Goal: Transaction & Acquisition: Obtain resource

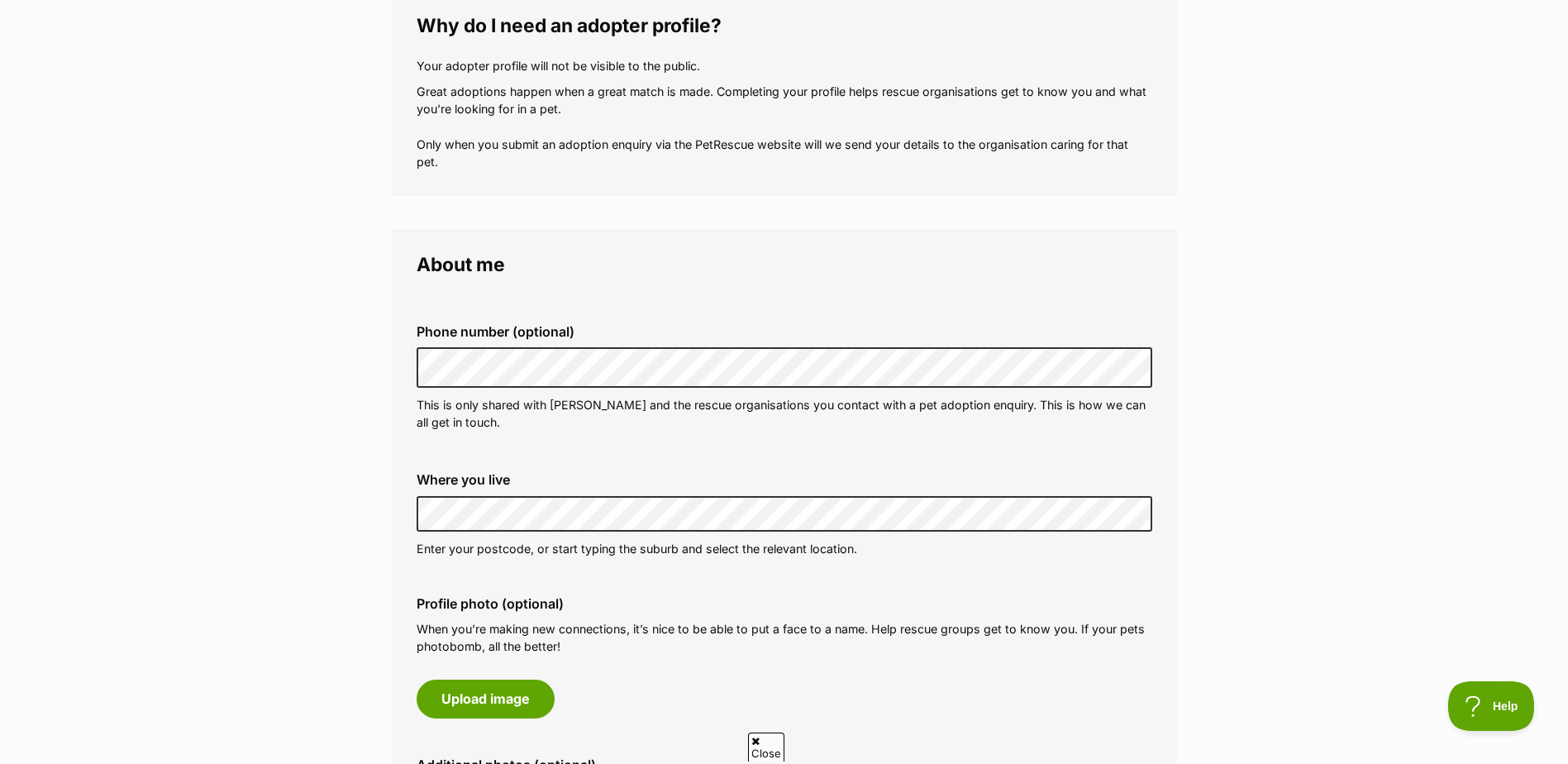
click at [870, 442] on div "Phone number (optional) This is only shared with PetRescue and the rescue organ…" at bounding box center [784, 378] width 762 height 133
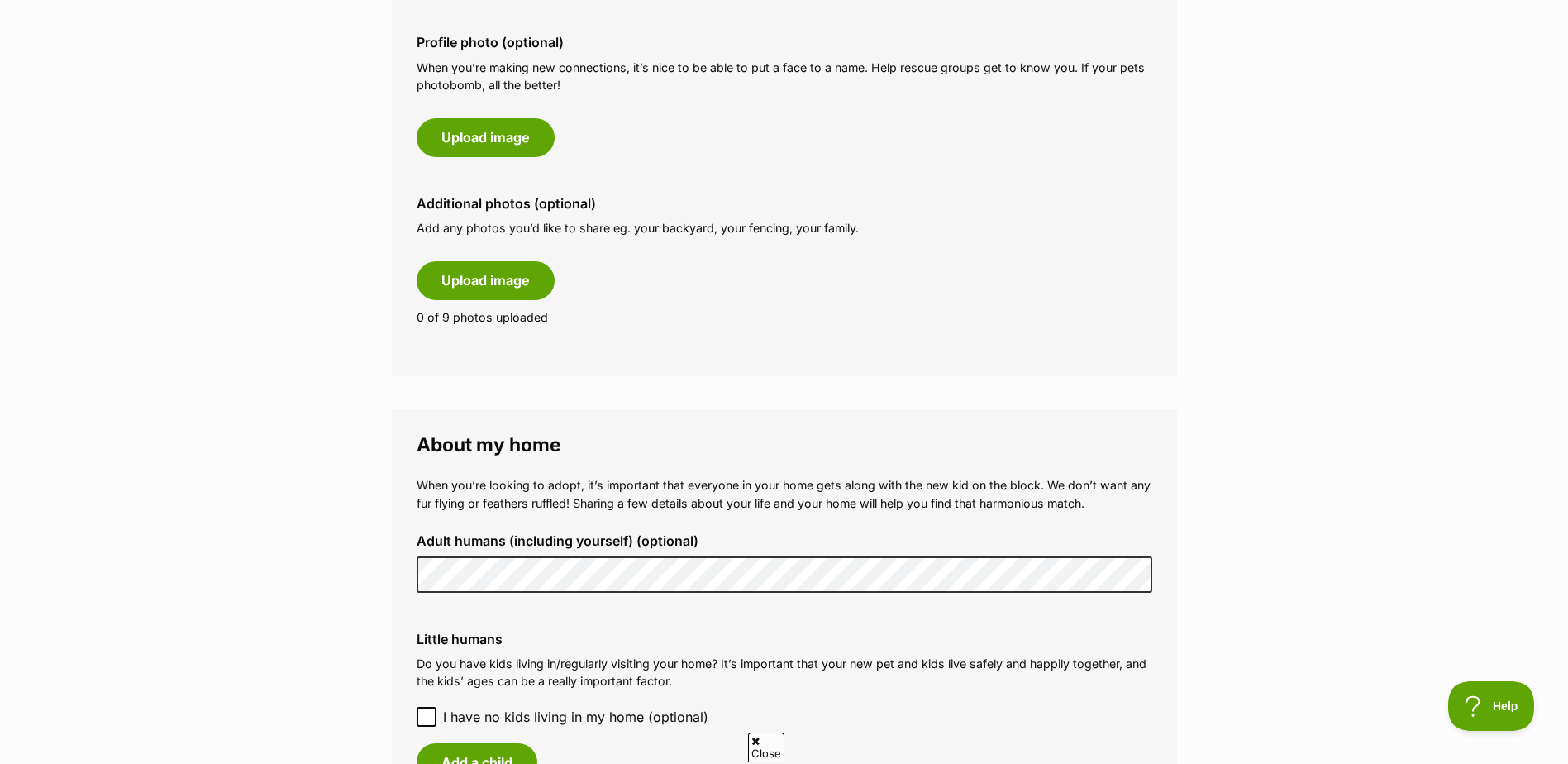
scroll to position [827, 0]
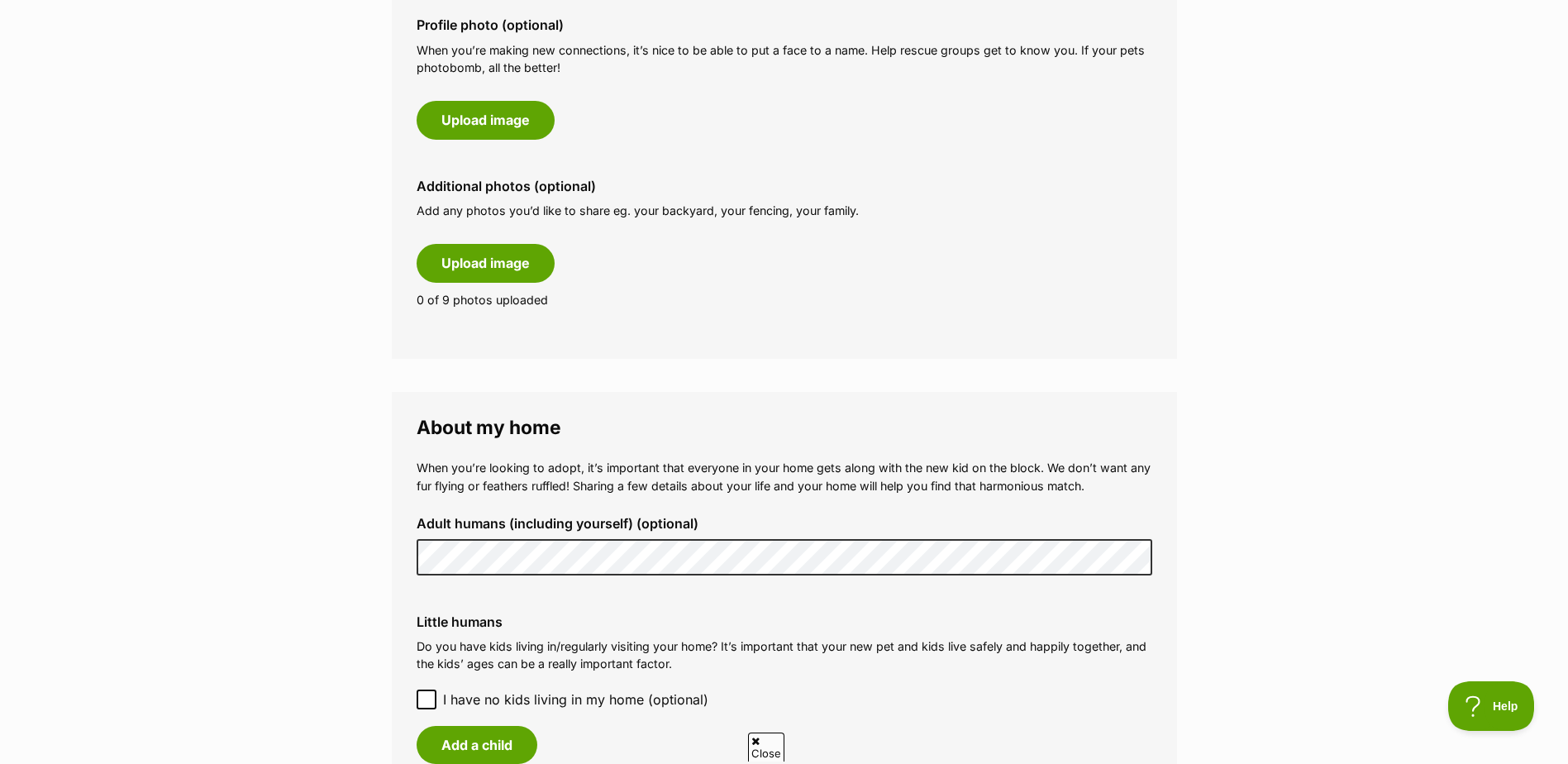
click at [427, 699] on icon at bounding box center [426, 700] width 12 height 12
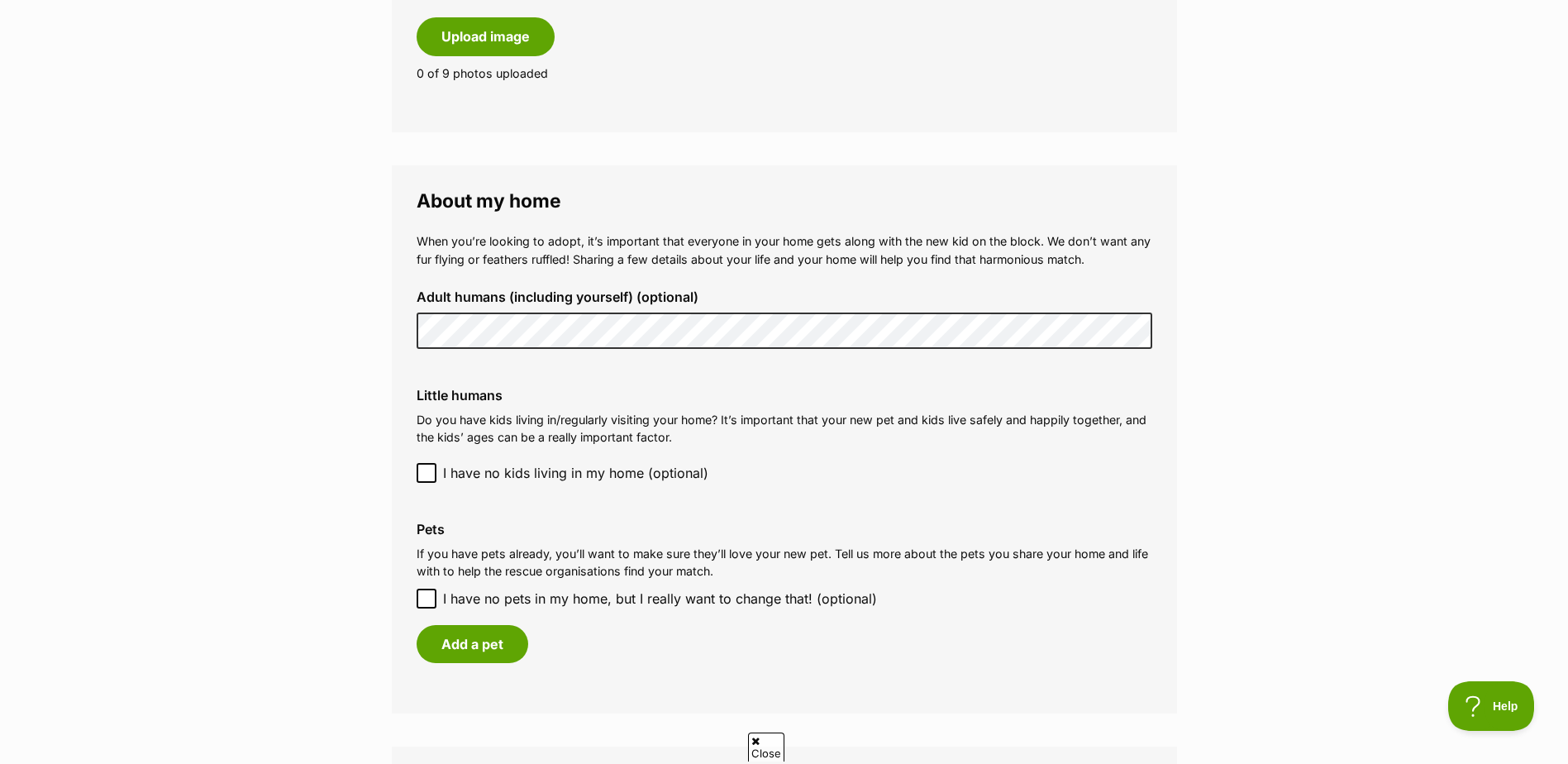
scroll to position [1075, 0]
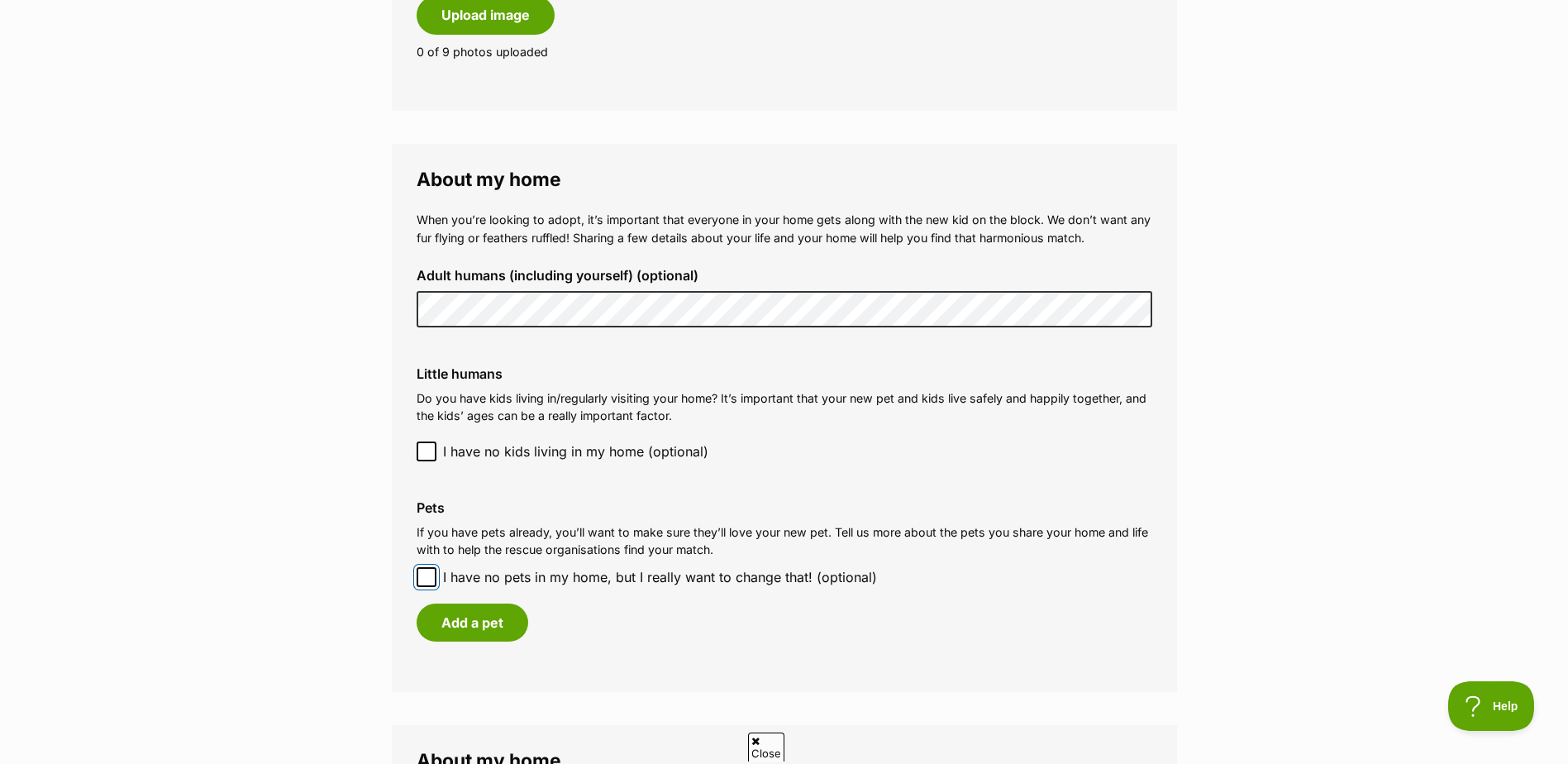
click at [434, 576] on input "I have no pets in my home, but I really want to change that! (optional)" at bounding box center [426, 577] width 20 height 20
checkbox input "true"
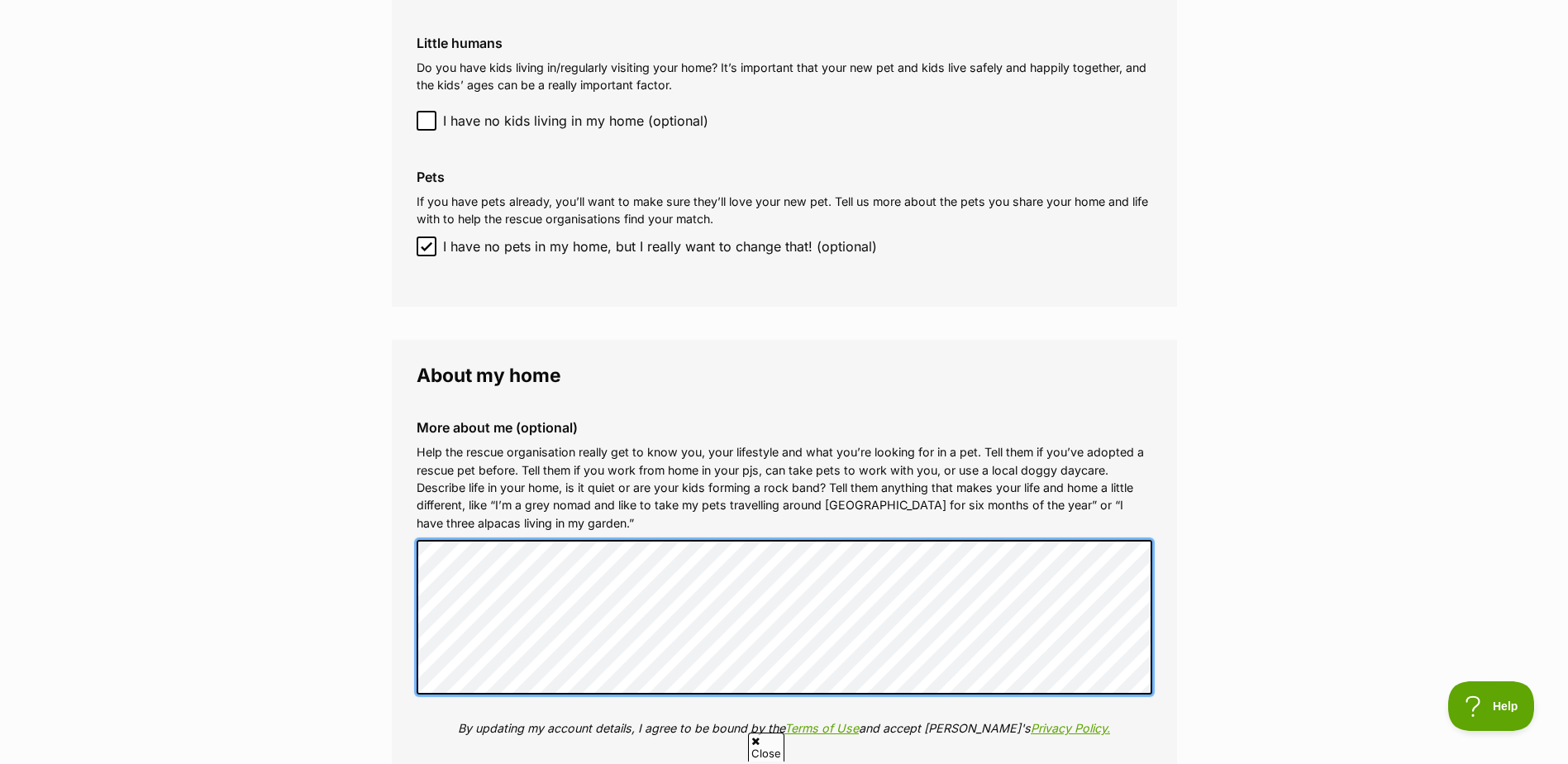
scroll to position [1737, 0]
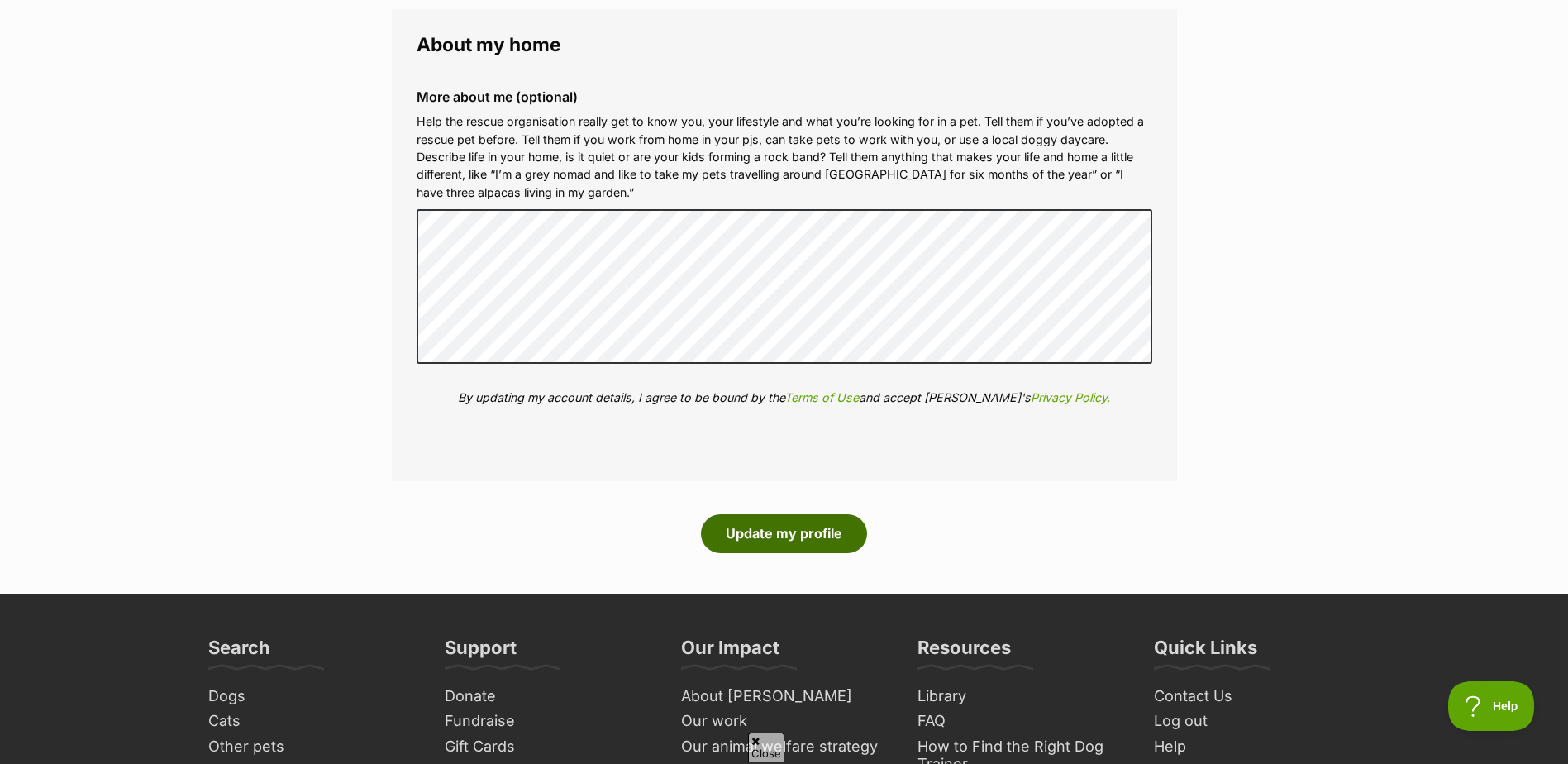
click at [769, 532] on button "Update my profile" at bounding box center [784, 533] width 166 height 38
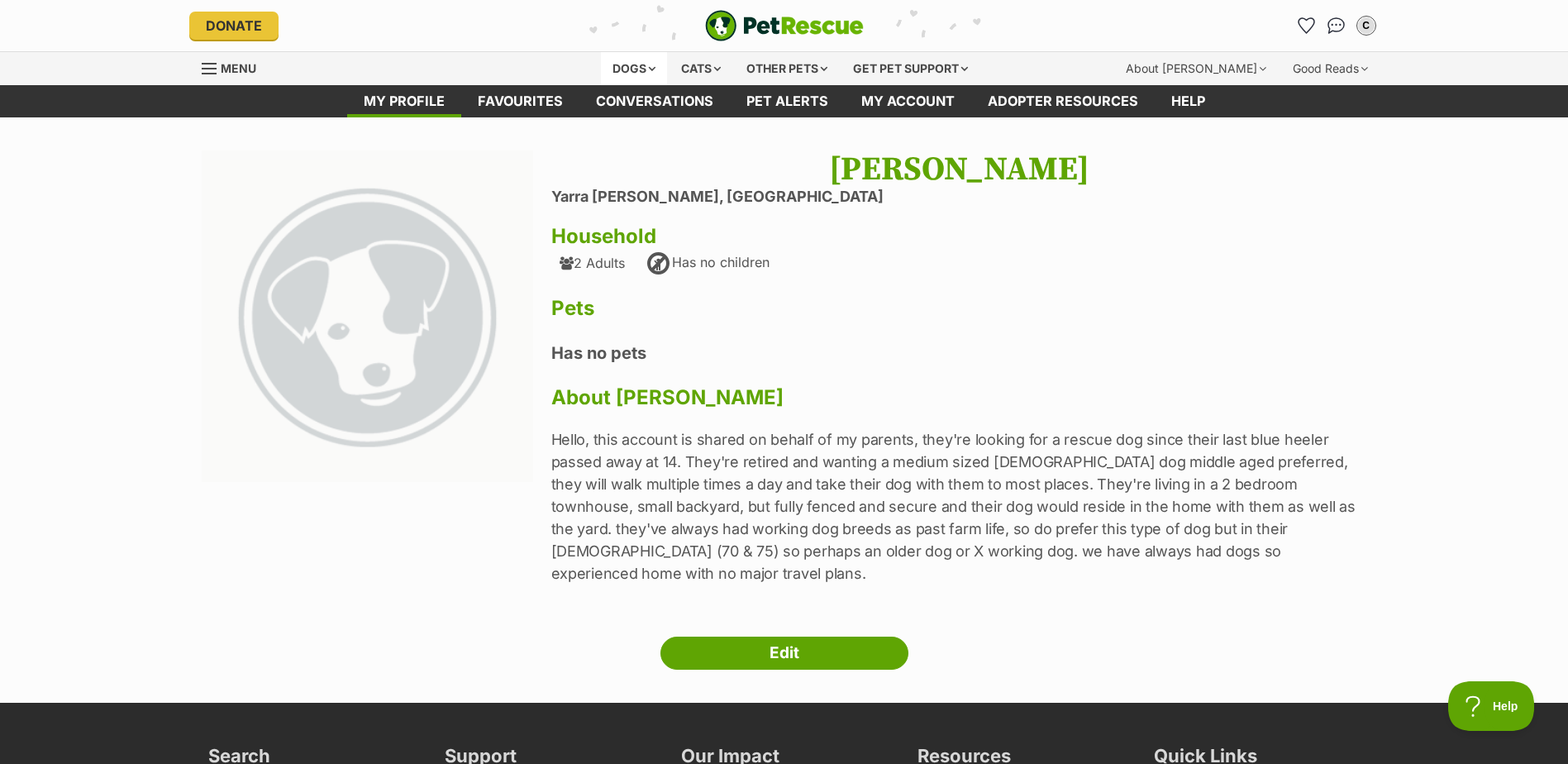
click at [614, 66] on div "Dogs" at bounding box center [633, 68] width 66 height 33
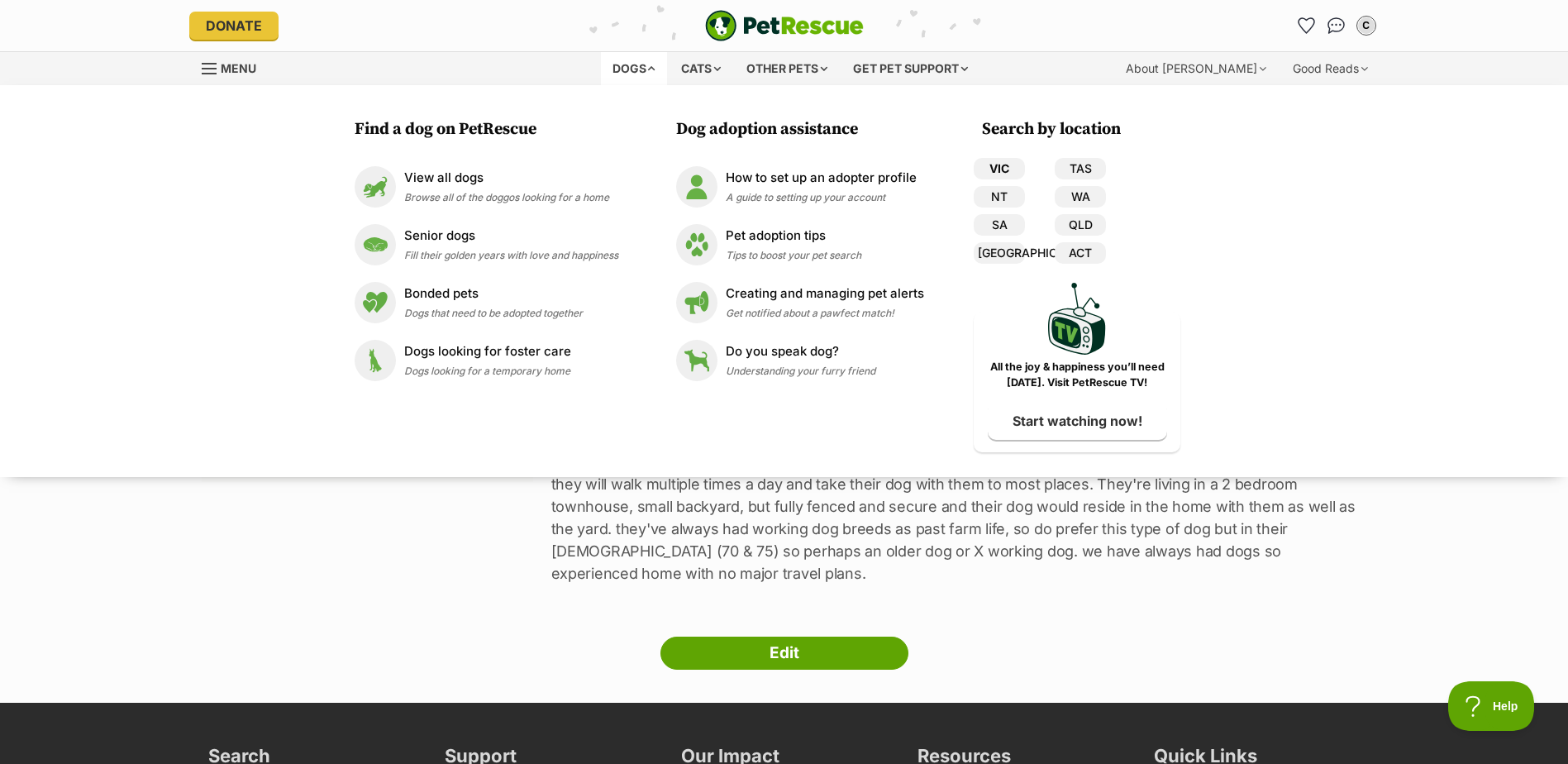
click at [999, 167] on link "VIC" at bounding box center [1000, 168] width 51 height 21
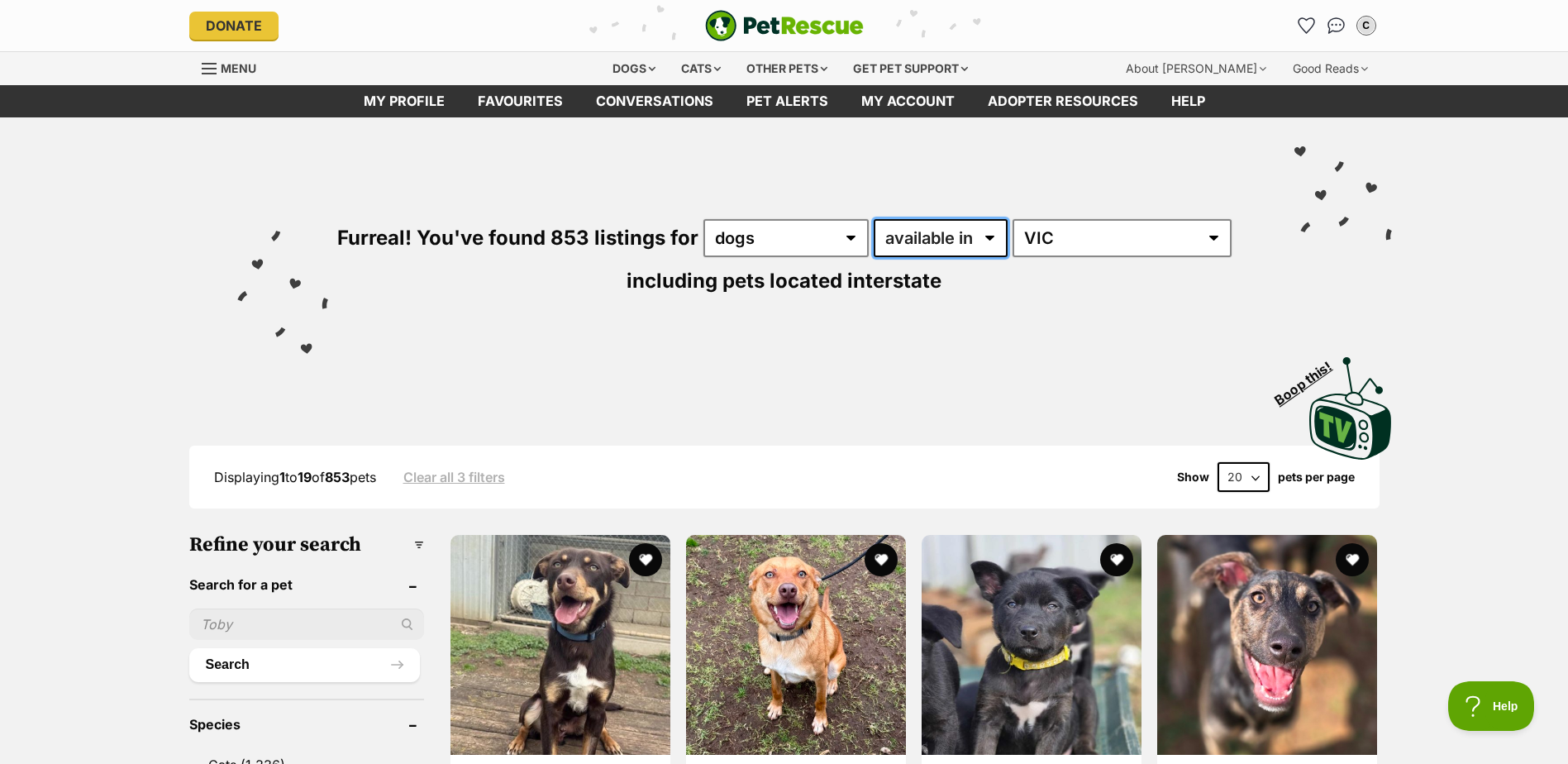
click at [994, 234] on select "available in located in" at bounding box center [941, 238] width 134 height 38
click at [1063, 292] on div "Furreal! You've found 853 listings for any type of pet cats dogs other pets ava…" at bounding box center [784, 229] width 1215 height 225
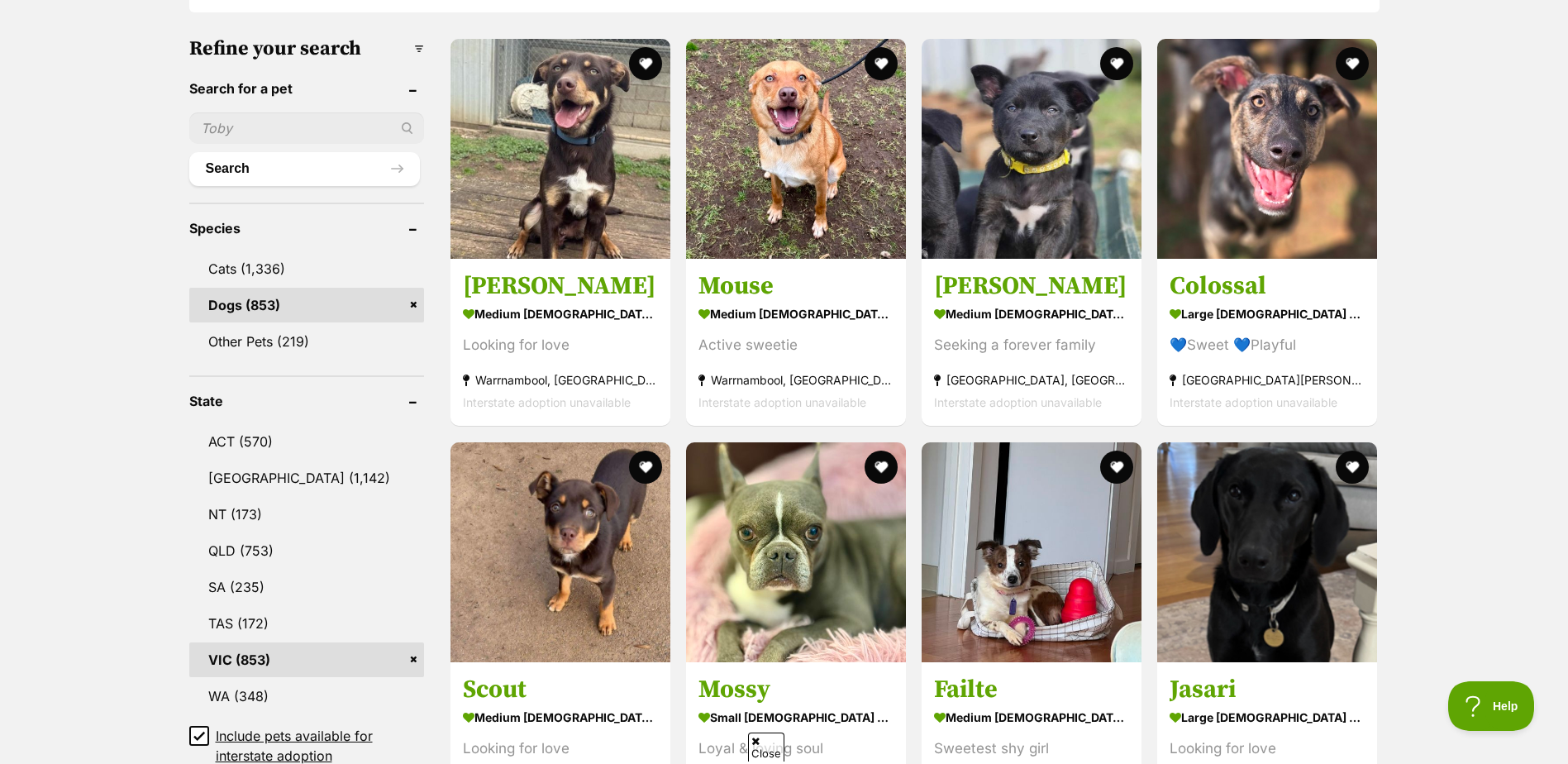
scroll to position [414, 0]
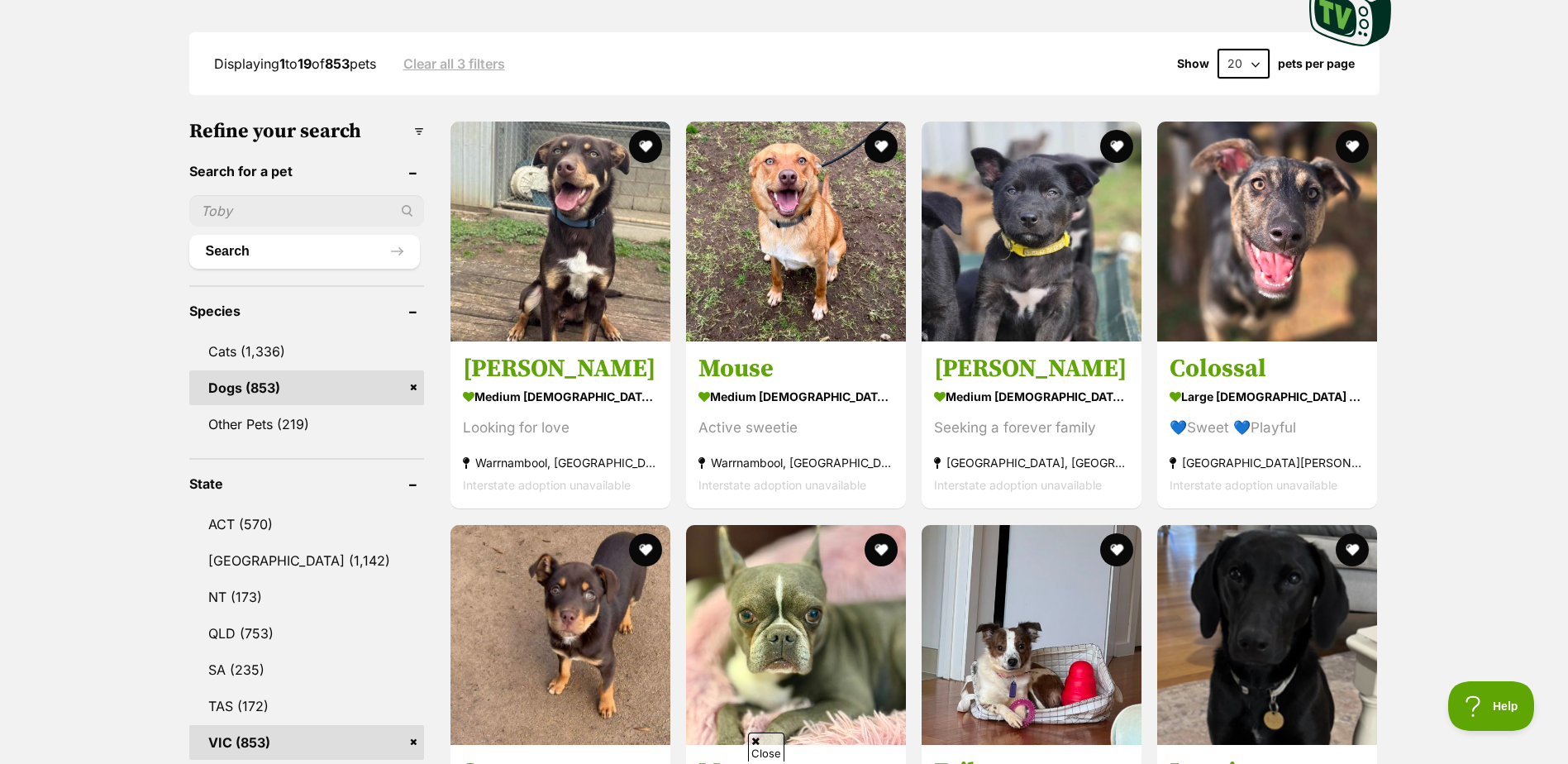
click at [416, 126] on h3 "Refine your search" at bounding box center [308, 131] width 236 height 23
click at [418, 128] on h3 "Refine your search" at bounding box center [308, 131] width 236 height 23
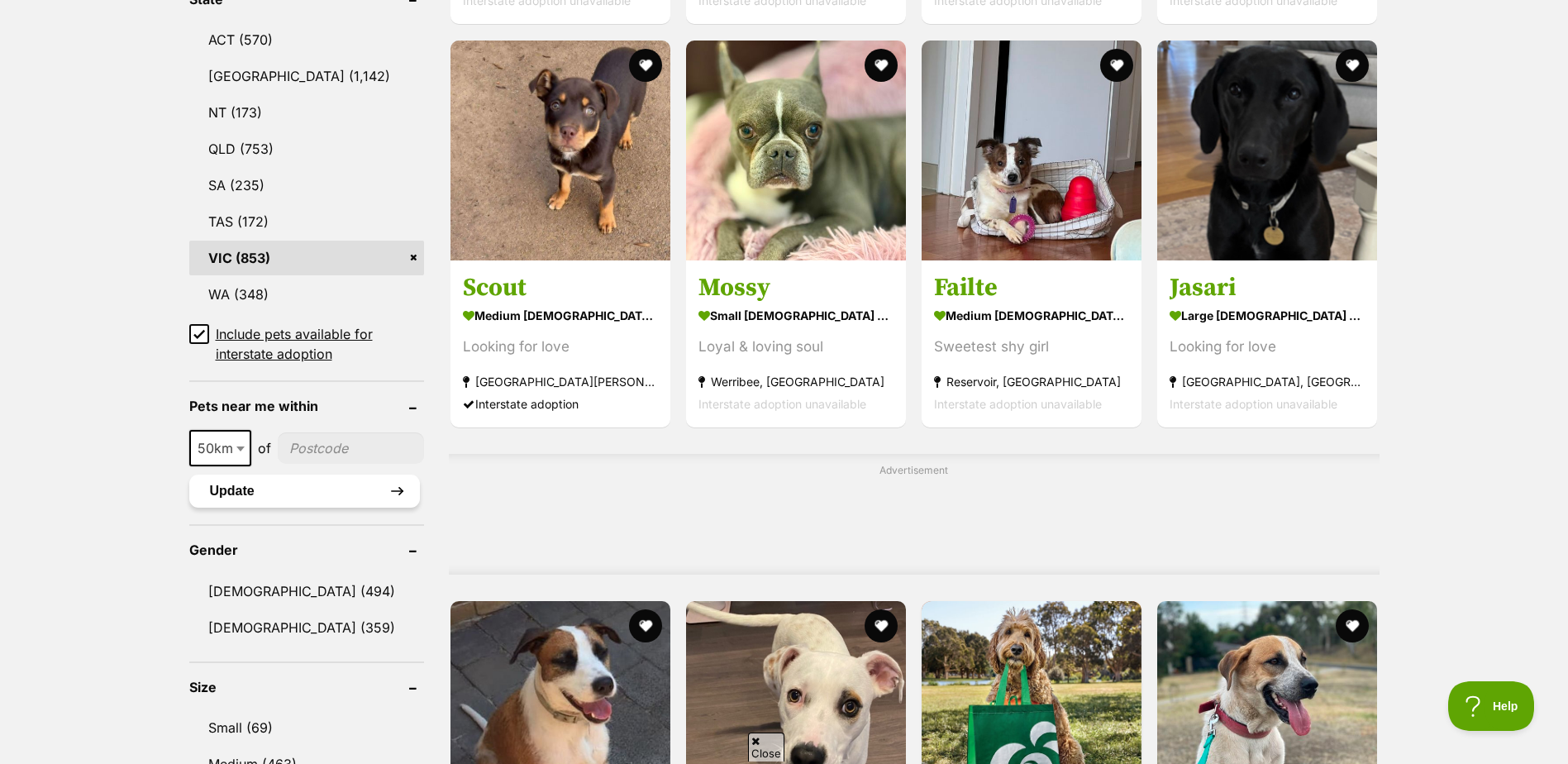
scroll to position [909, 0]
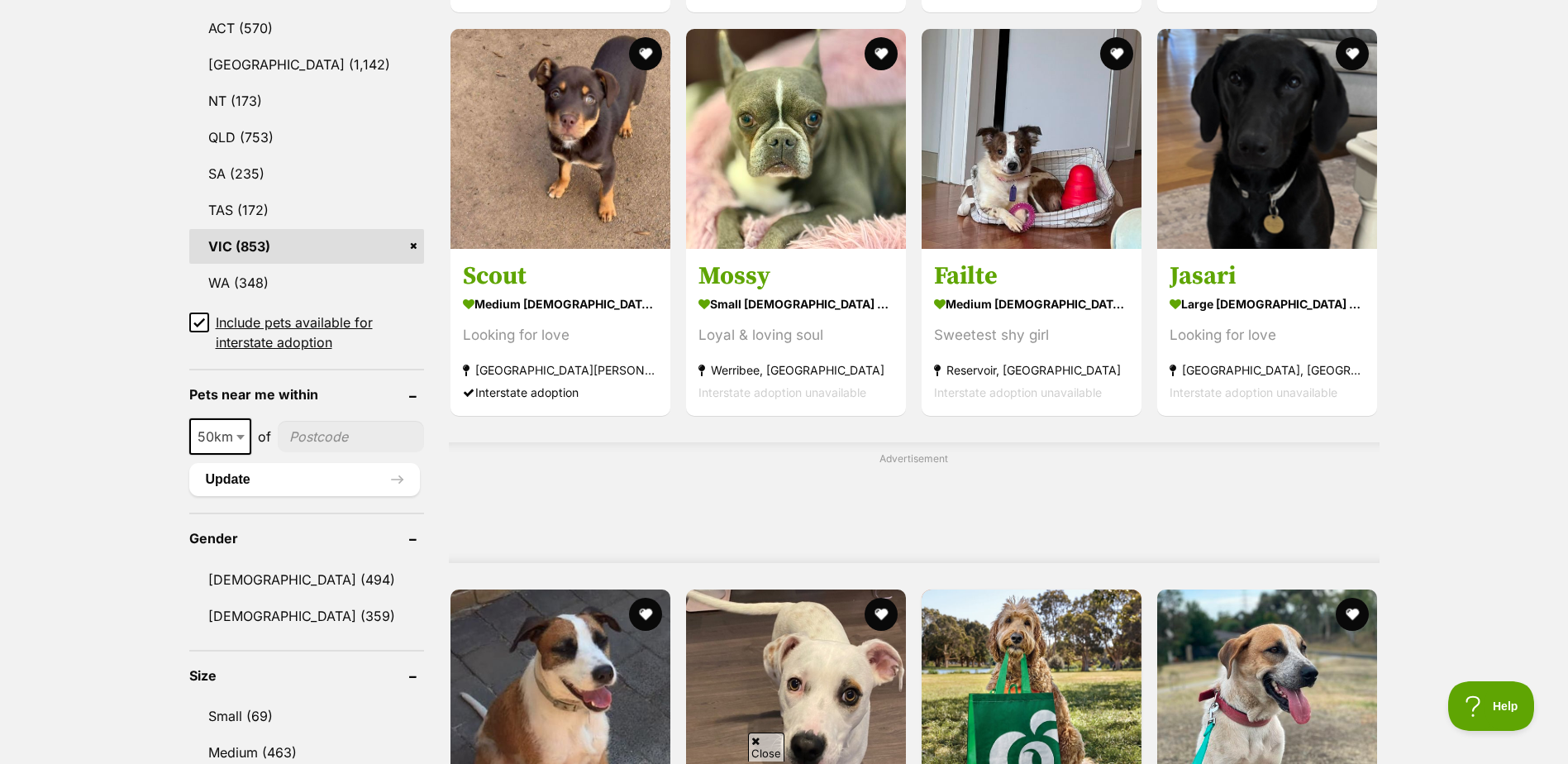
click at [312, 438] on input"] "postcode" at bounding box center [351, 436] width 147 height 32
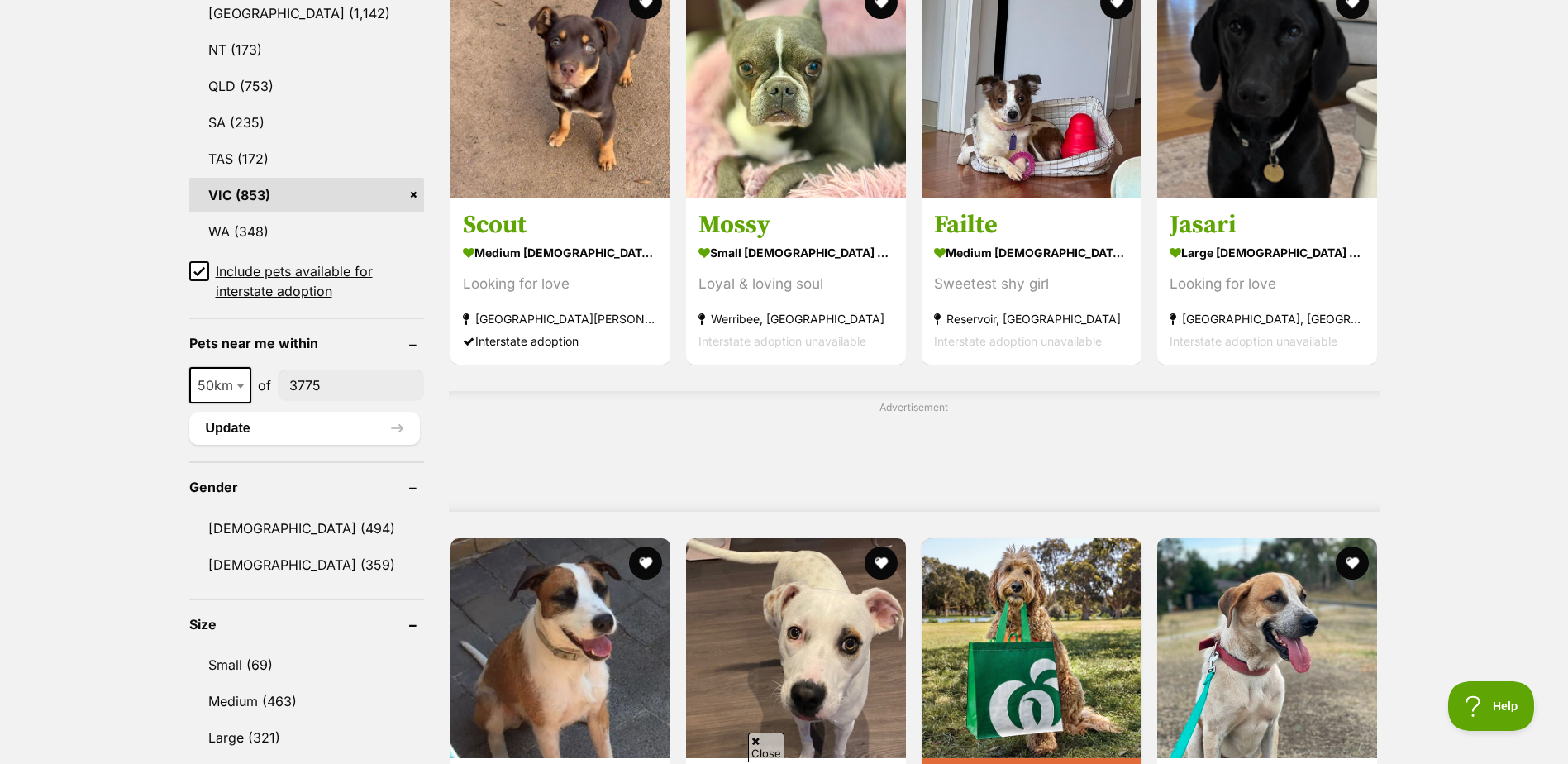
scroll to position [1075, 0]
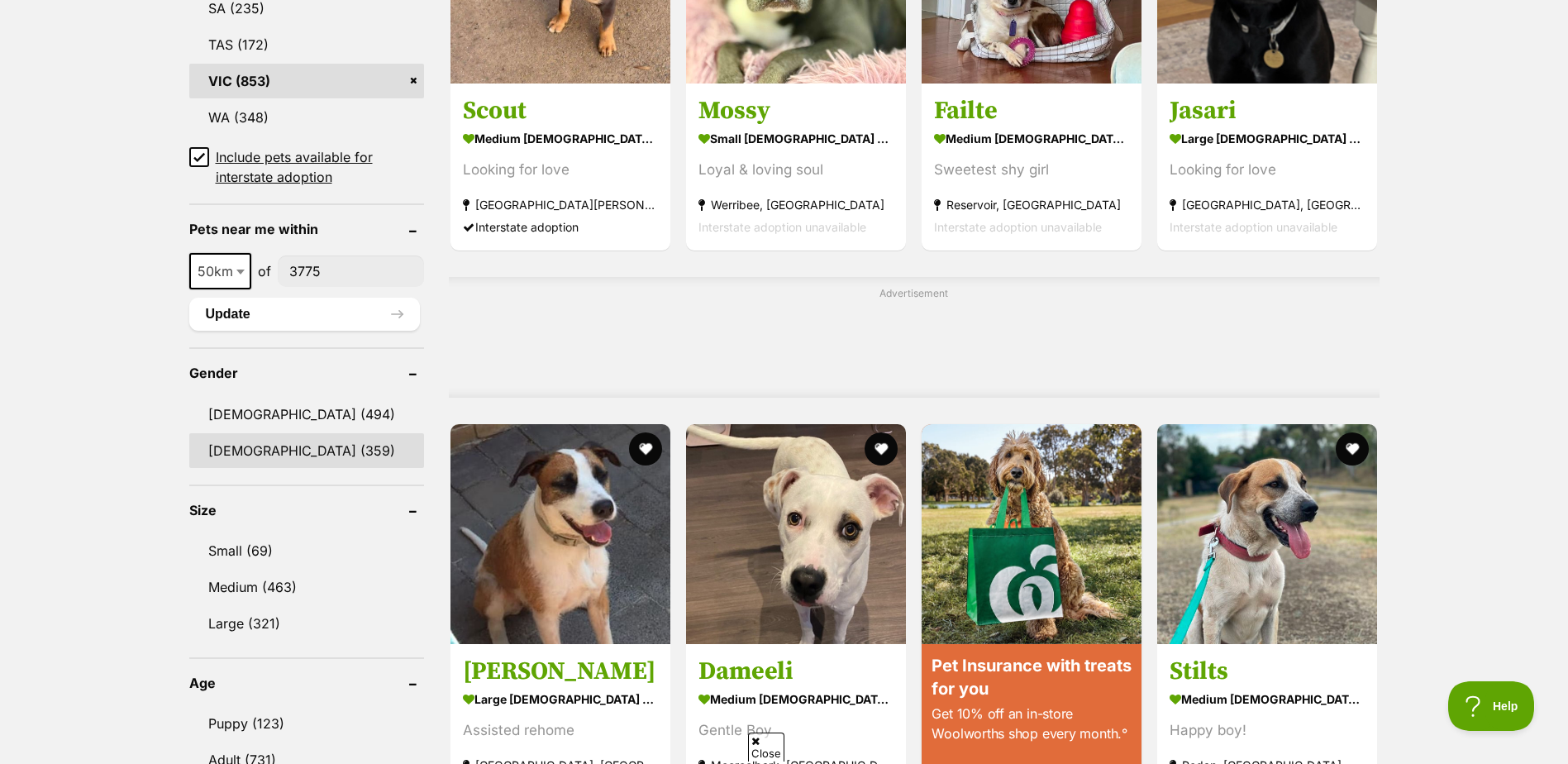
type input"] "3775"
click at [267, 450] on link "Female (359)" at bounding box center [308, 450] width 236 height 35
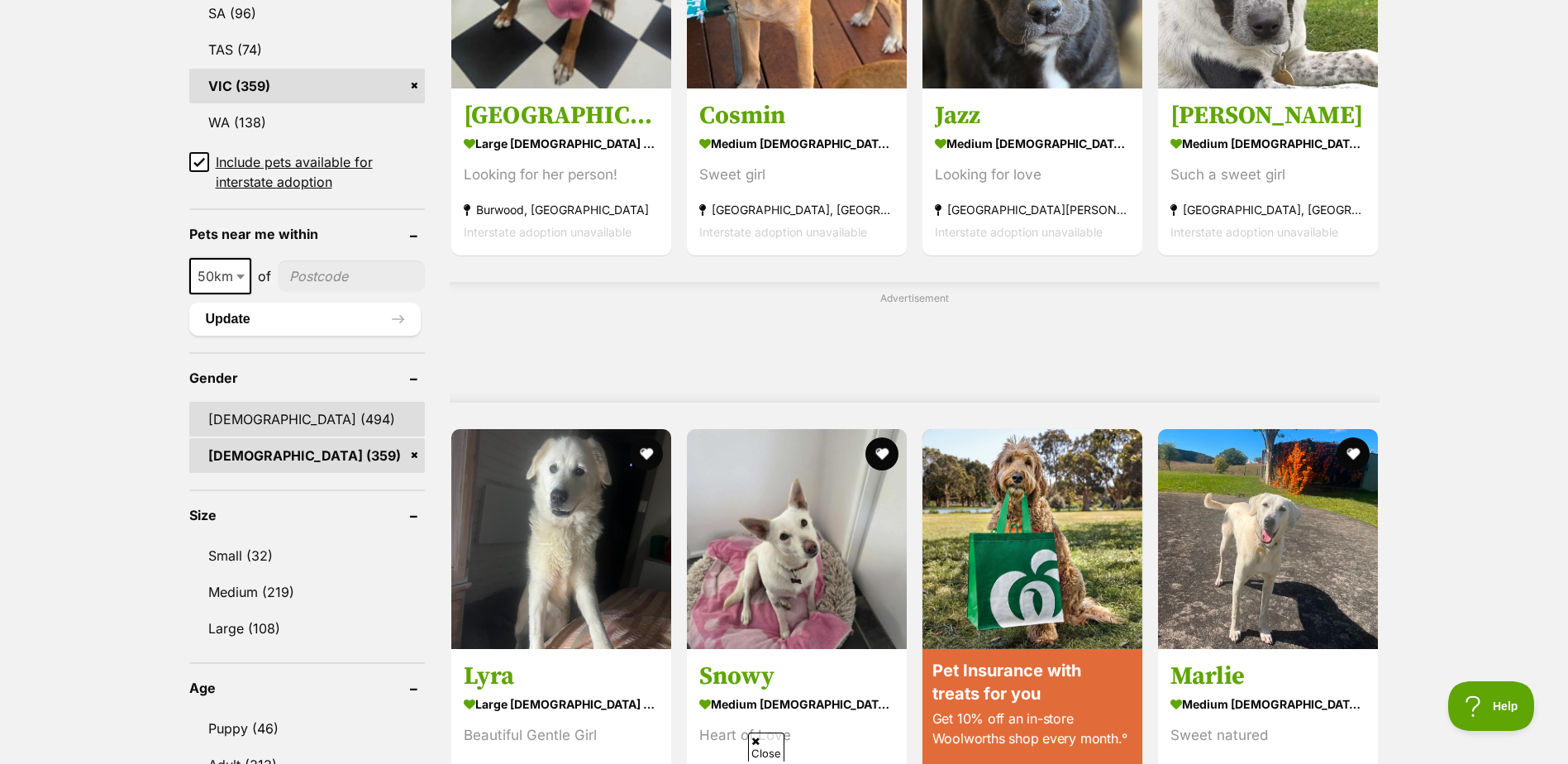
scroll to position [1240, 0]
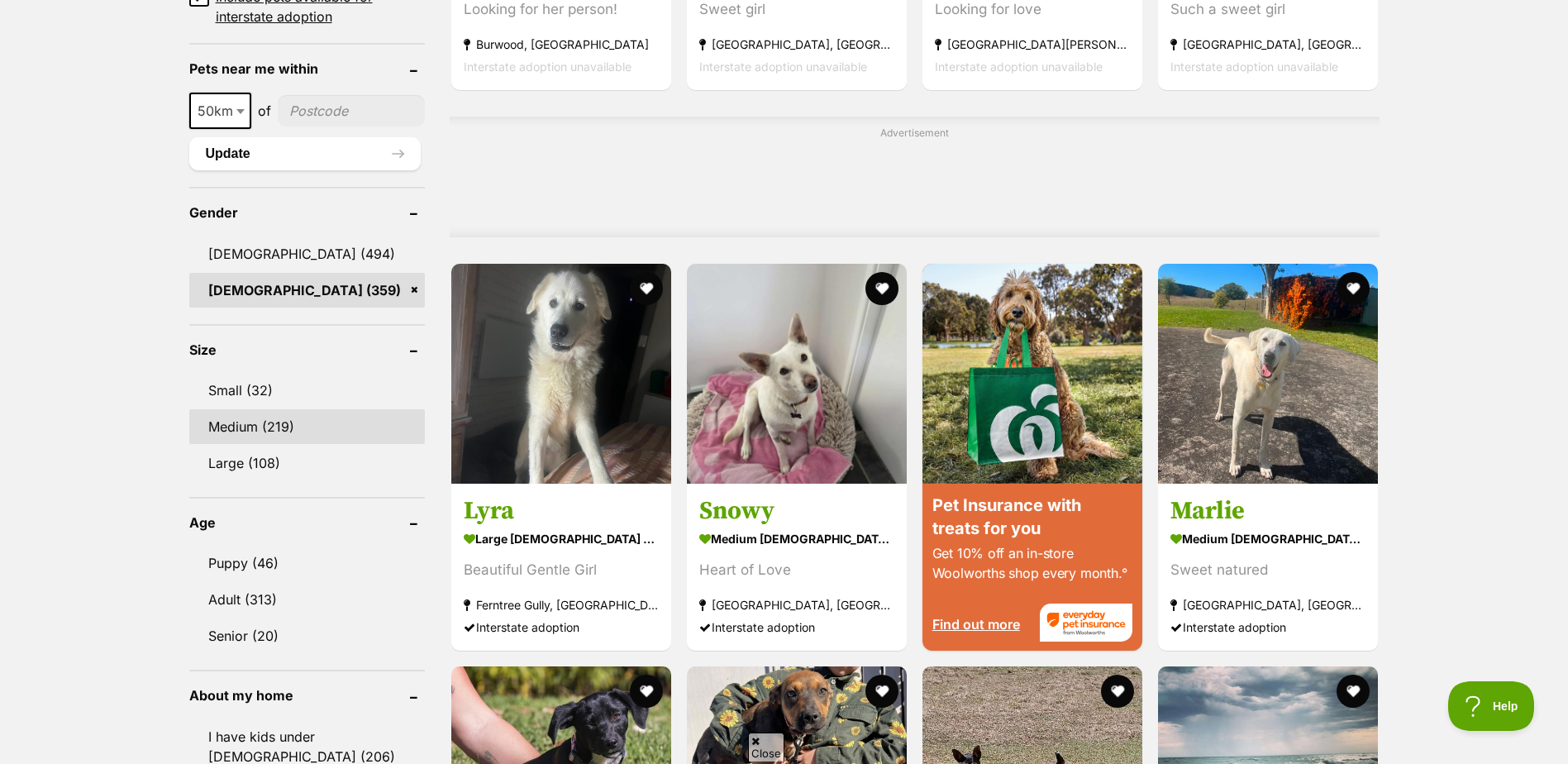
click at [255, 419] on link "Medium (219)" at bounding box center [308, 426] width 236 height 35
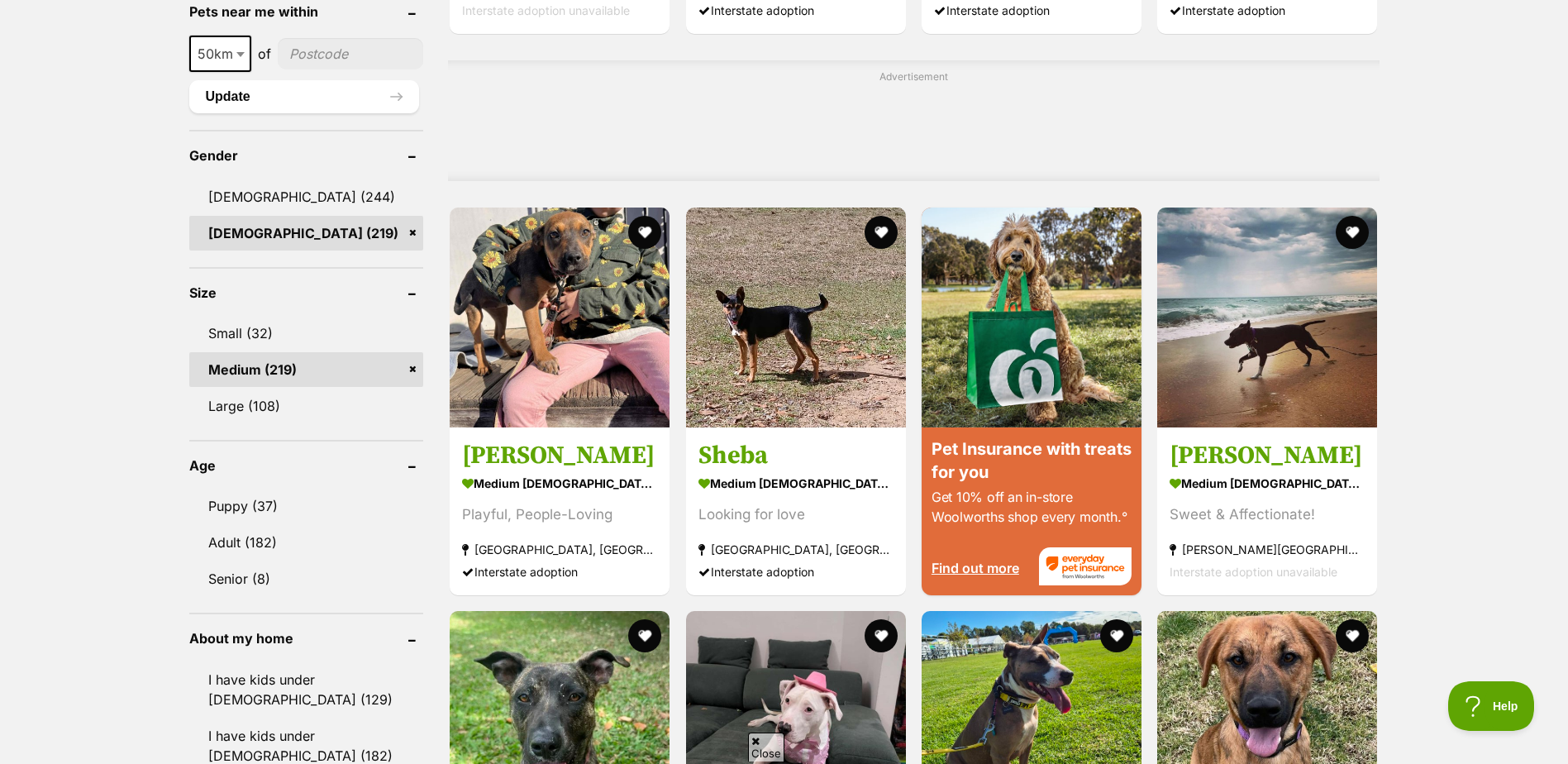
scroll to position [1323, 0]
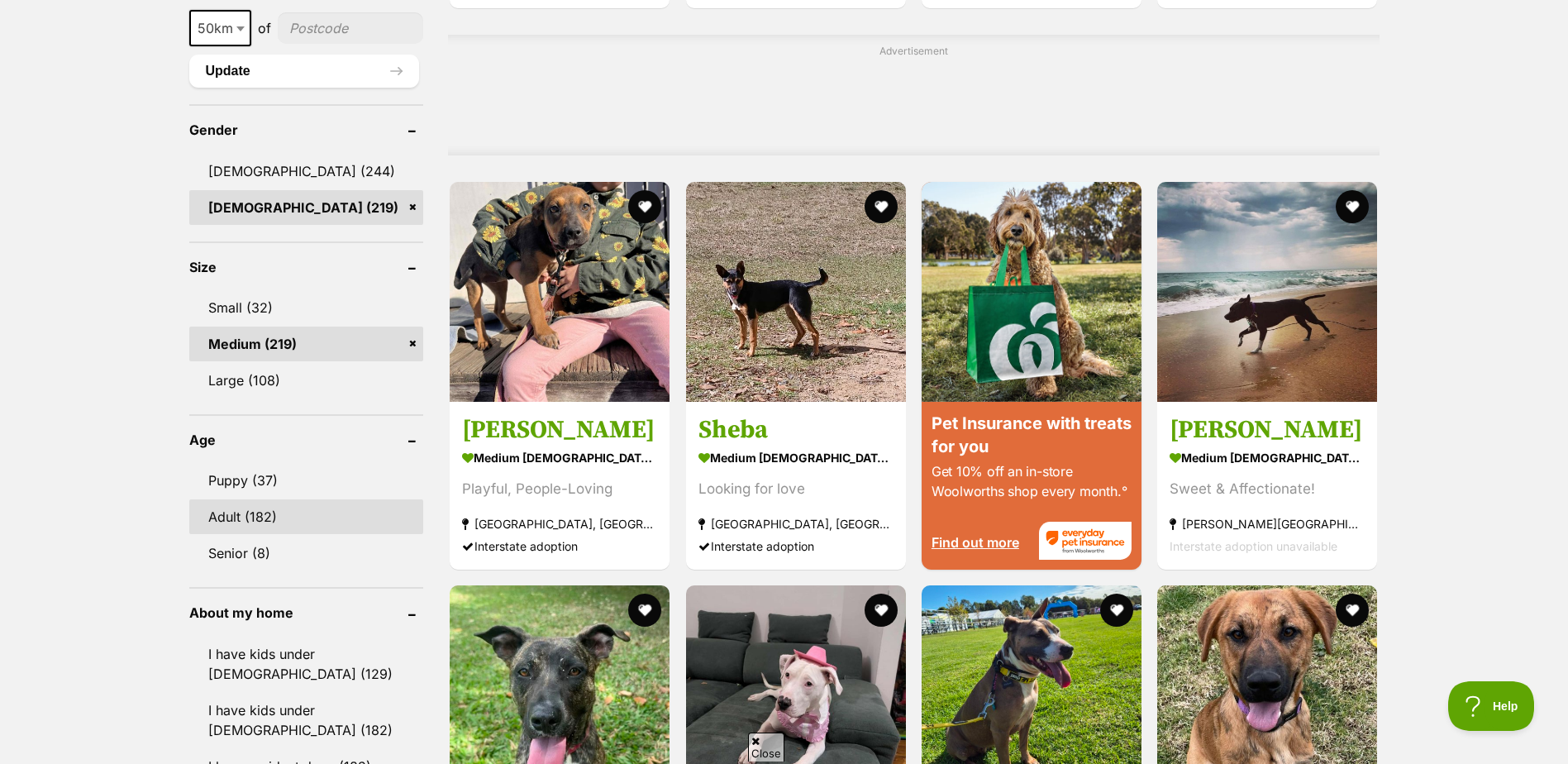
click at [237, 514] on link "Adult (182)" at bounding box center [307, 516] width 235 height 35
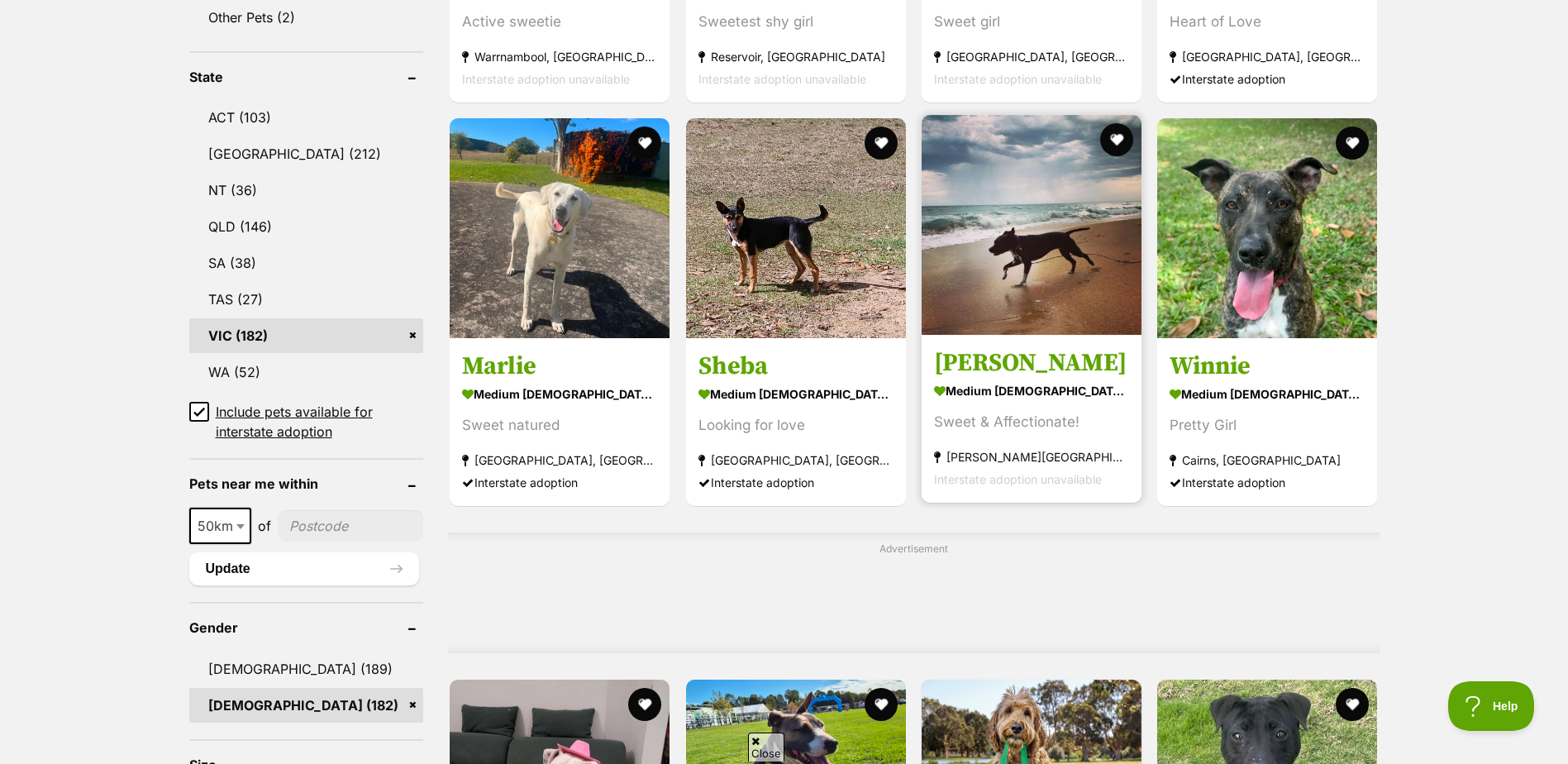
scroll to position [827, 0]
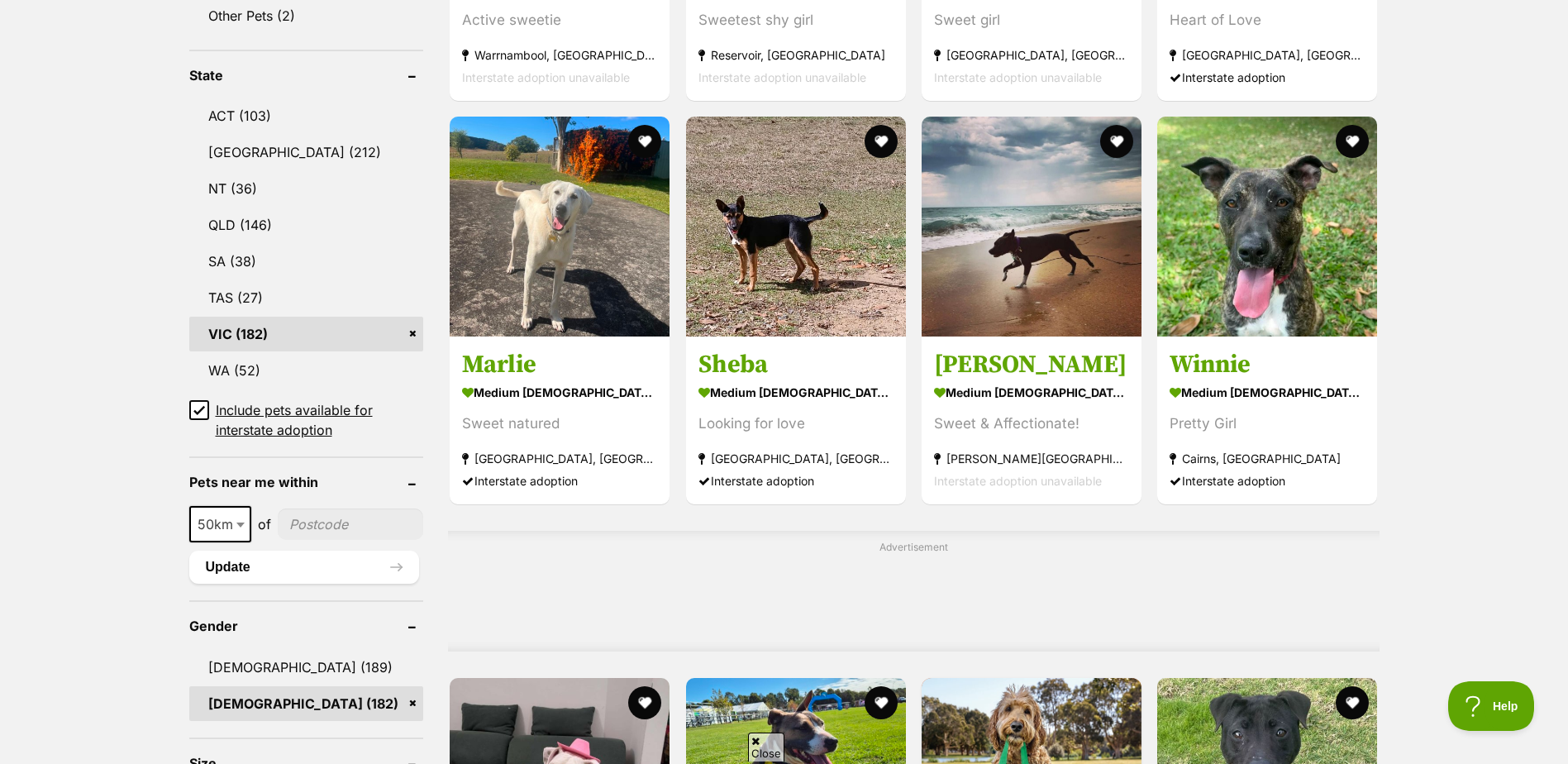
click at [199, 407] on icon at bounding box center [199, 410] width 12 height 12
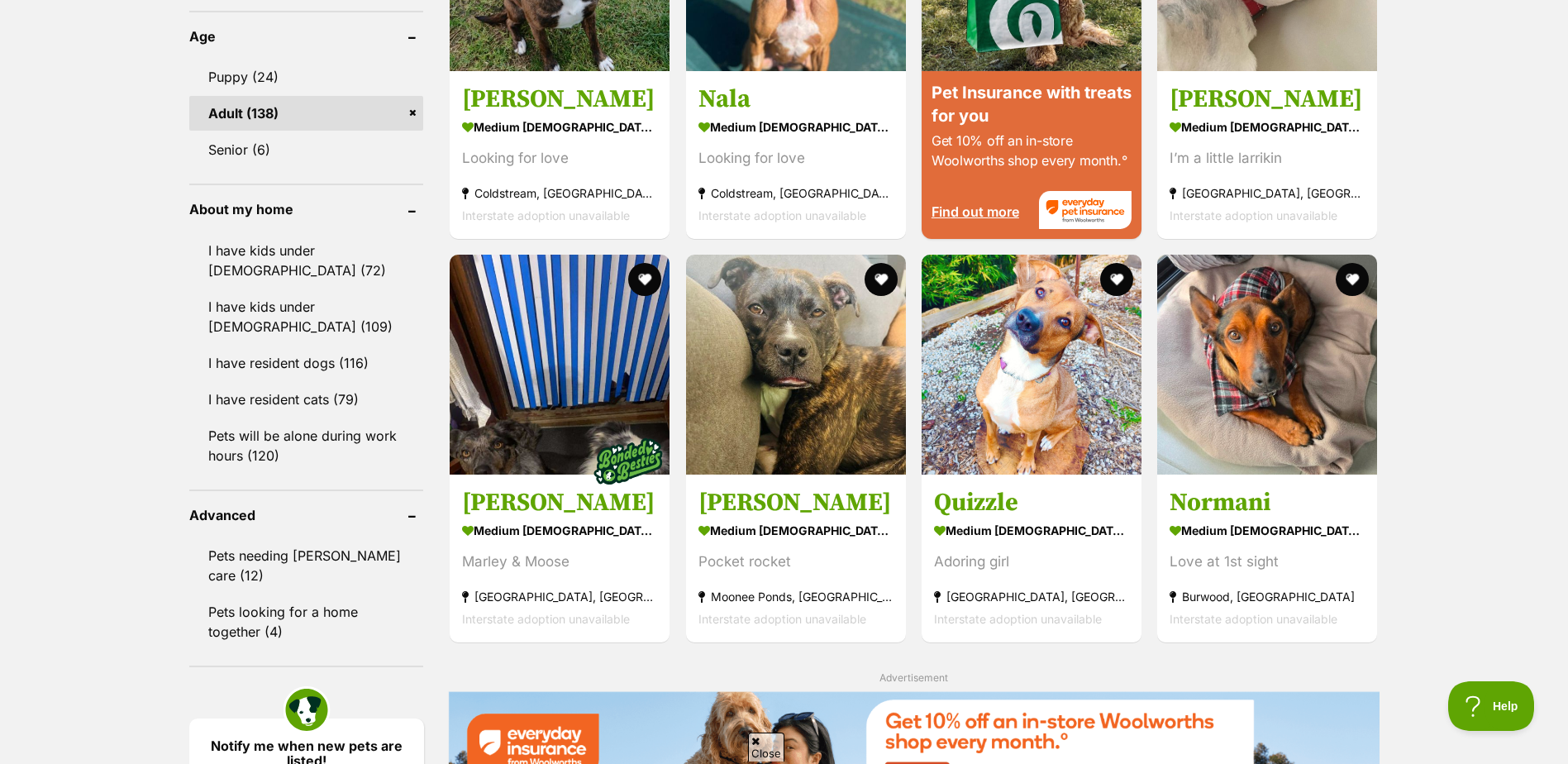
scroll to position [1737, 0]
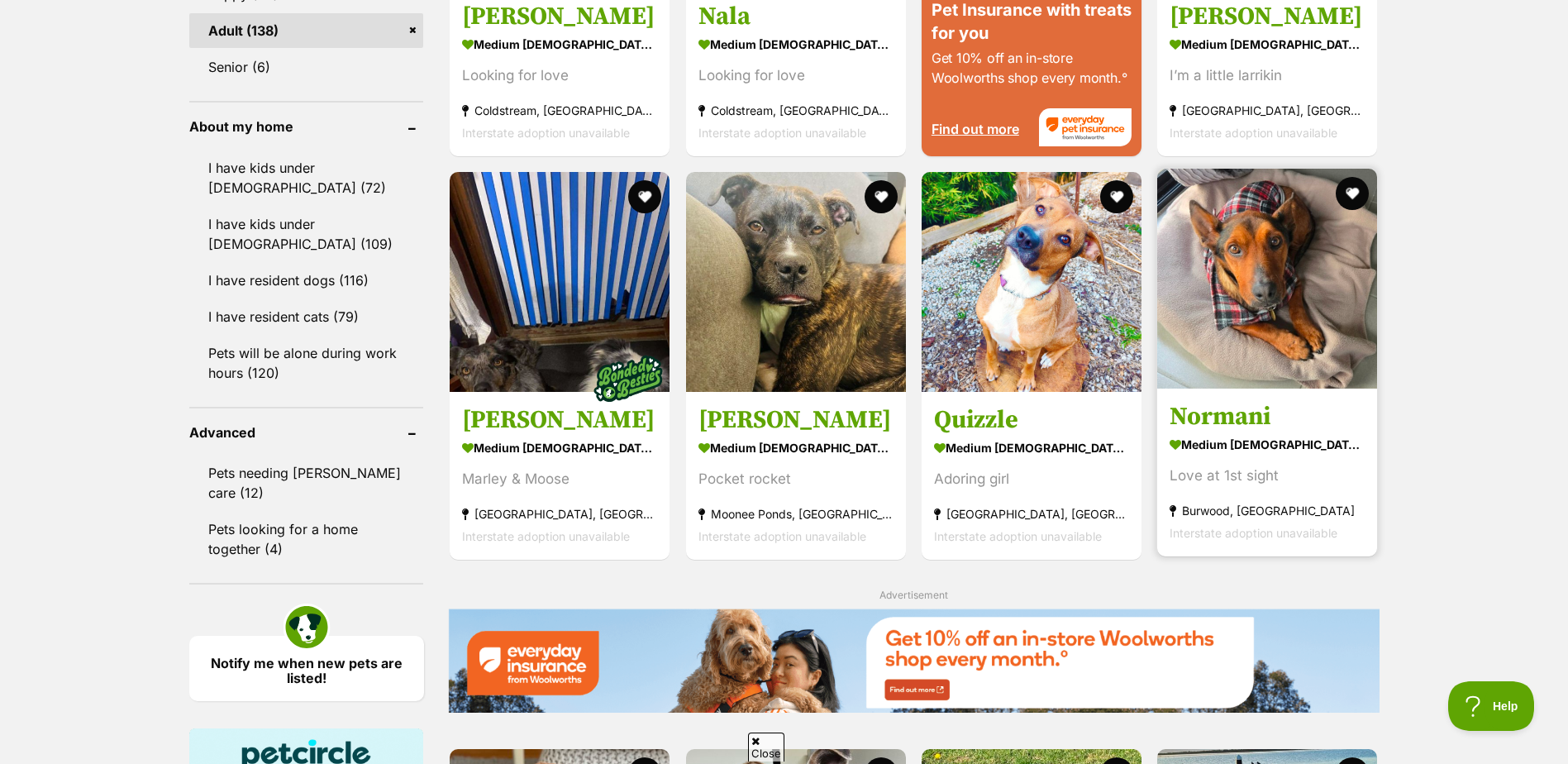
click at [1251, 277] on img at bounding box center [1267, 278] width 220 height 220
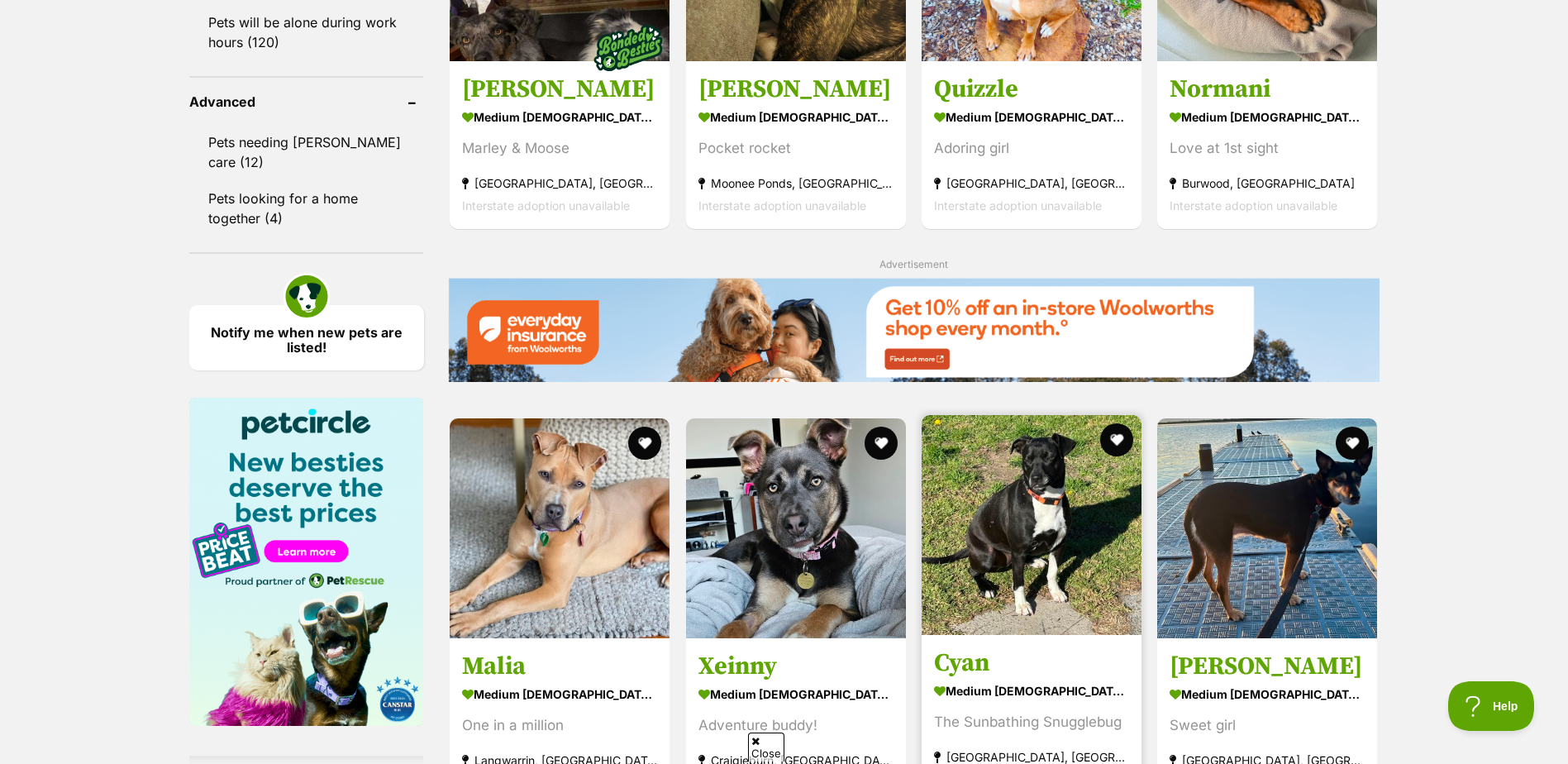
scroll to position [2315, 0]
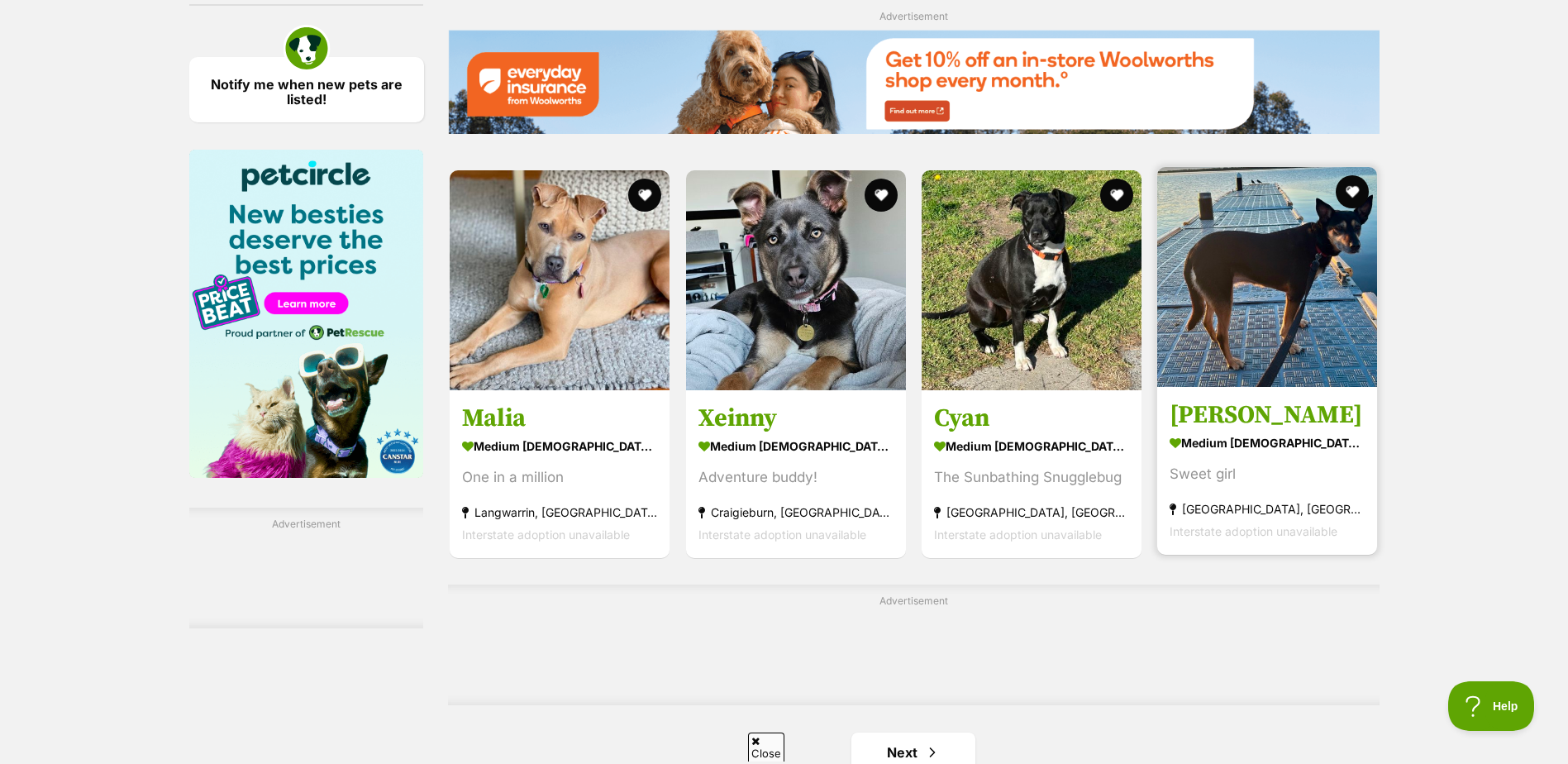
click at [1278, 308] on img at bounding box center [1267, 276] width 220 height 220
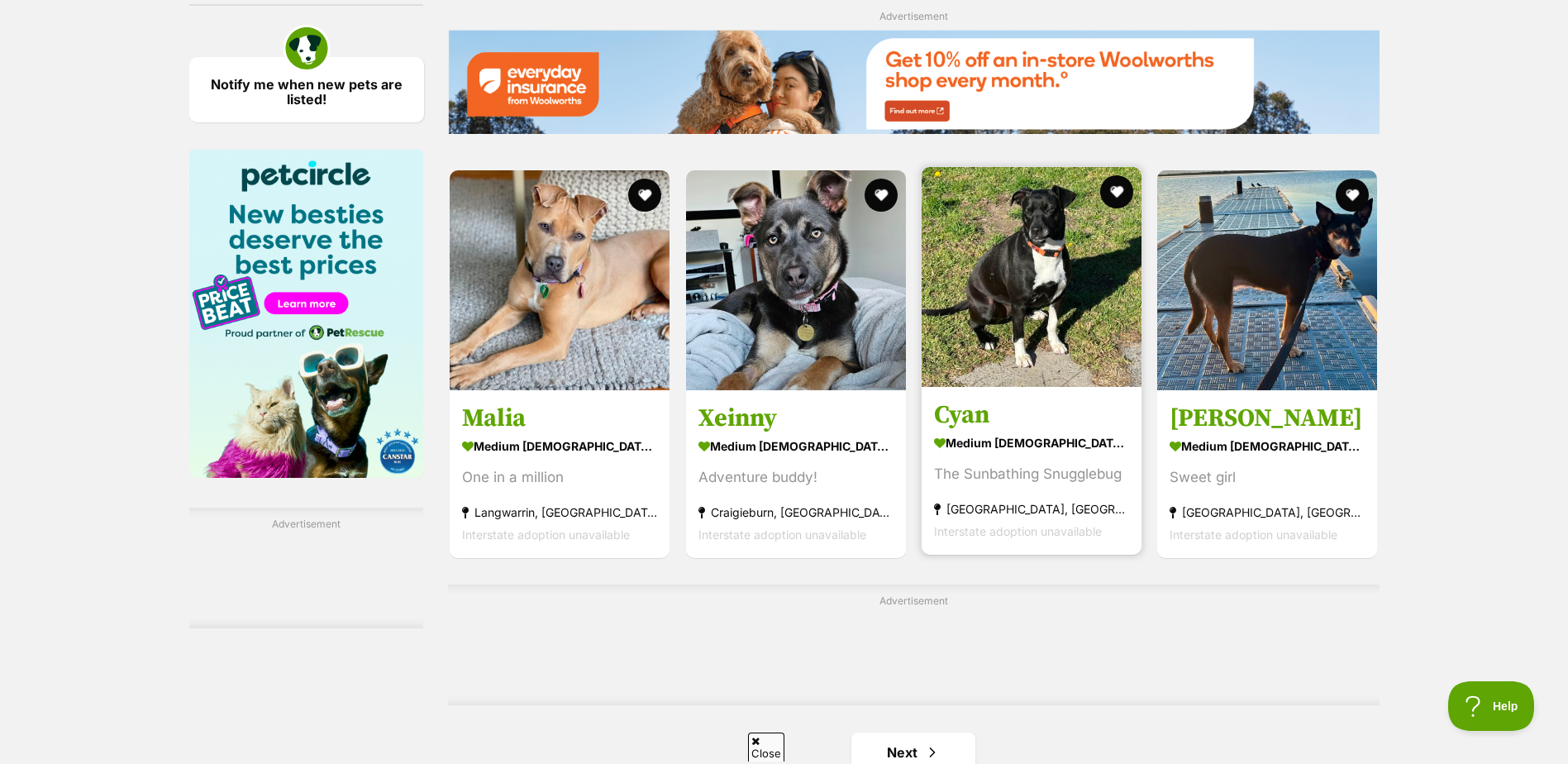
click at [993, 312] on img at bounding box center [1031, 276] width 220 height 220
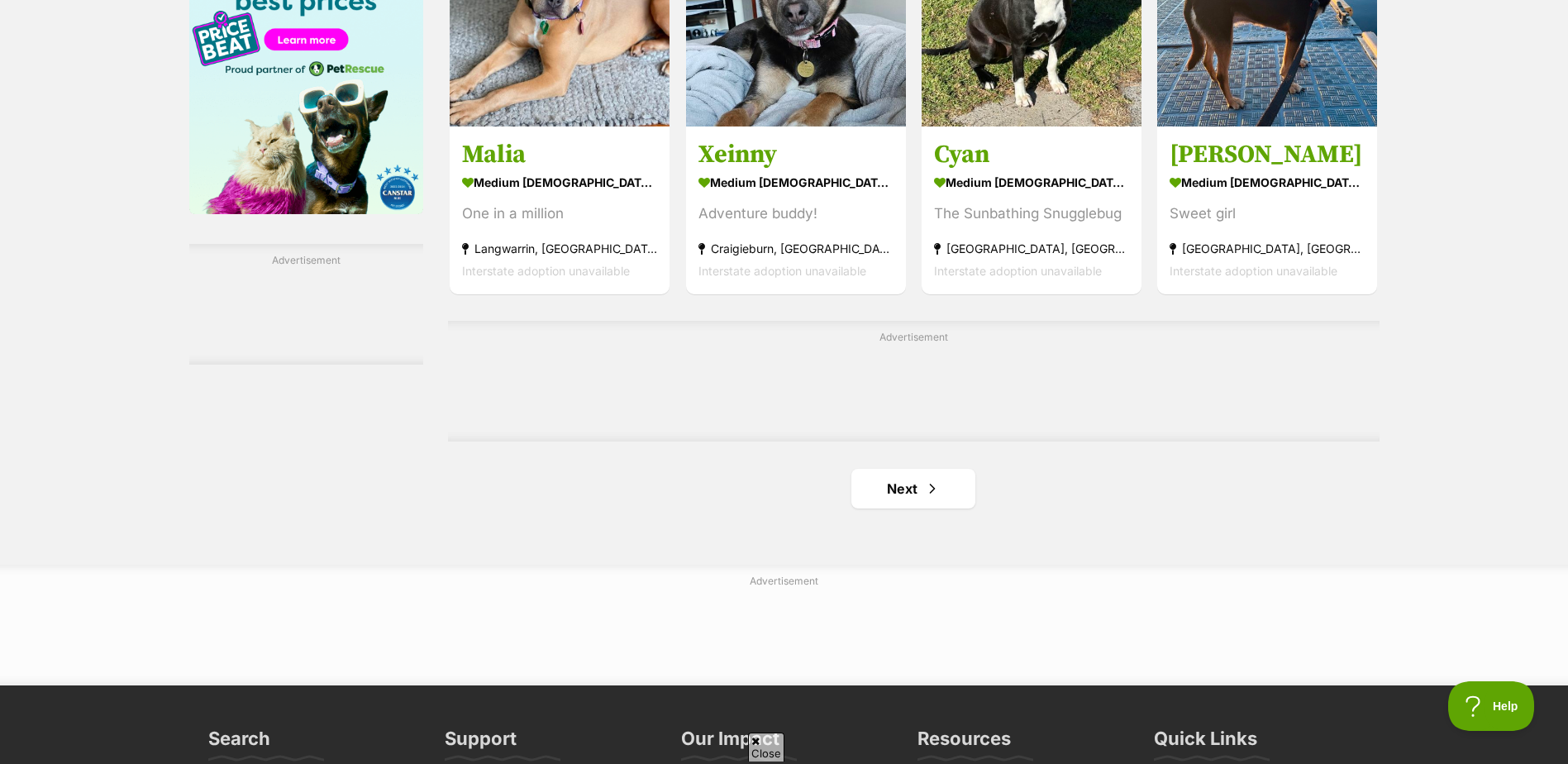
scroll to position [2729, 0]
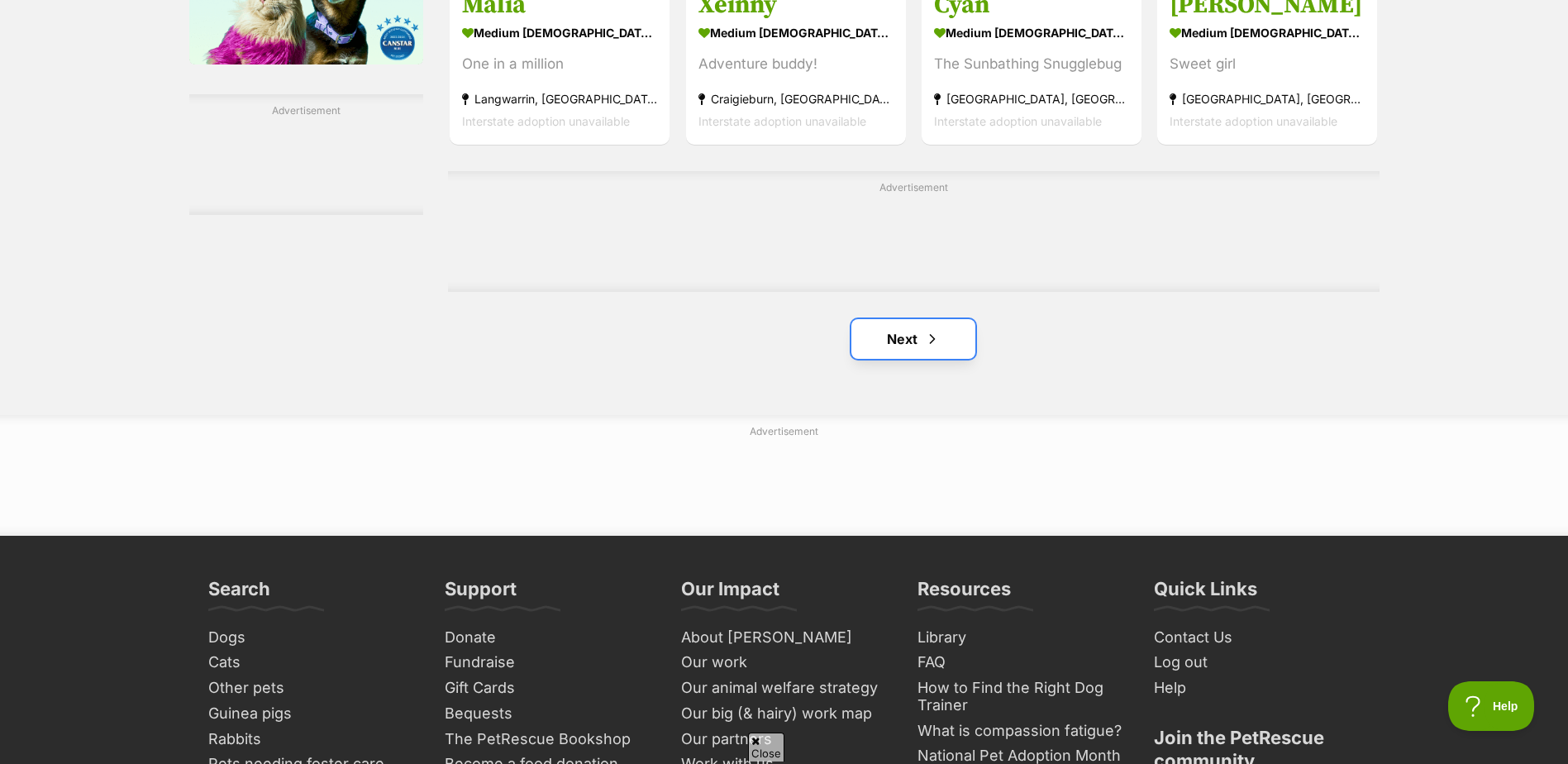
click at [870, 350] on link "Next" at bounding box center [913, 338] width 124 height 39
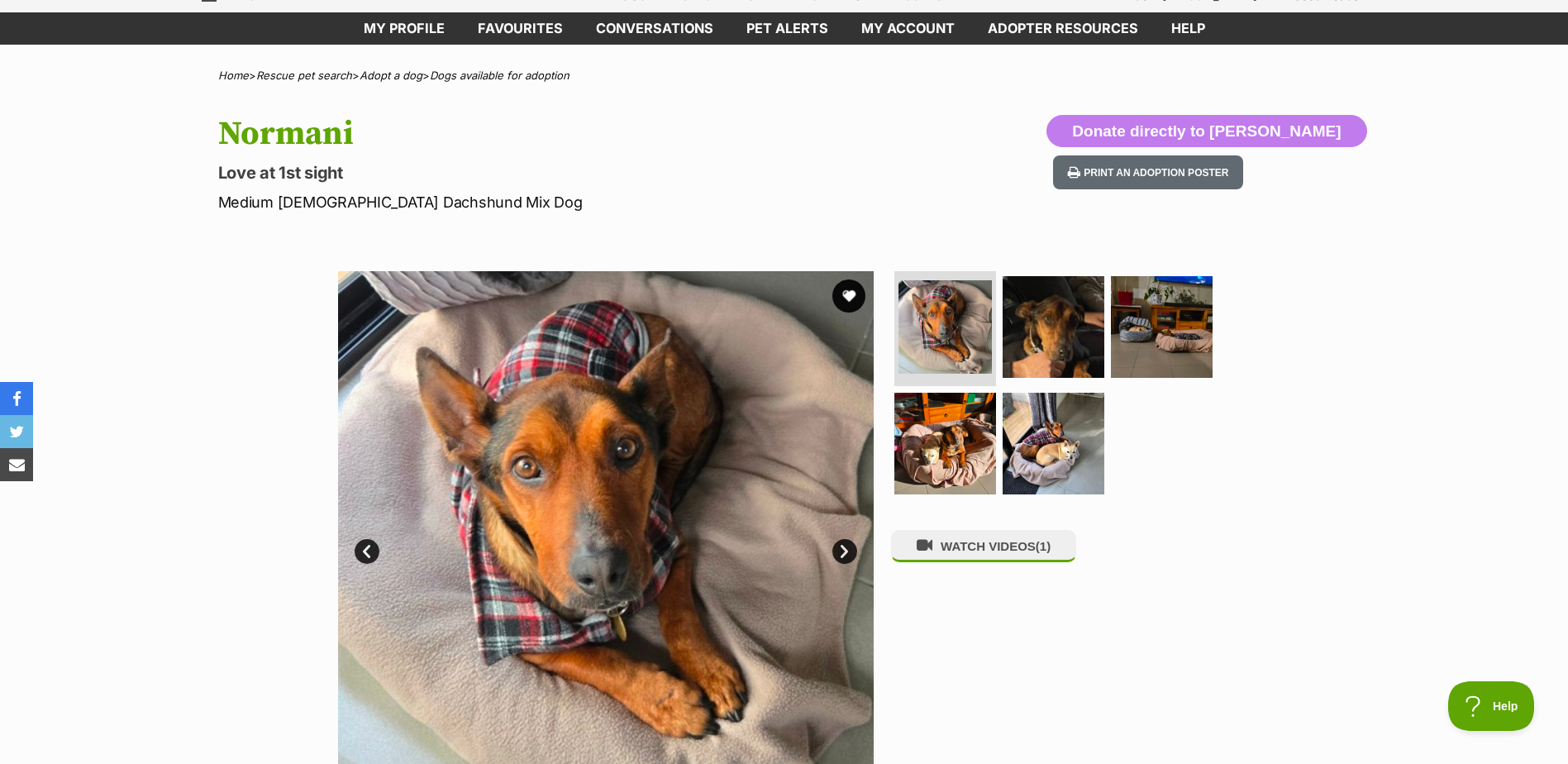
scroll to position [166, 0]
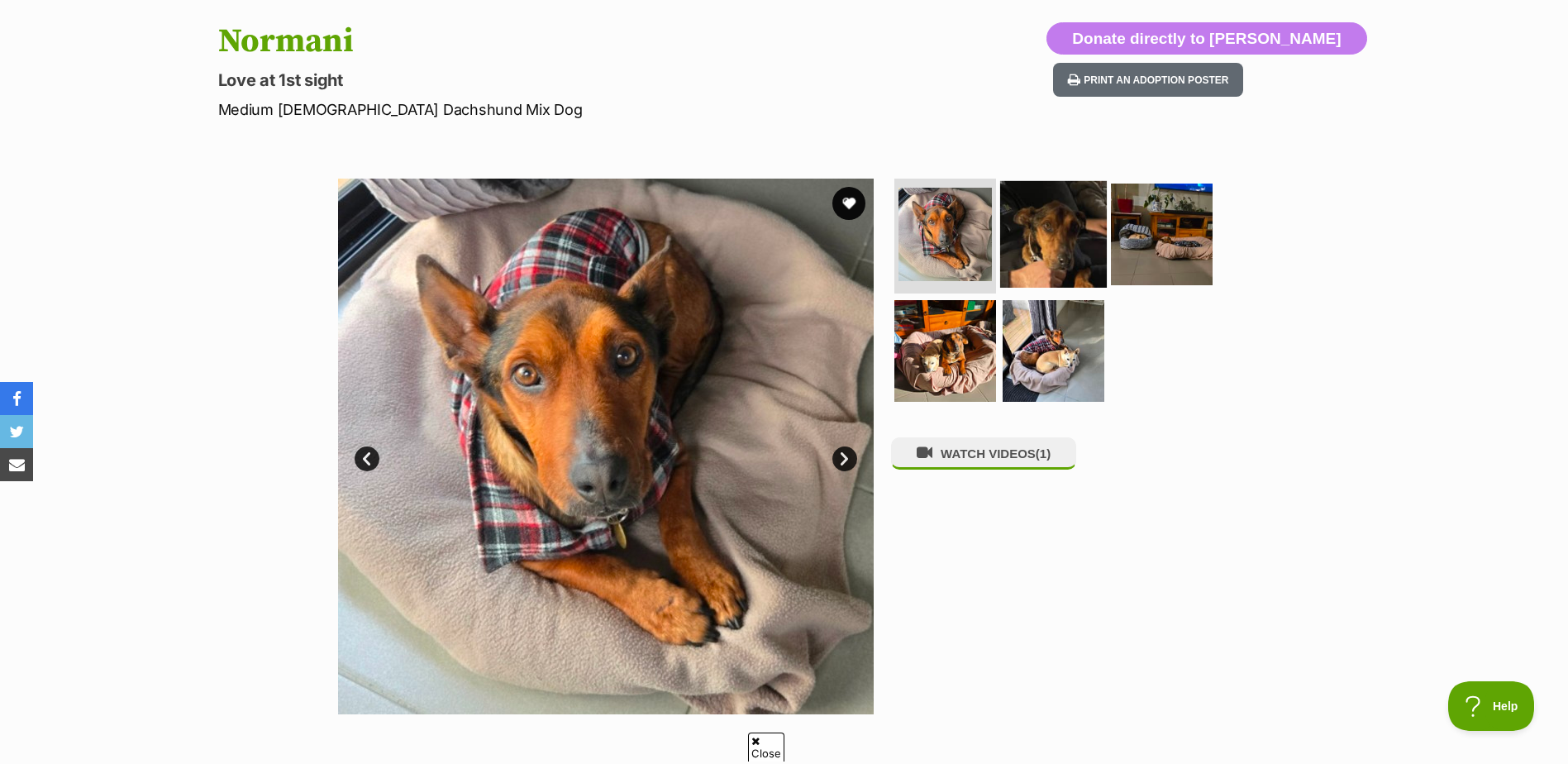
click at [1072, 228] on img at bounding box center [1054, 233] width 107 height 107
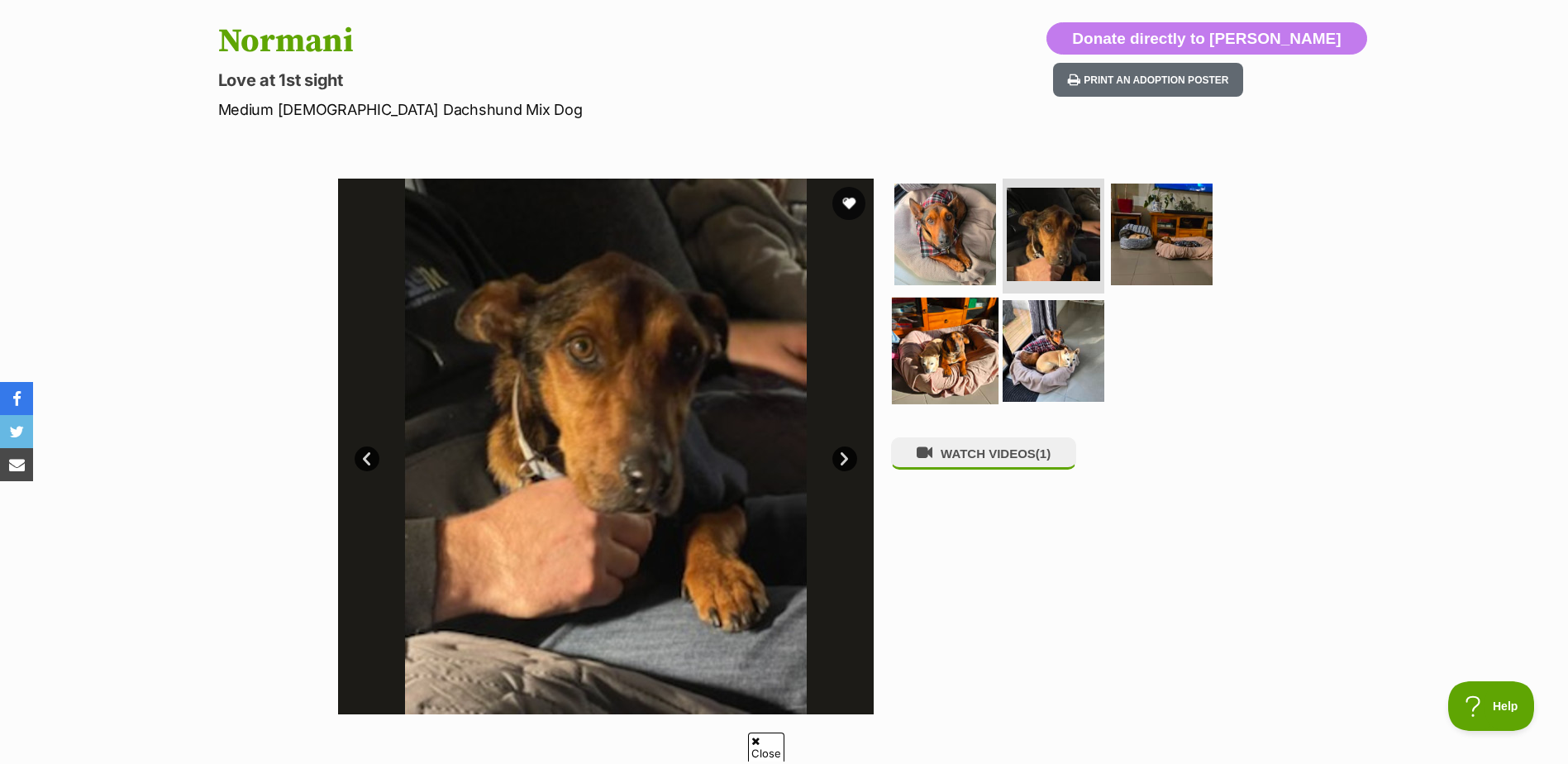
click at [942, 340] on img at bounding box center [945, 350] width 107 height 107
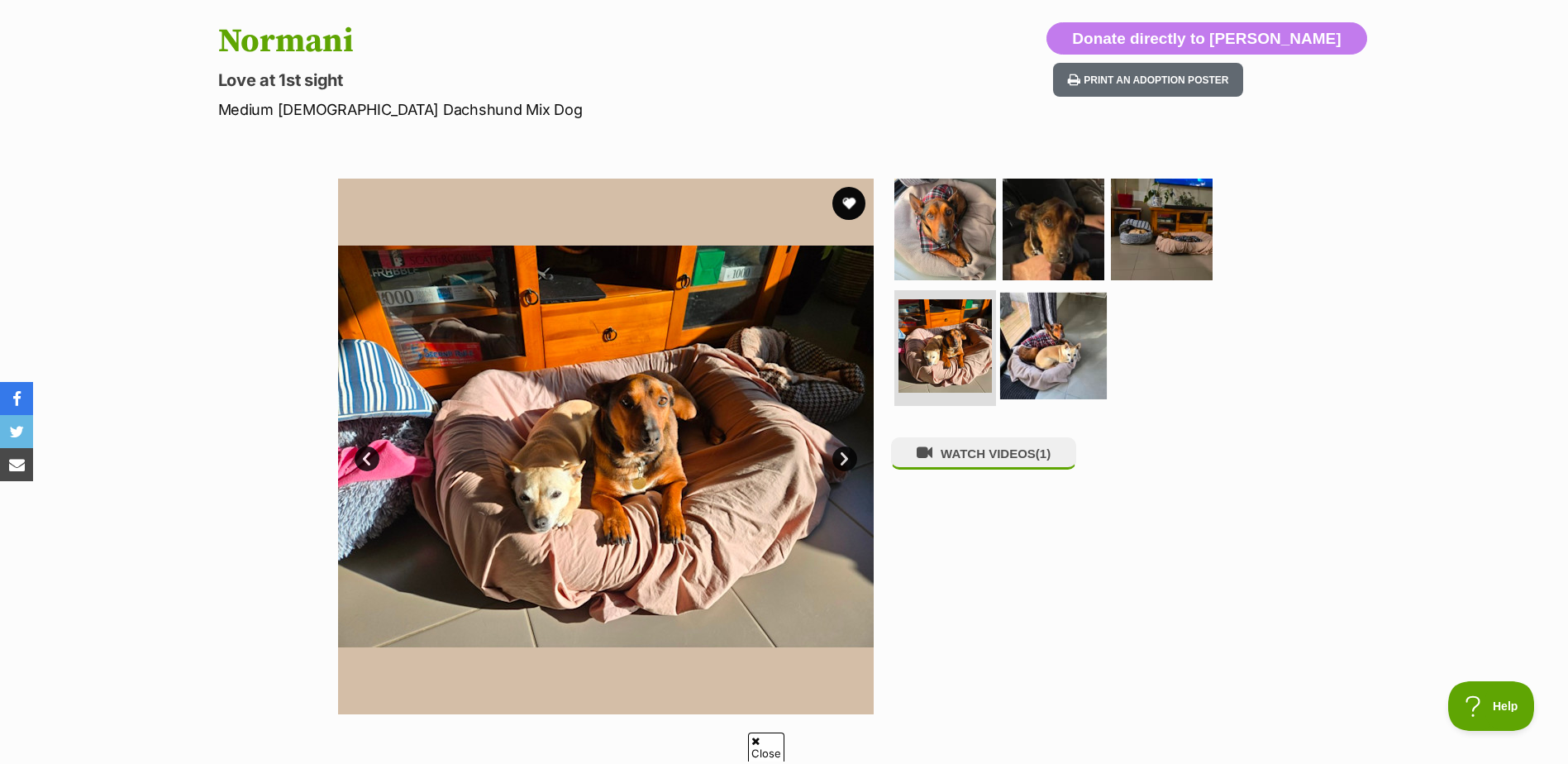
click at [1045, 338] on img at bounding box center [1054, 346] width 107 height 107
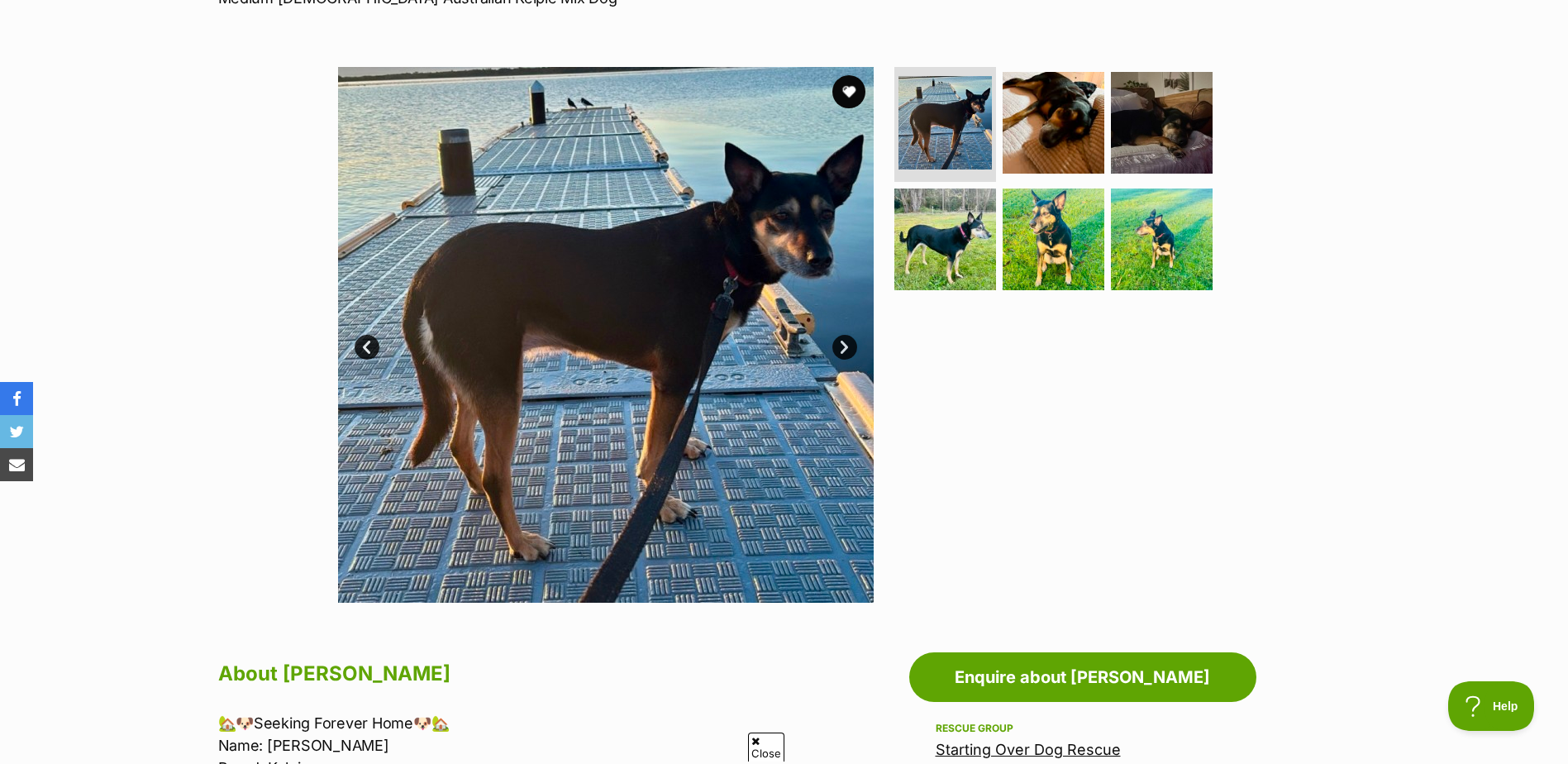
scroll to position [248, 0]
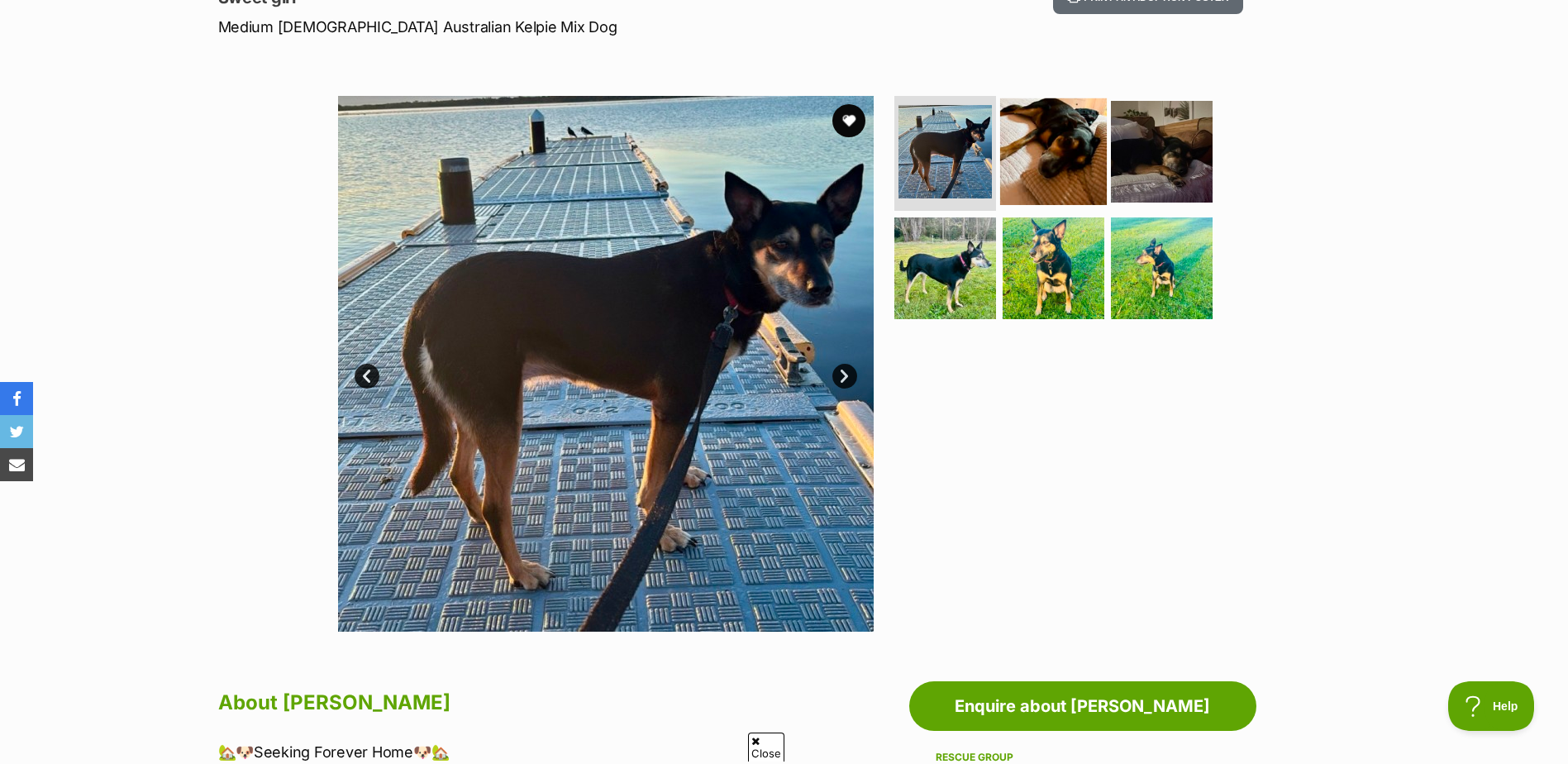
click at [1057, 164] on img at bounding box center [1054, 150] width 107 height 107
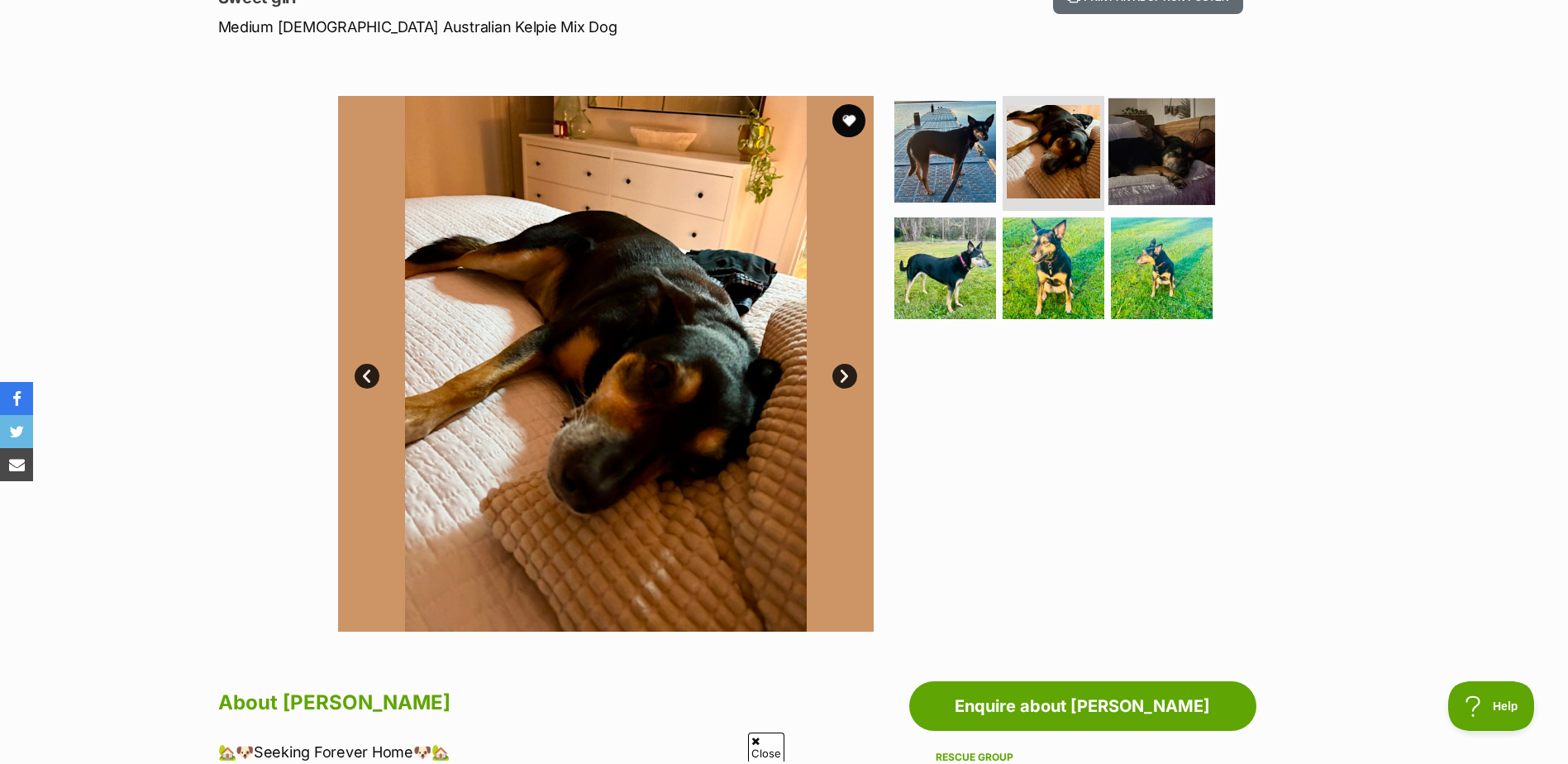
click at [1152, 158] on img at bounding box center [1161, 150] width 107 height 107
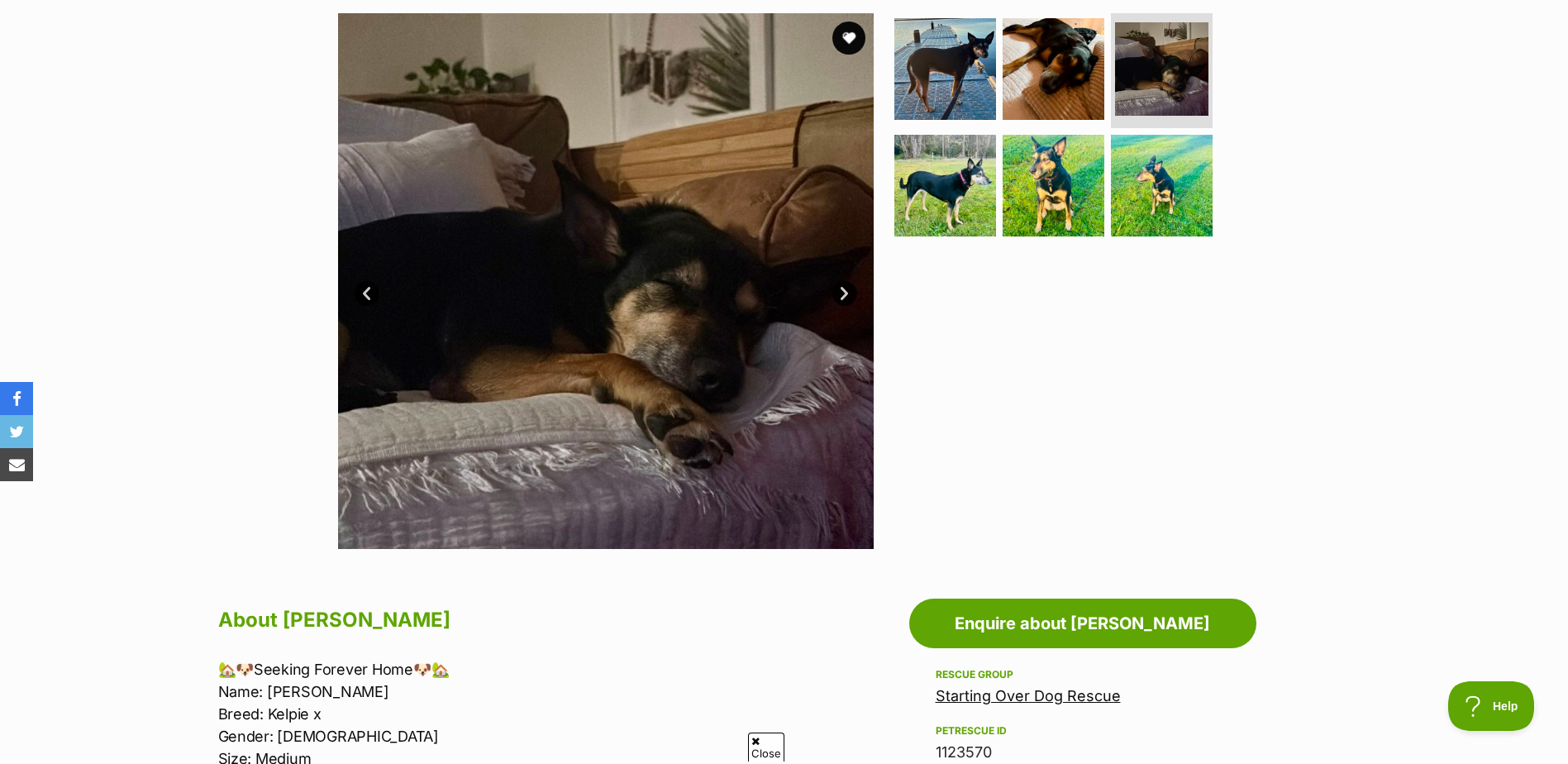
scroll to position [166, 0]
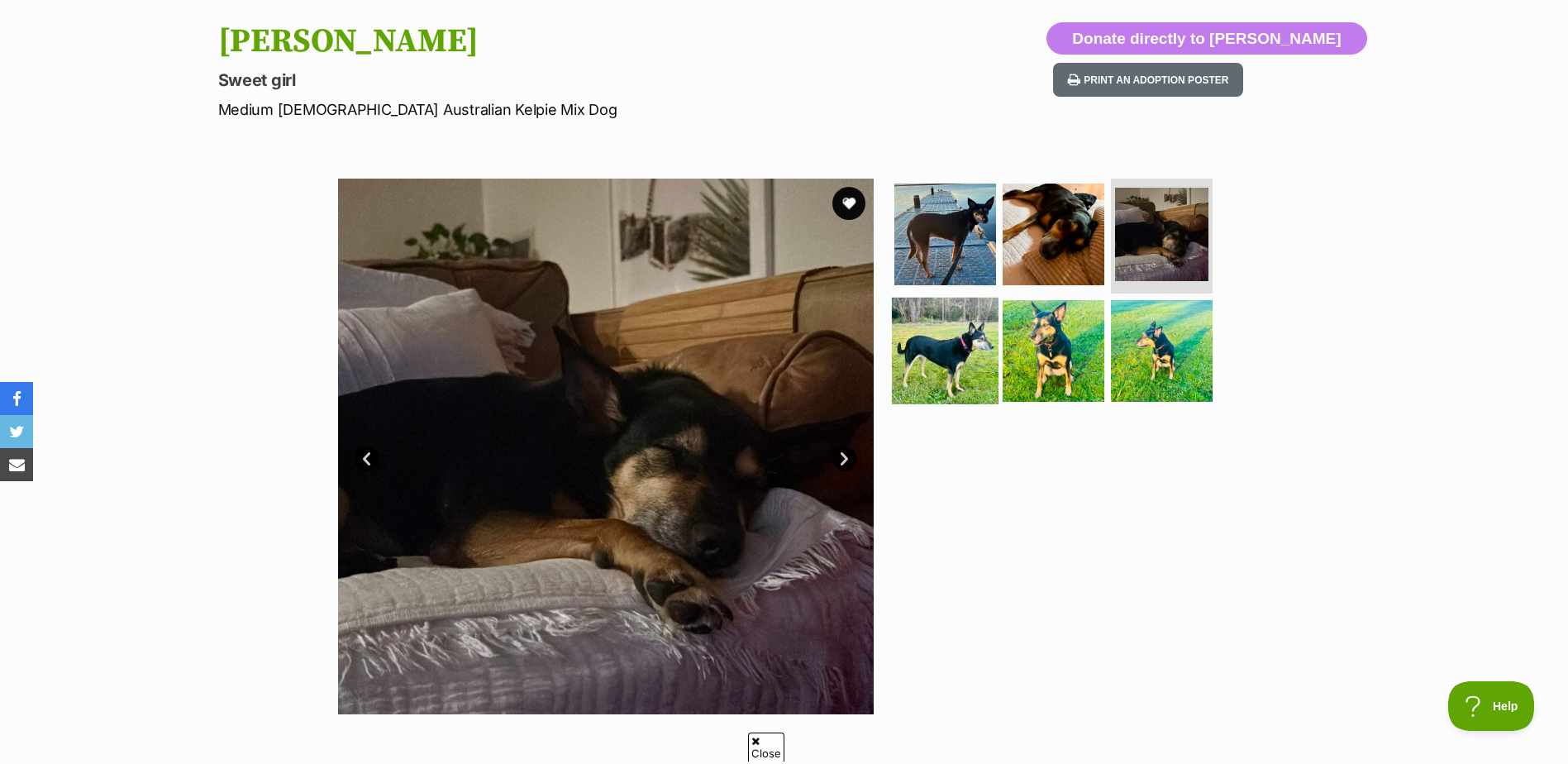
click at [958, 358] on img at bounding box center [945, 350] width 107 height 107
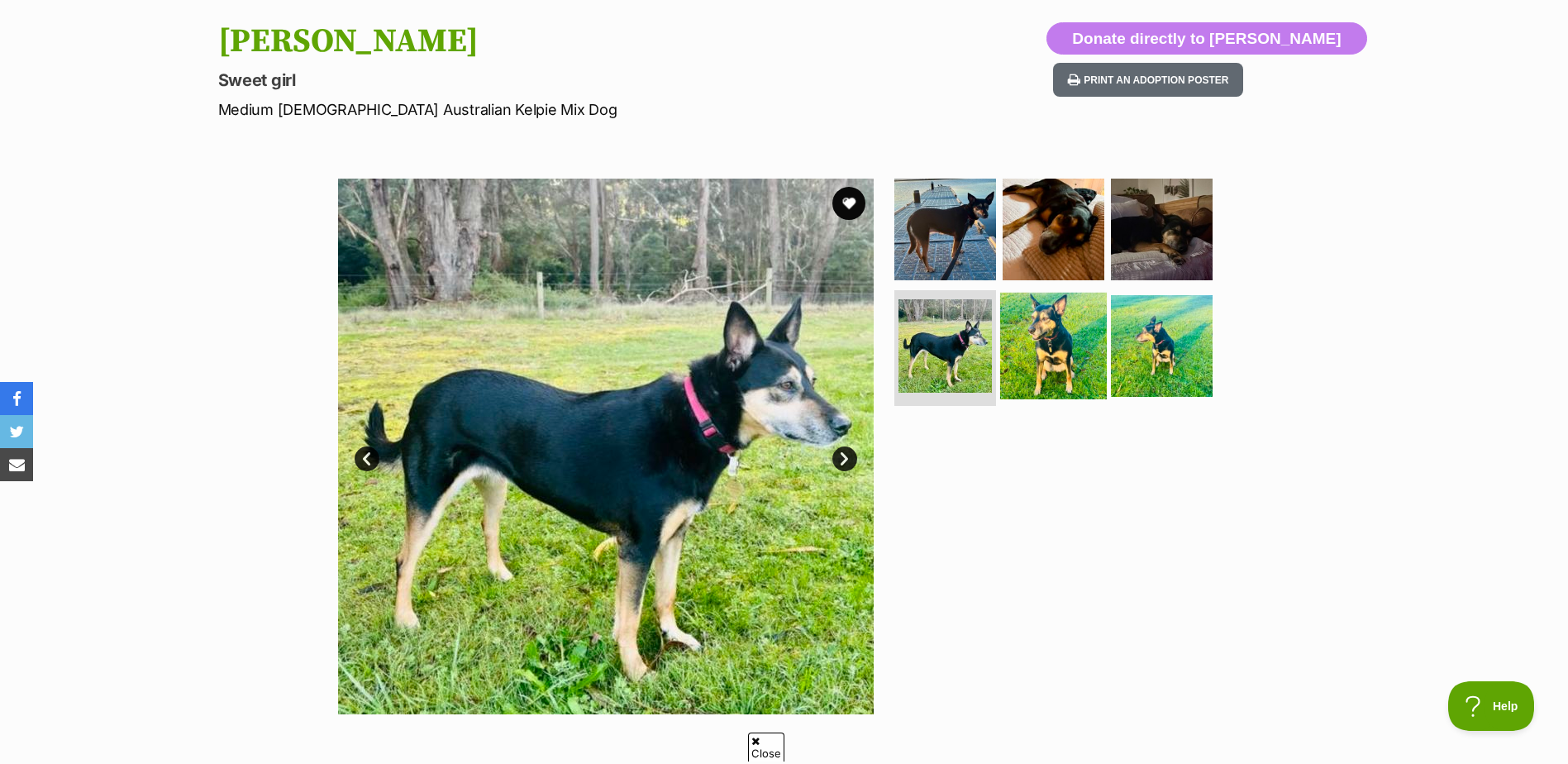
click at [1056, 338] on img at bounding box center [1054, 346] width 107 height 107
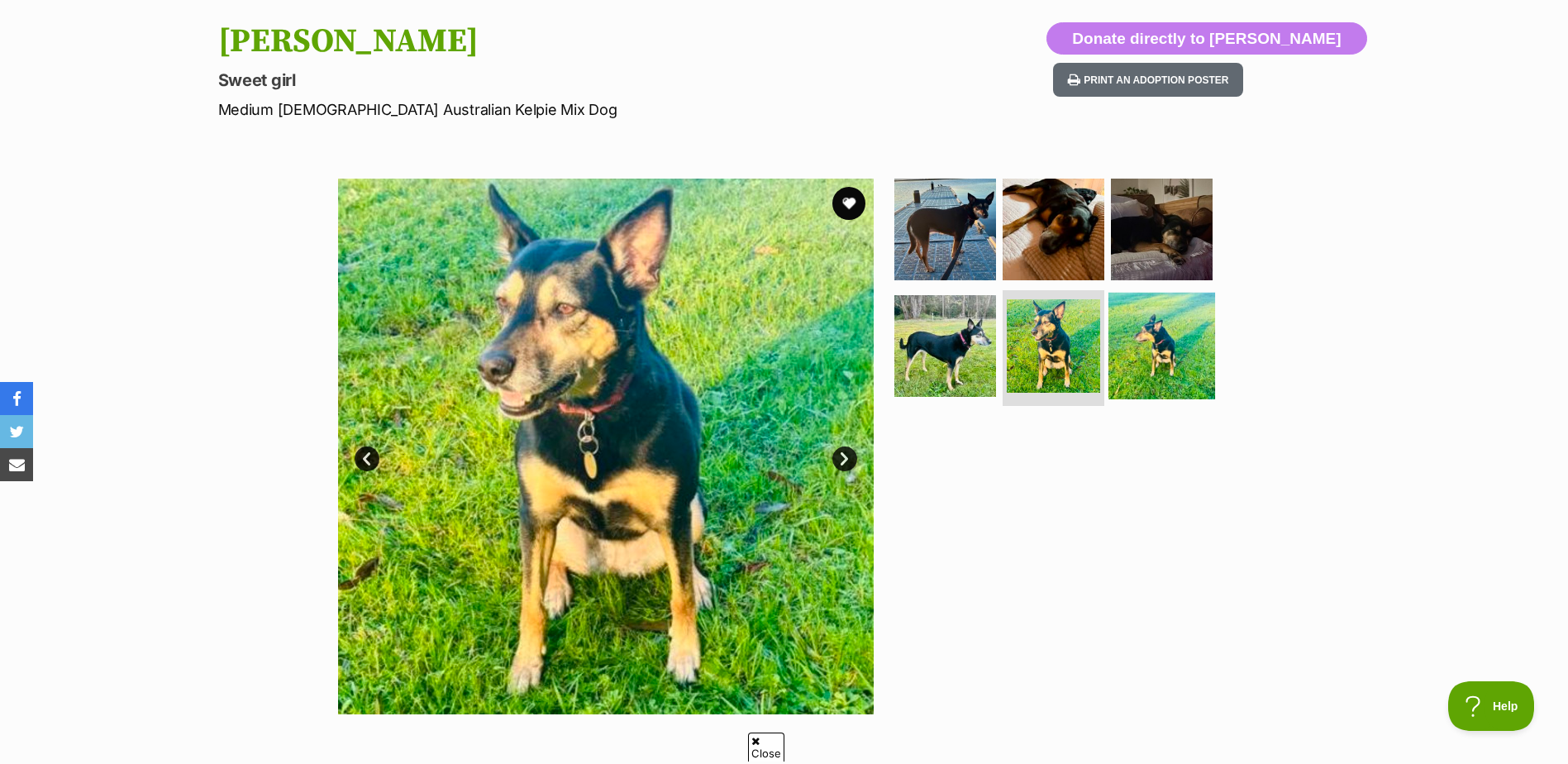
click at [1166, 335] on img at bounding box center [1161, 346] width 107 height 107
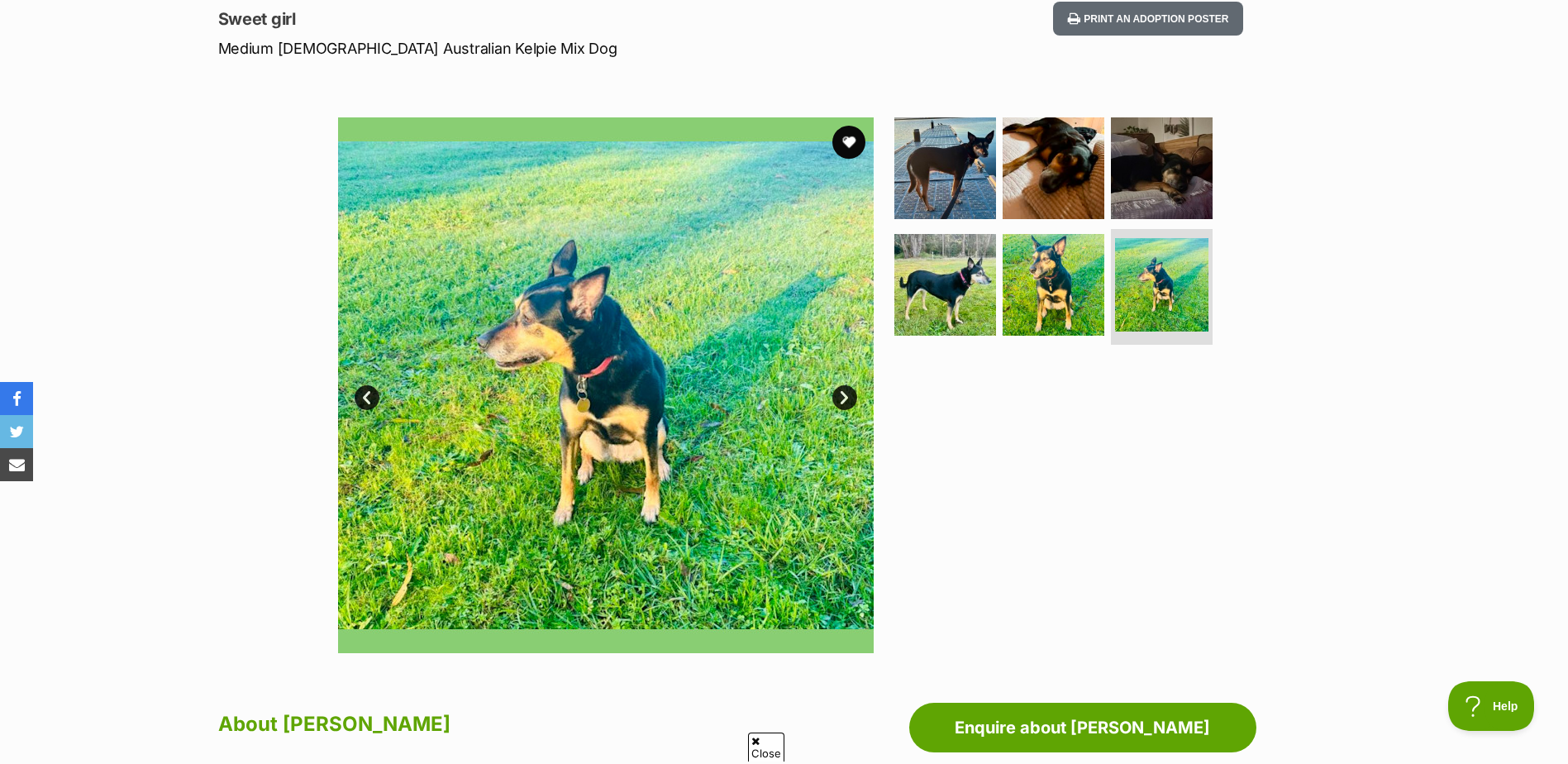
scroll to position [0, 0]
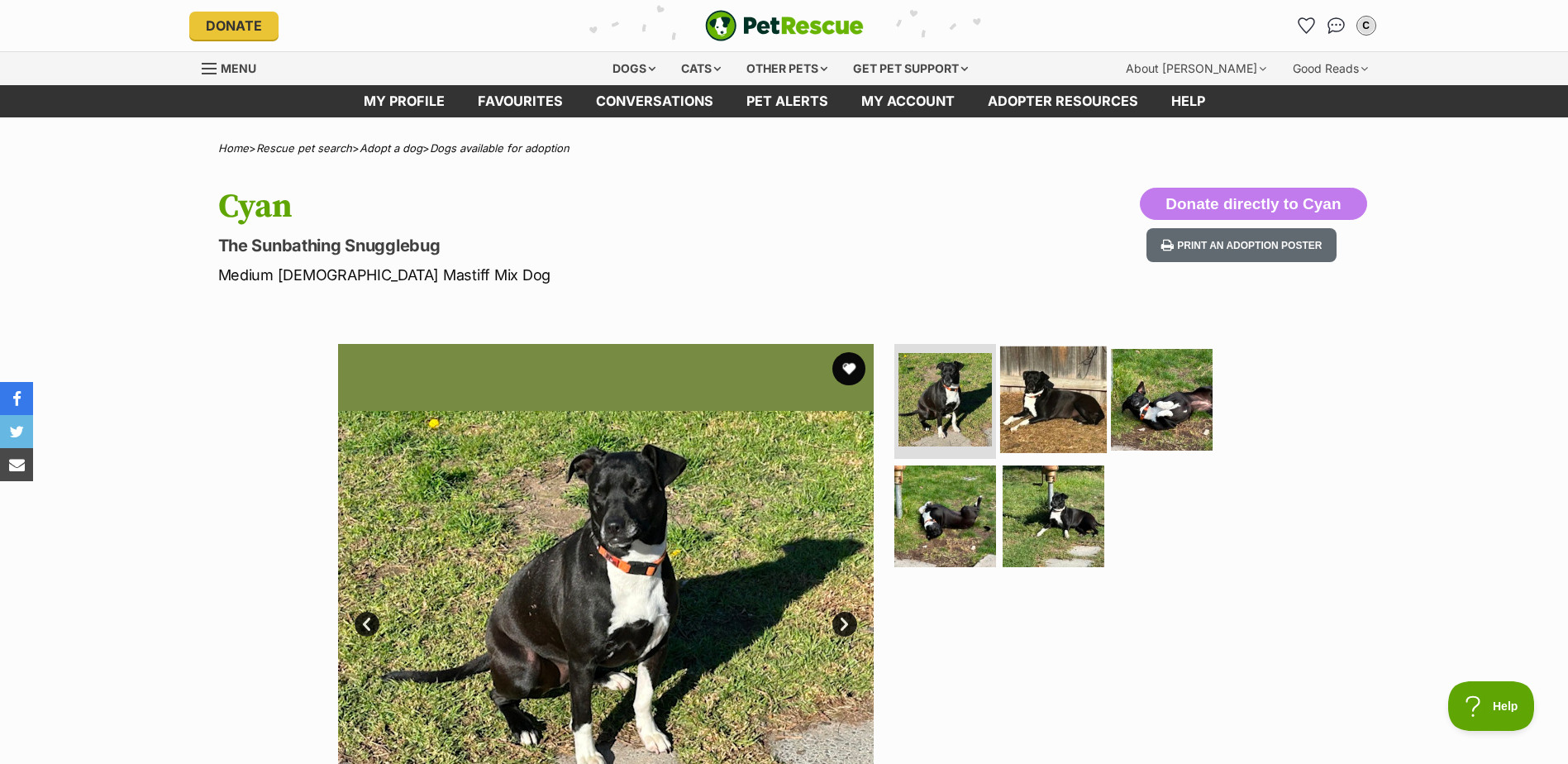
click at [1021, 410] on img at bounding box center [1054, 398] width 107 height 107
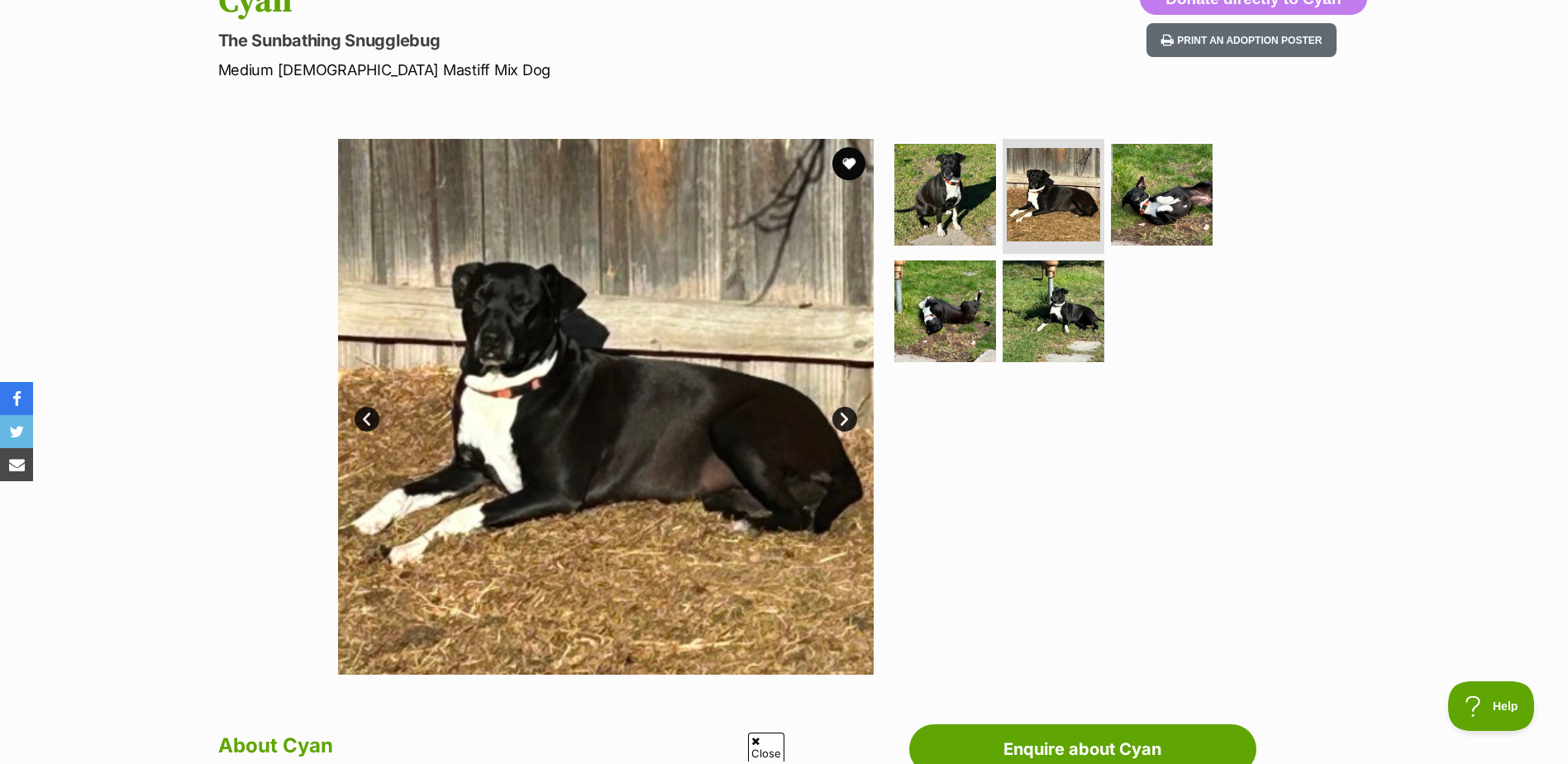
scroll to position [248, 0]
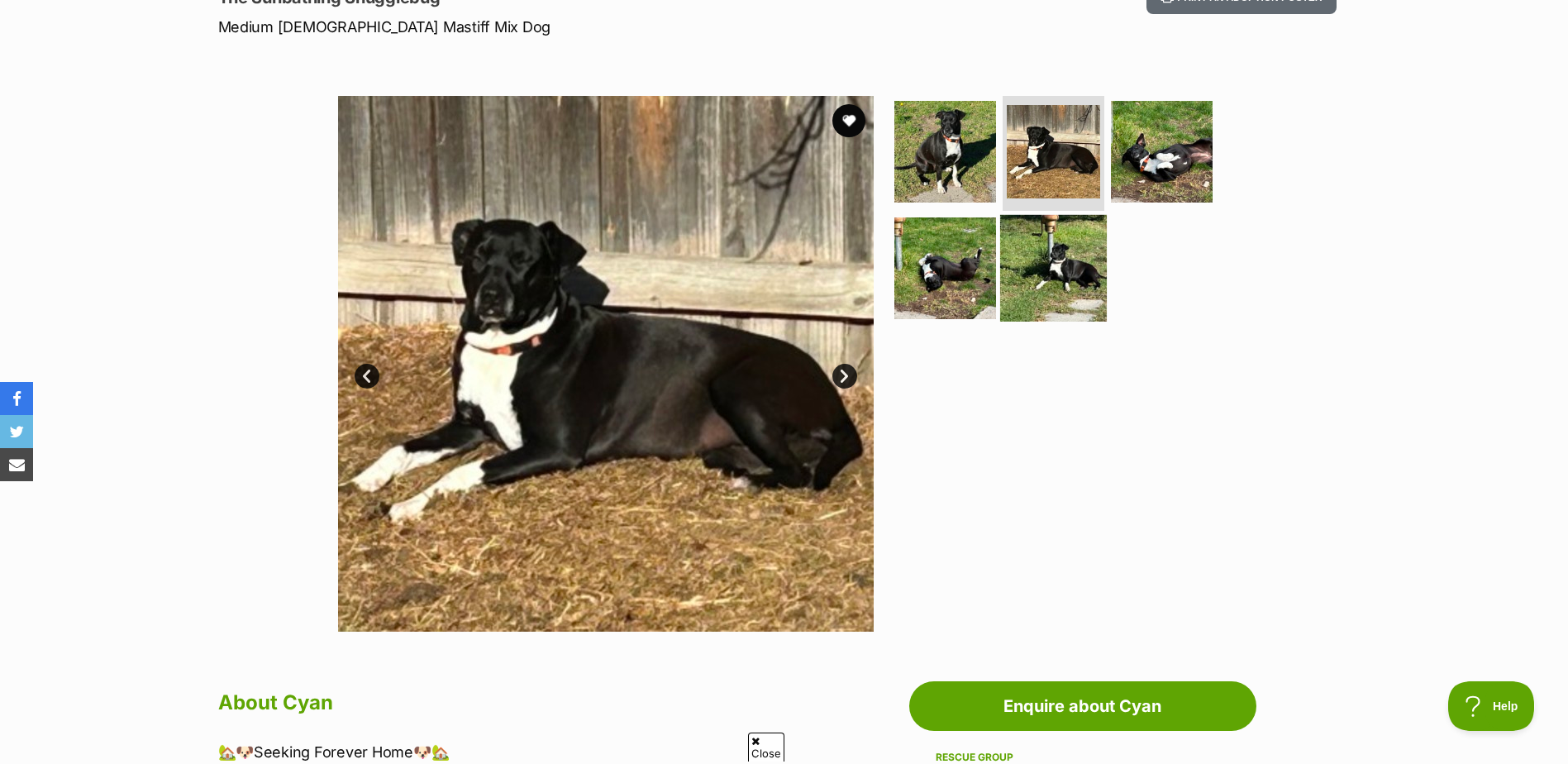
click at [1057, 275] on img at bounding box center [1054, 268] width 107 height 107
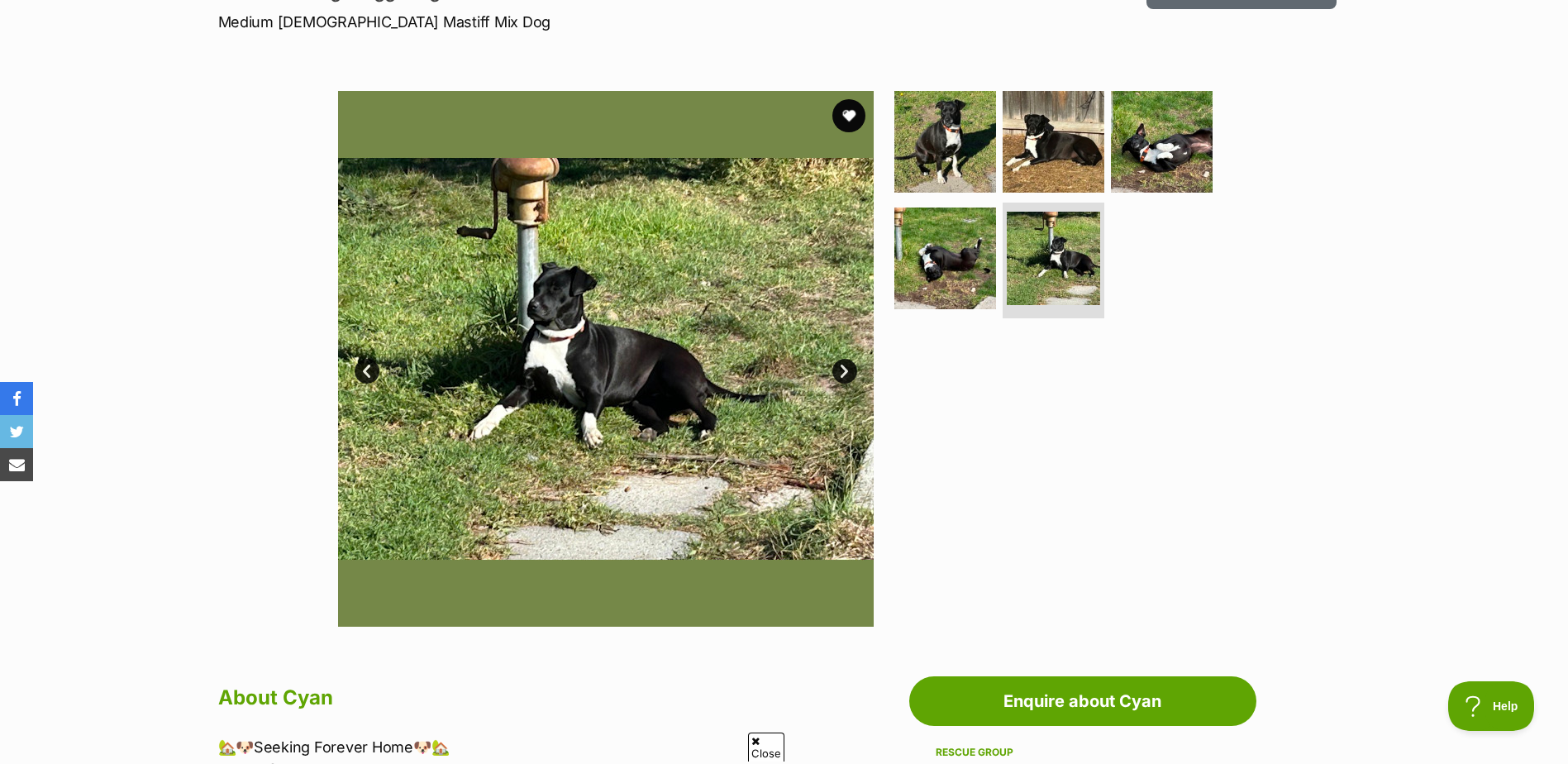
scroll to position [579, 0]
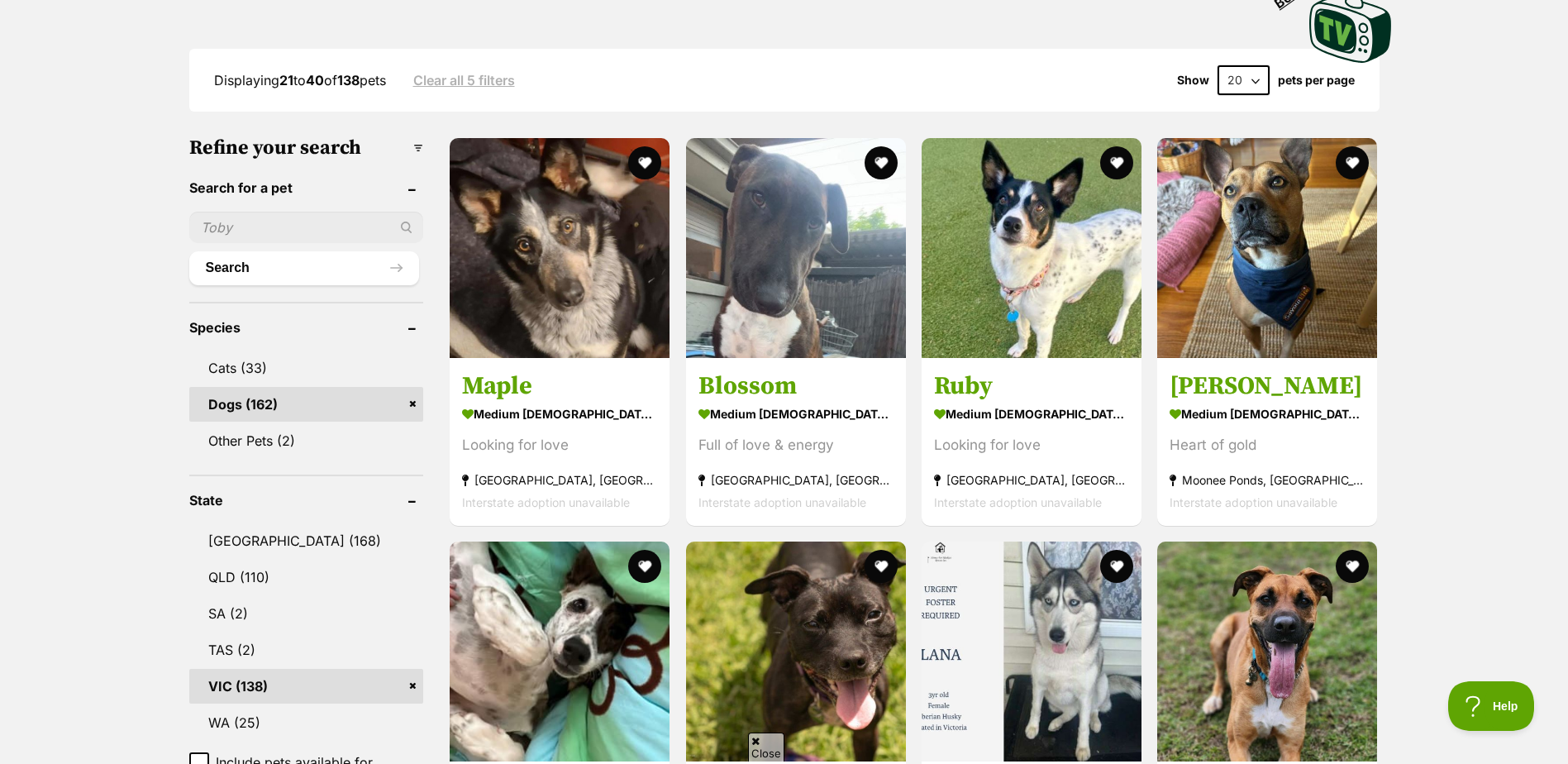
scroll to position [414, 0]
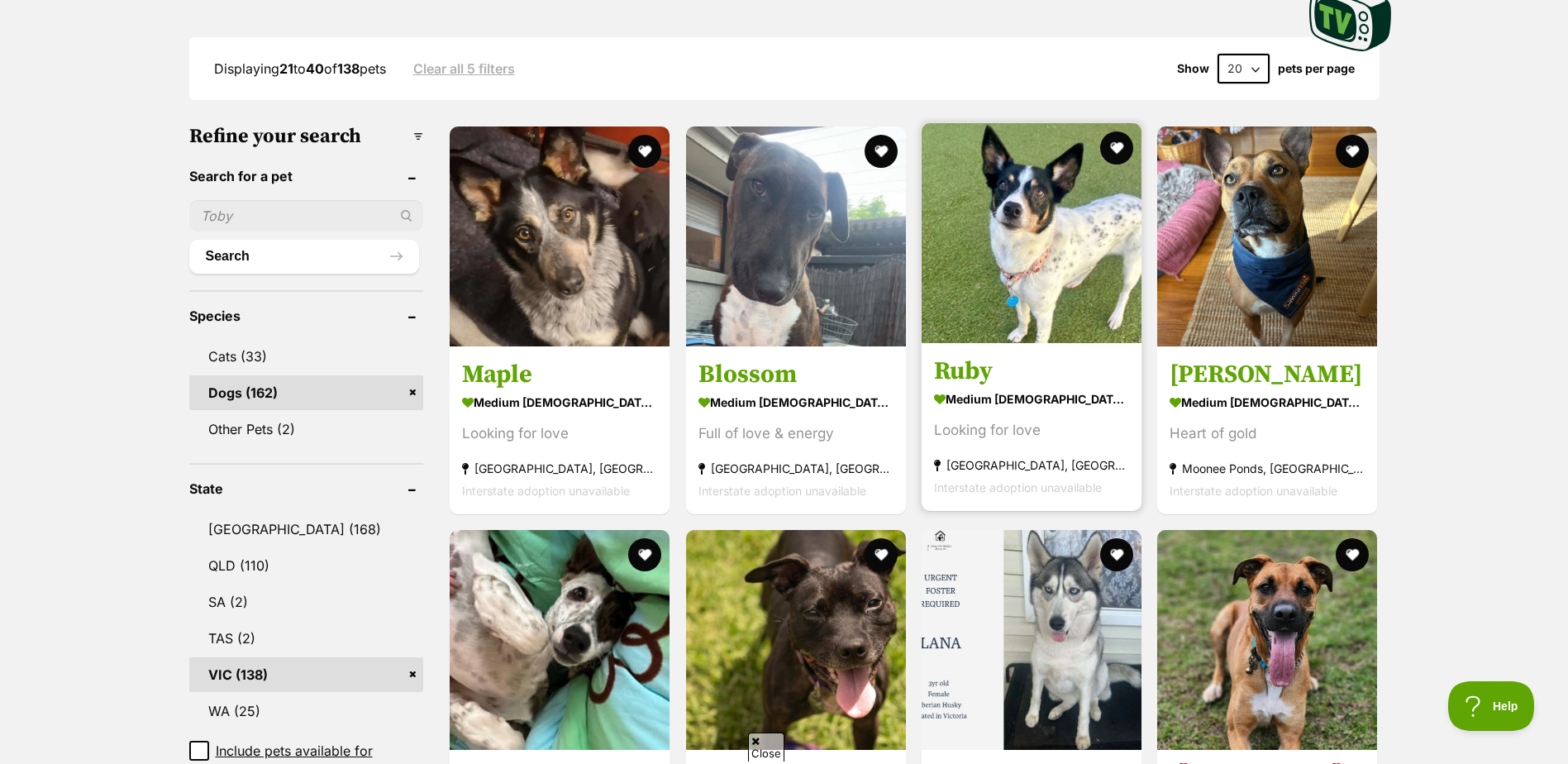
click at [1049, 242] on img at bounding box center [1031, 232] width 220 height 220
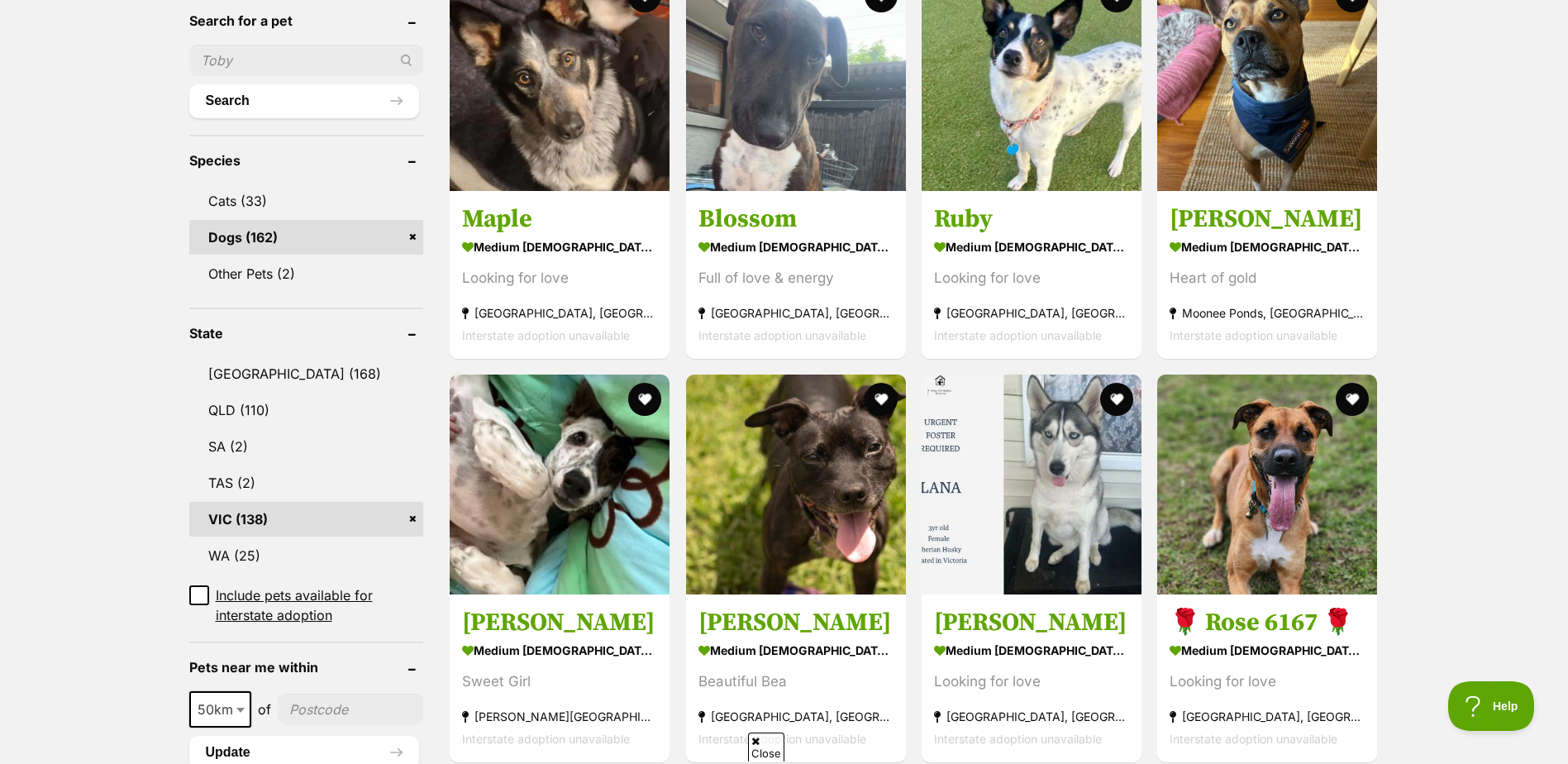
scroll to position [579, 0]
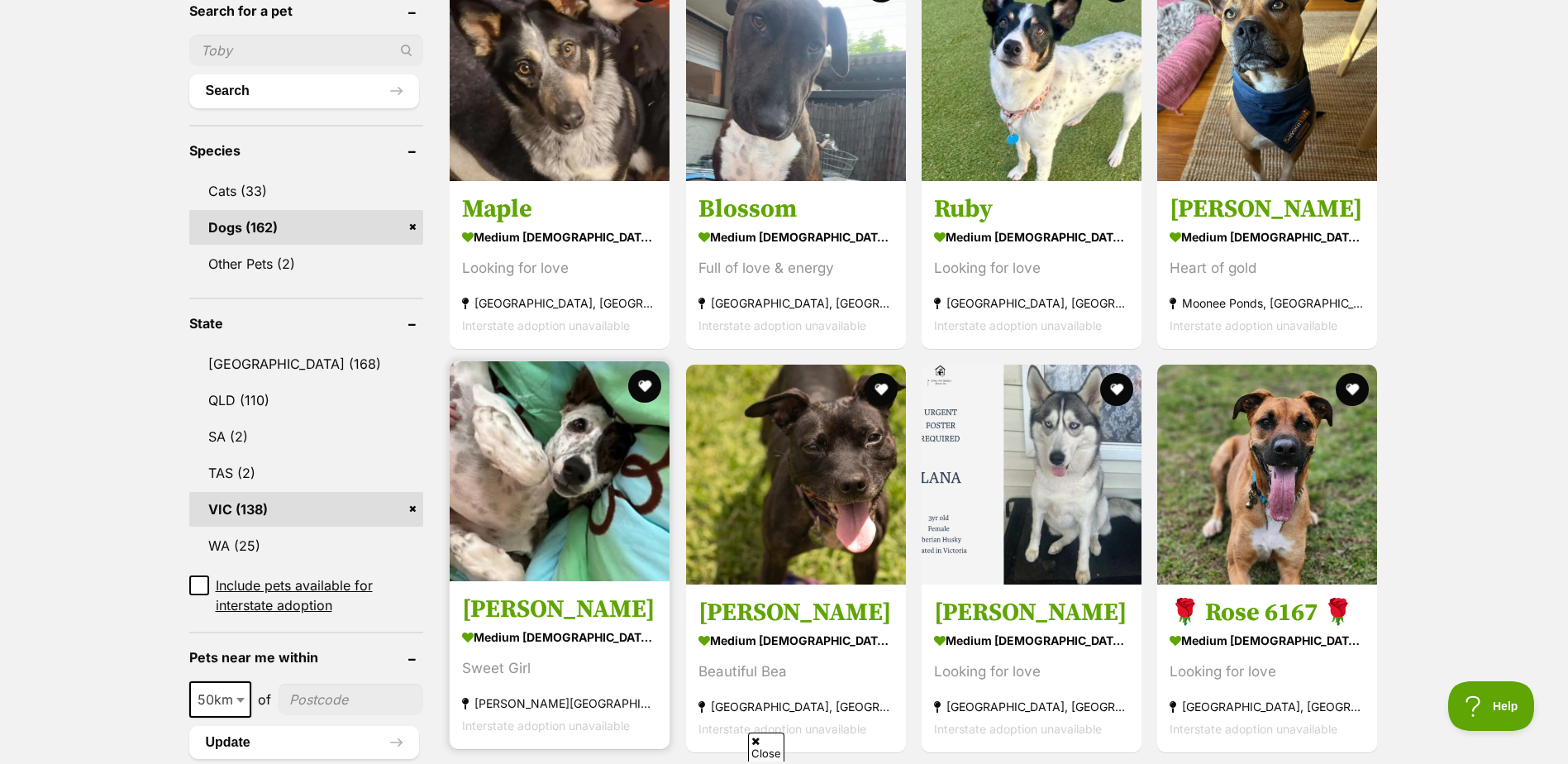
click at [569, 457] on img at bounding box center [559, 471] width 220 height 220
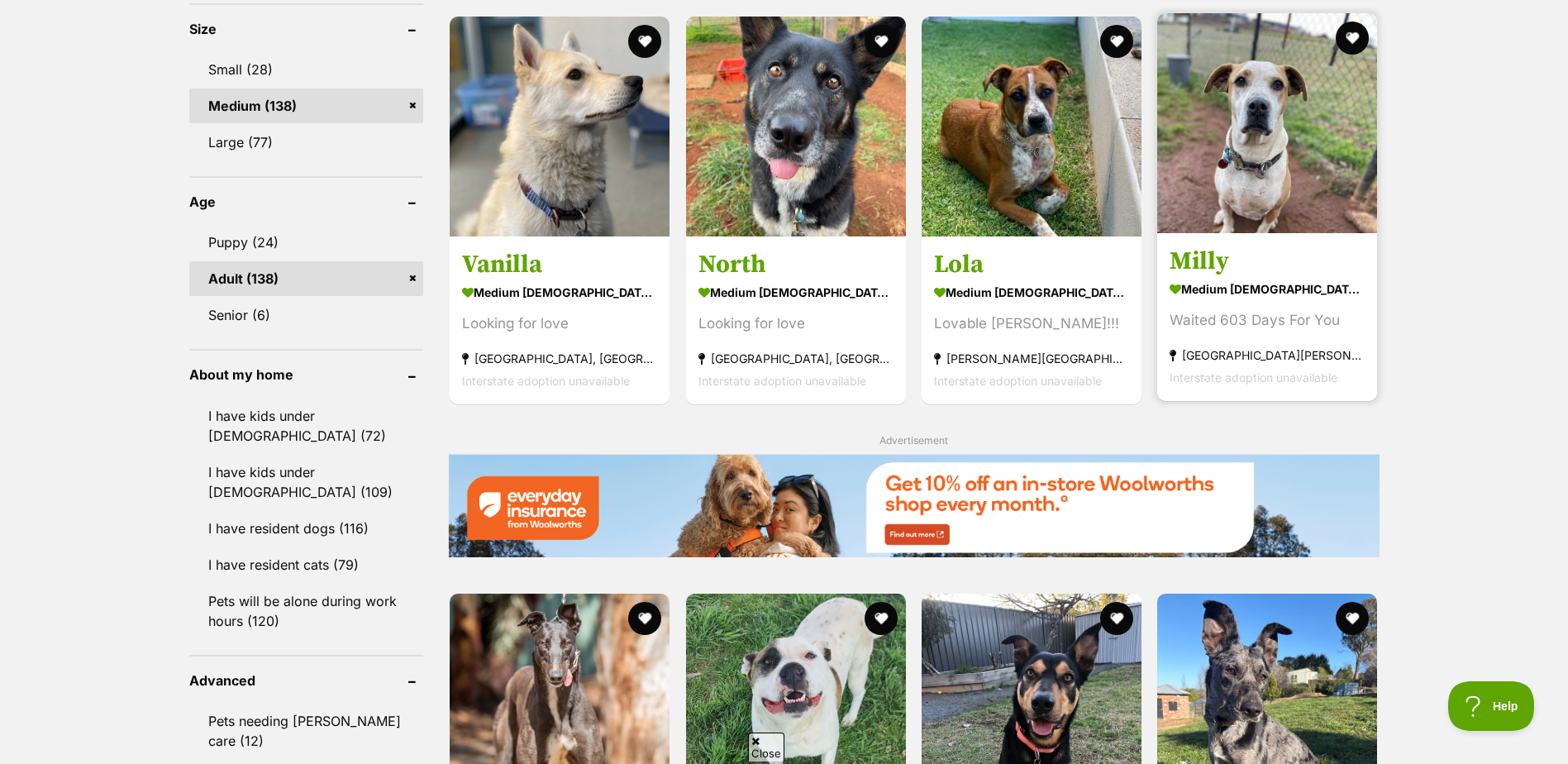
scroll to position [1406, 0]
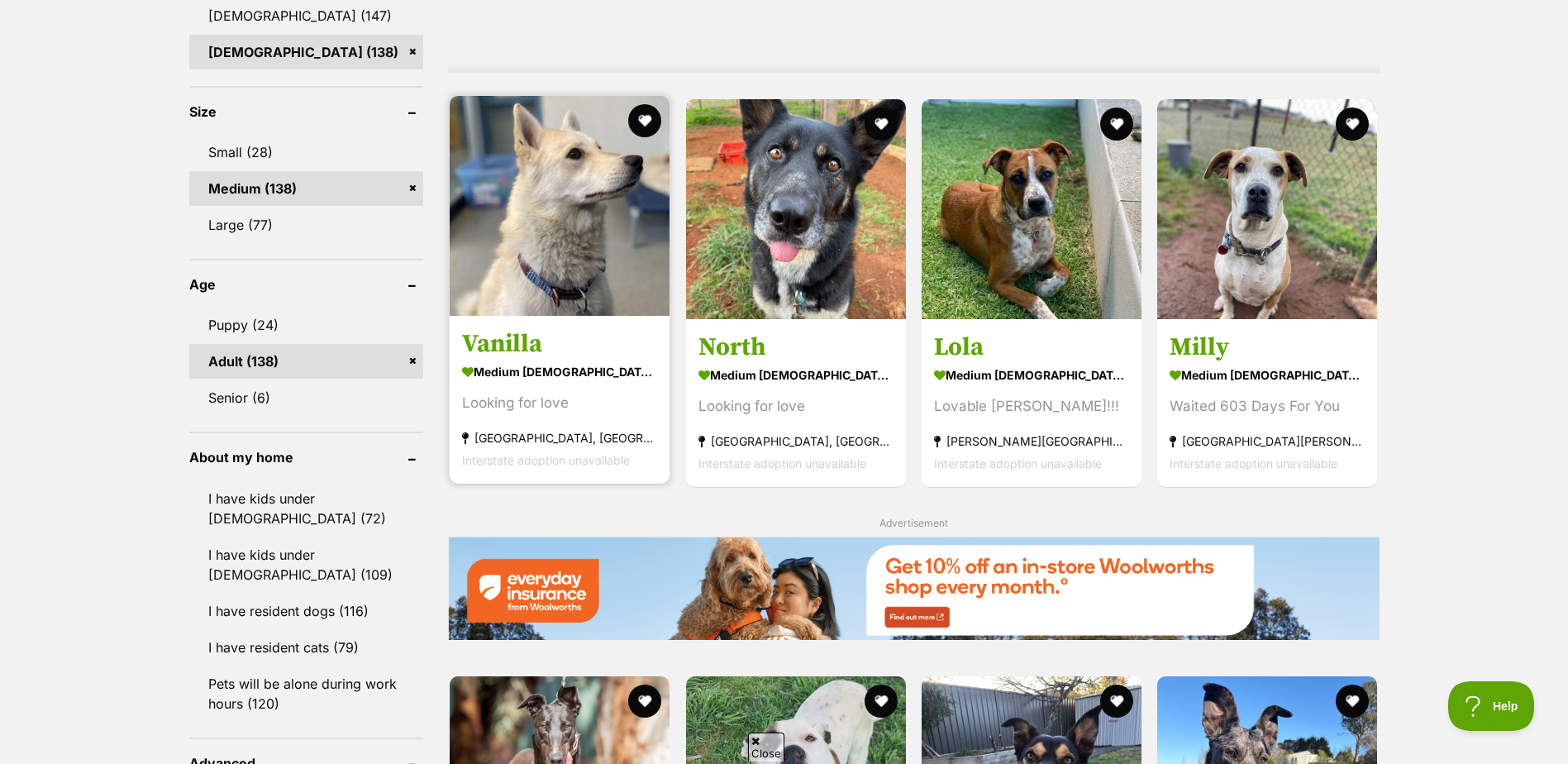
click at [567, 237] on img at bounding box center [559, 205] width 220 height 220
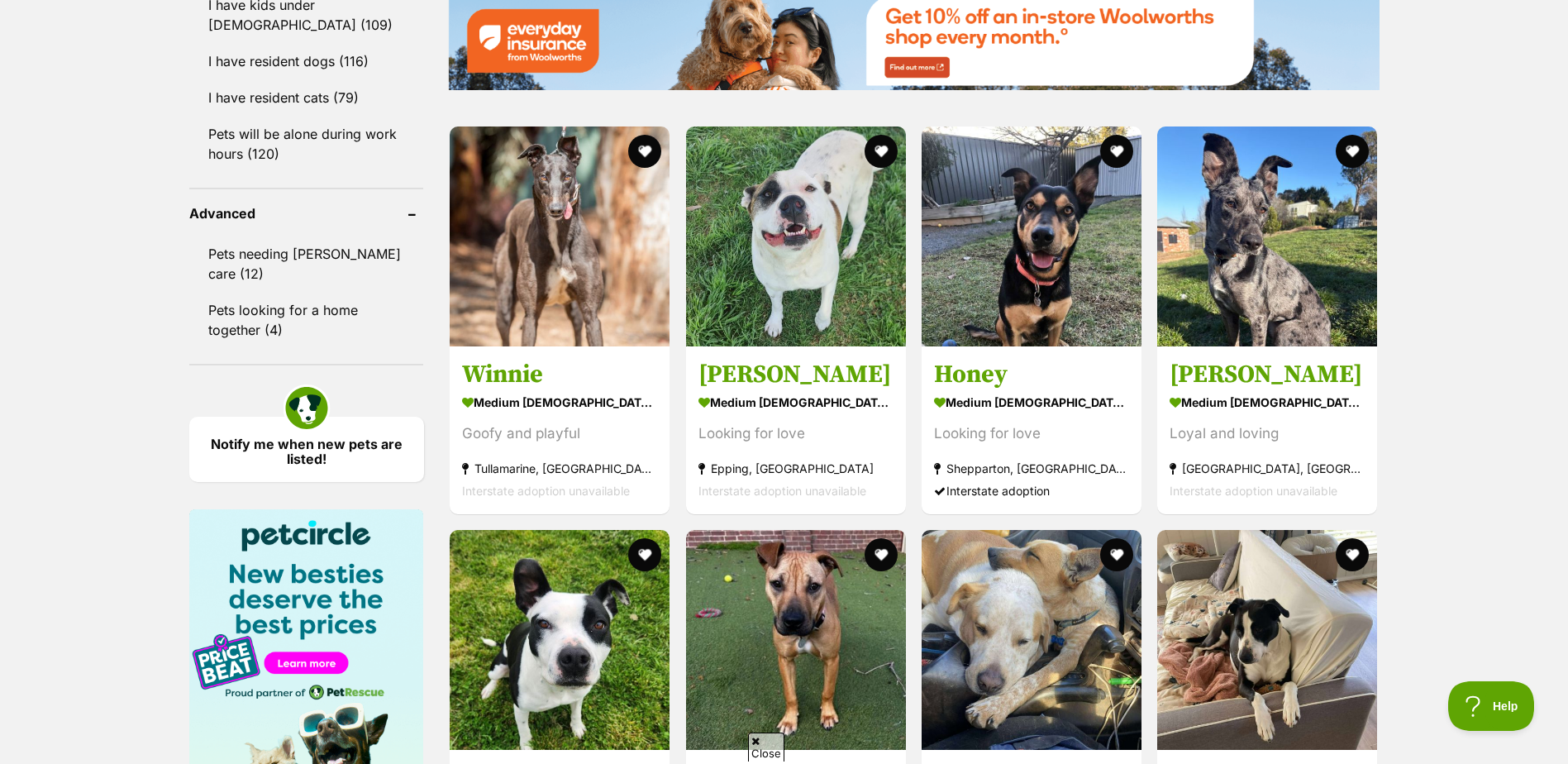
scroll to position [1984, 0]
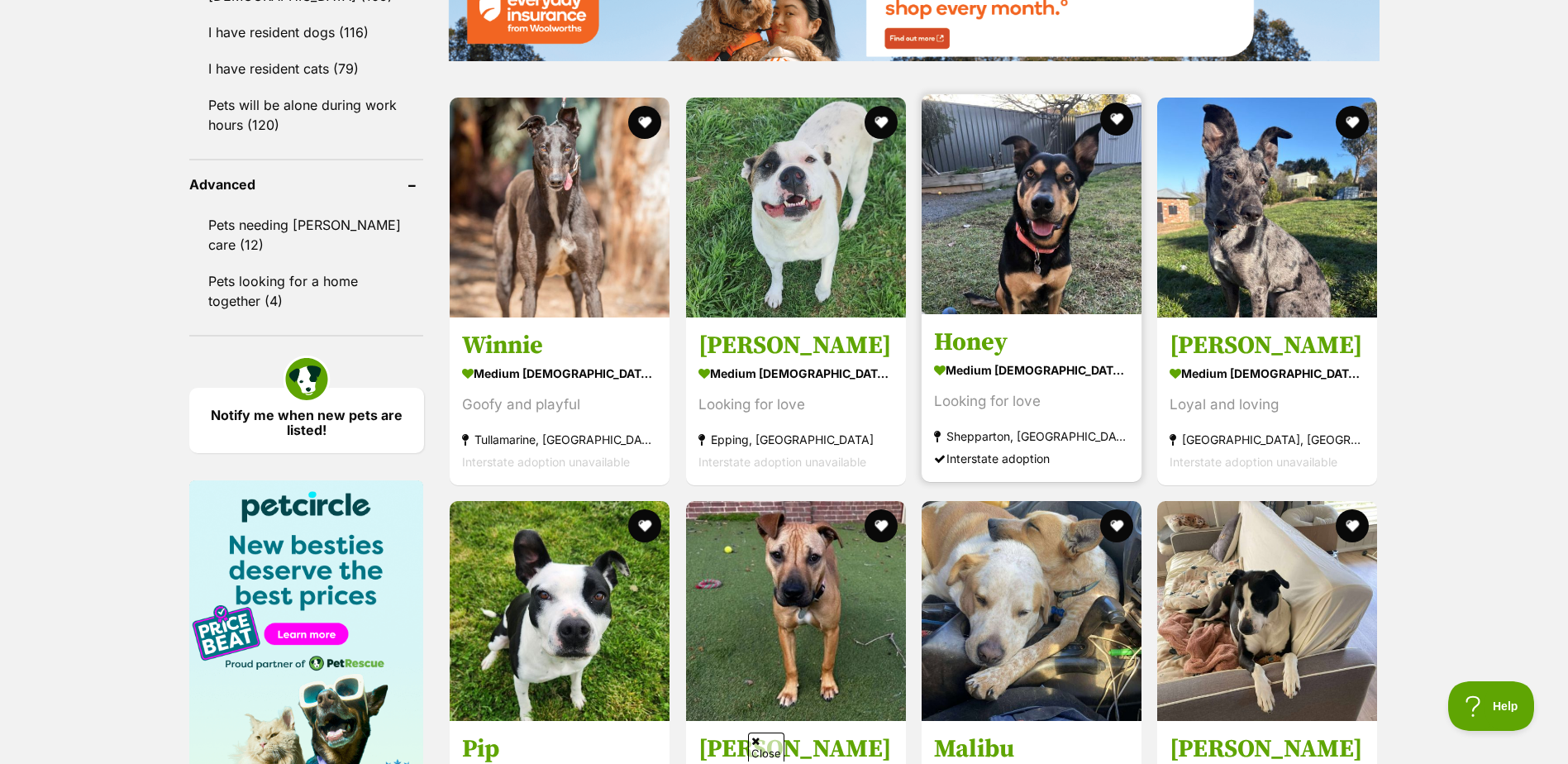
click at [1074, 260] on img at bounding box center [1031, 203] width 220 height 220
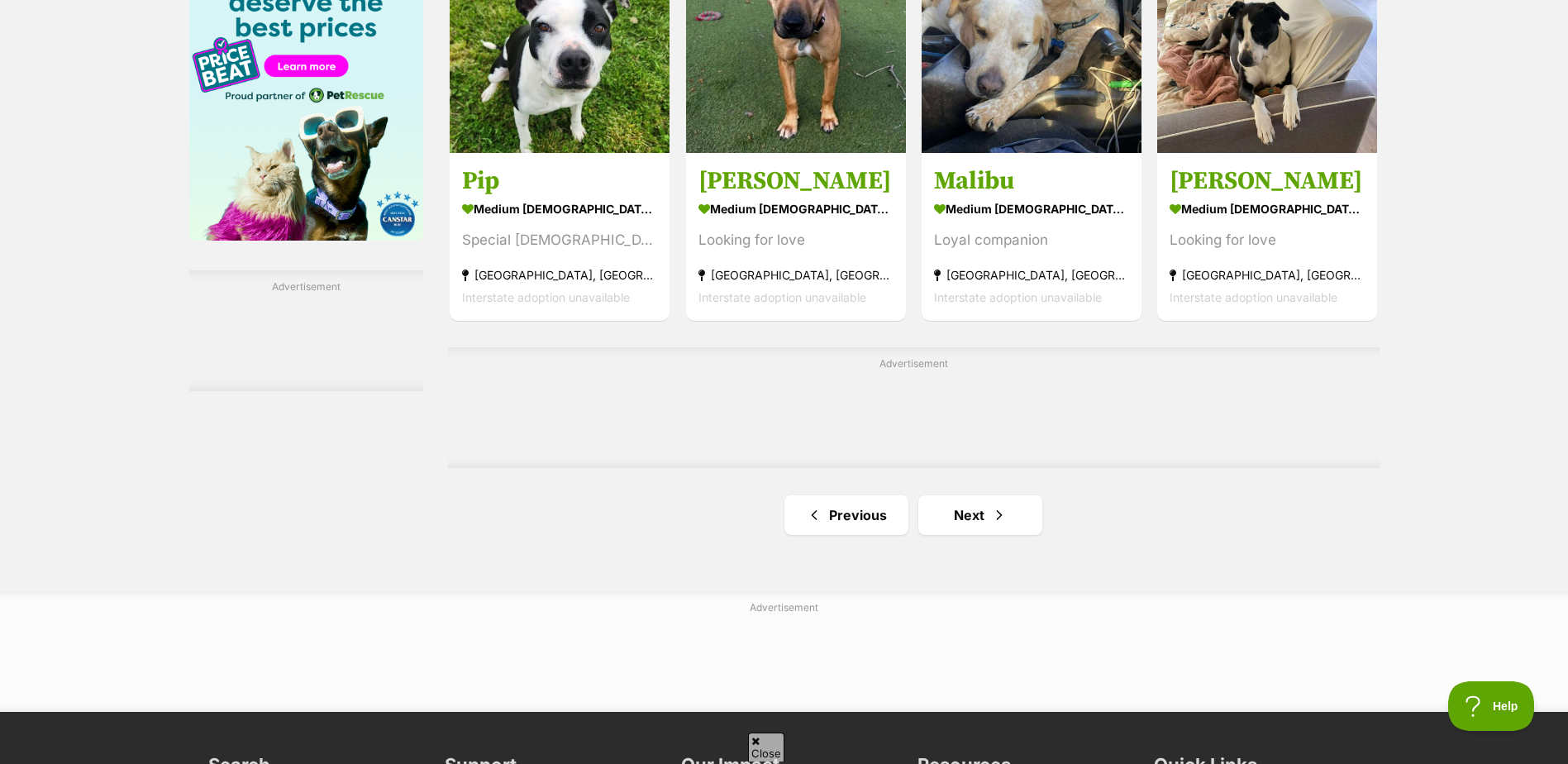
scroll to position [2563, 0]
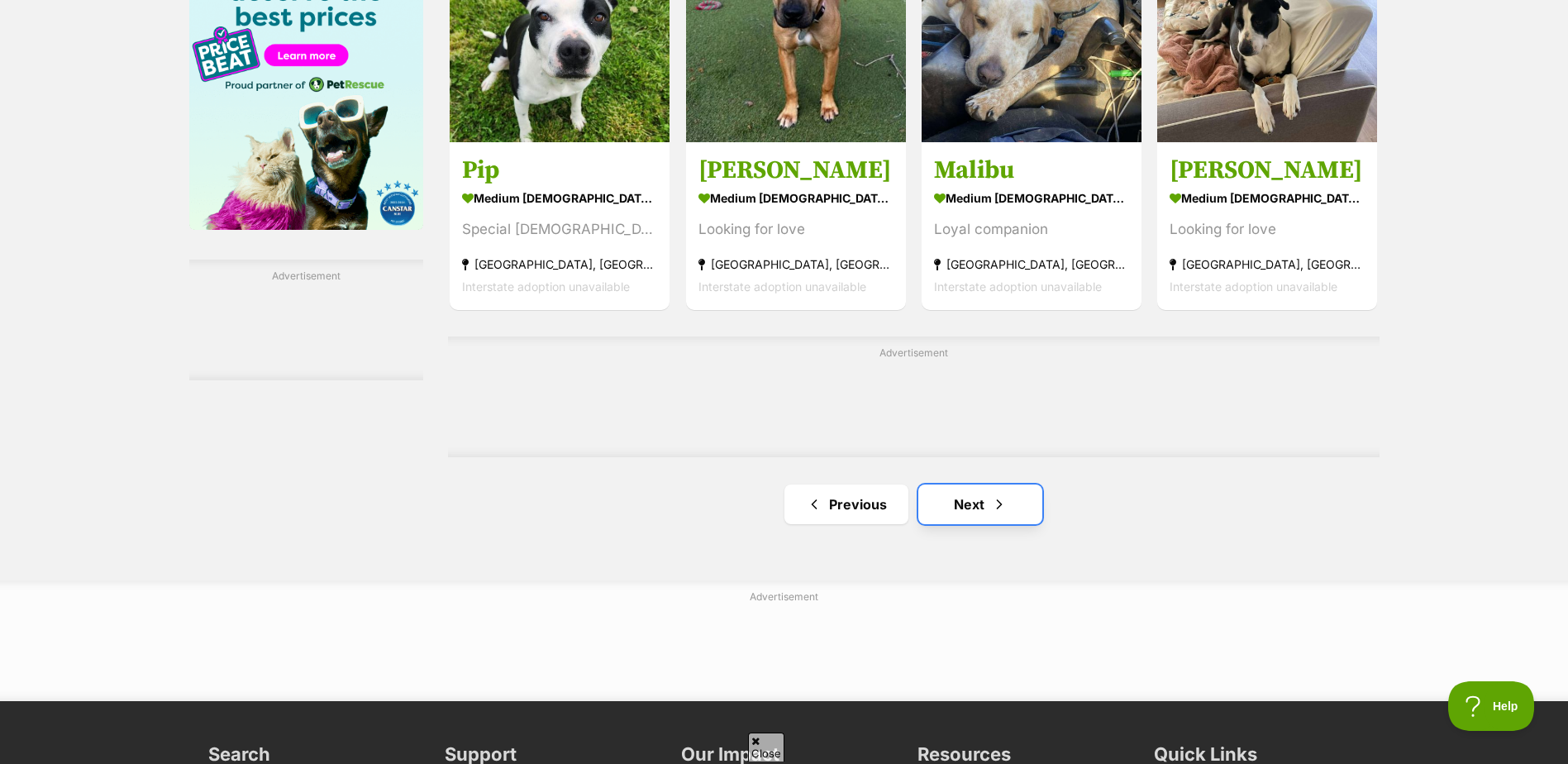
click at [983, 508] on link "Next" at bounding box center [980, 504] width 124 height 39
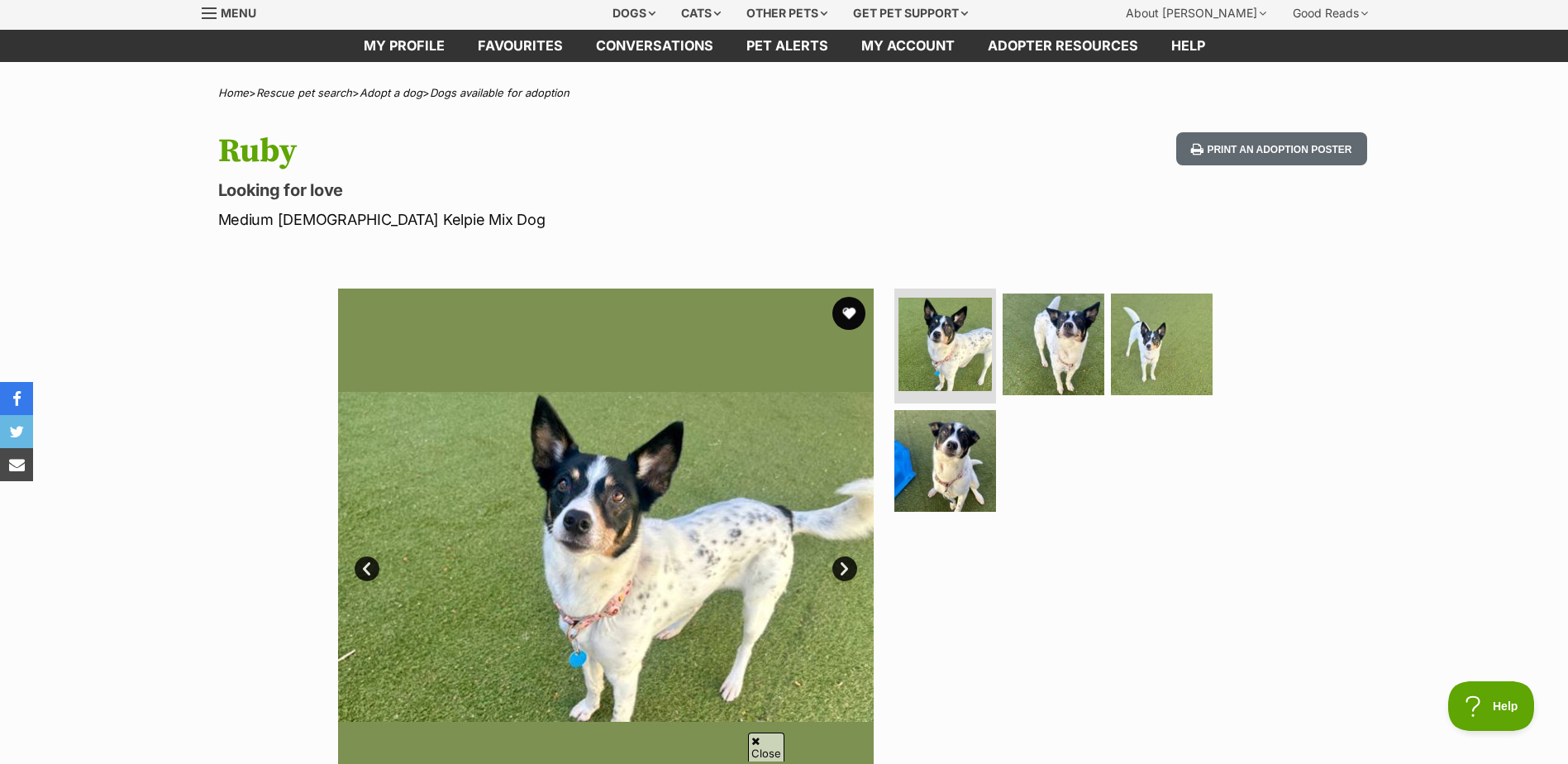
scroll to position [83, 0]
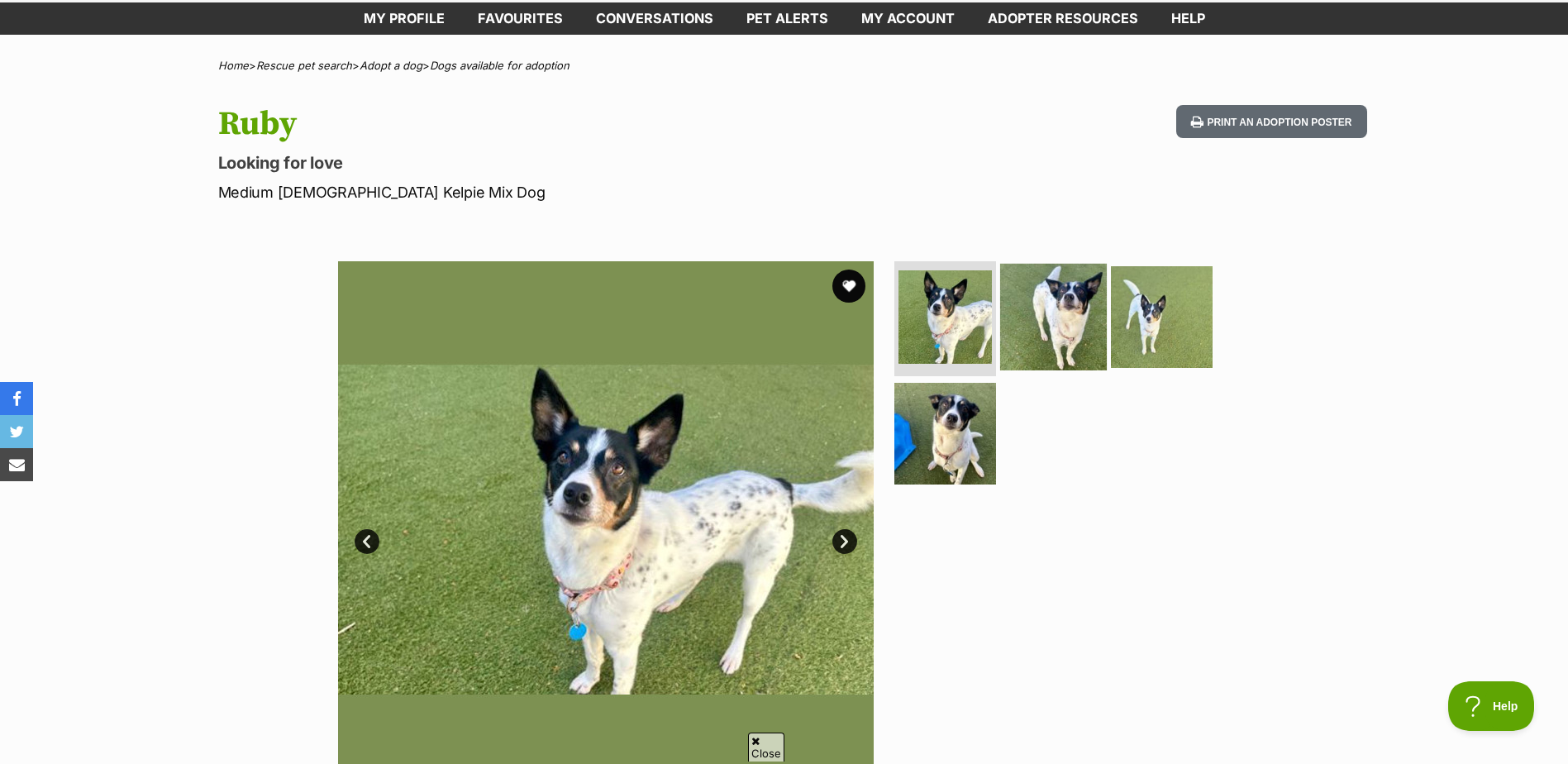
click at [1043, 332] on img at bounding box center [1054, 316] width 107 height 107
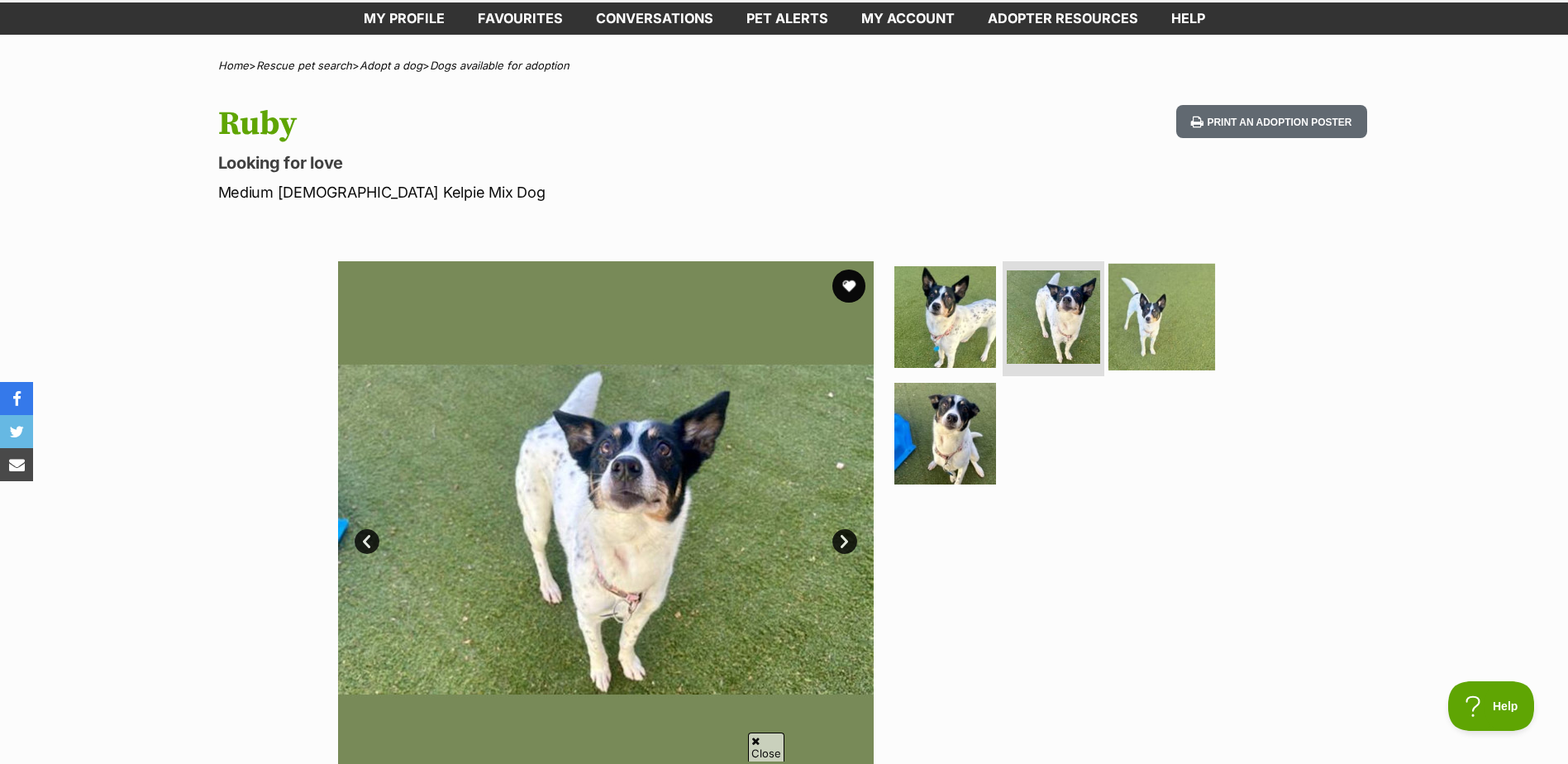
click at [1156, 329] on img at bounding box center [1161, 316] width 107 height 107
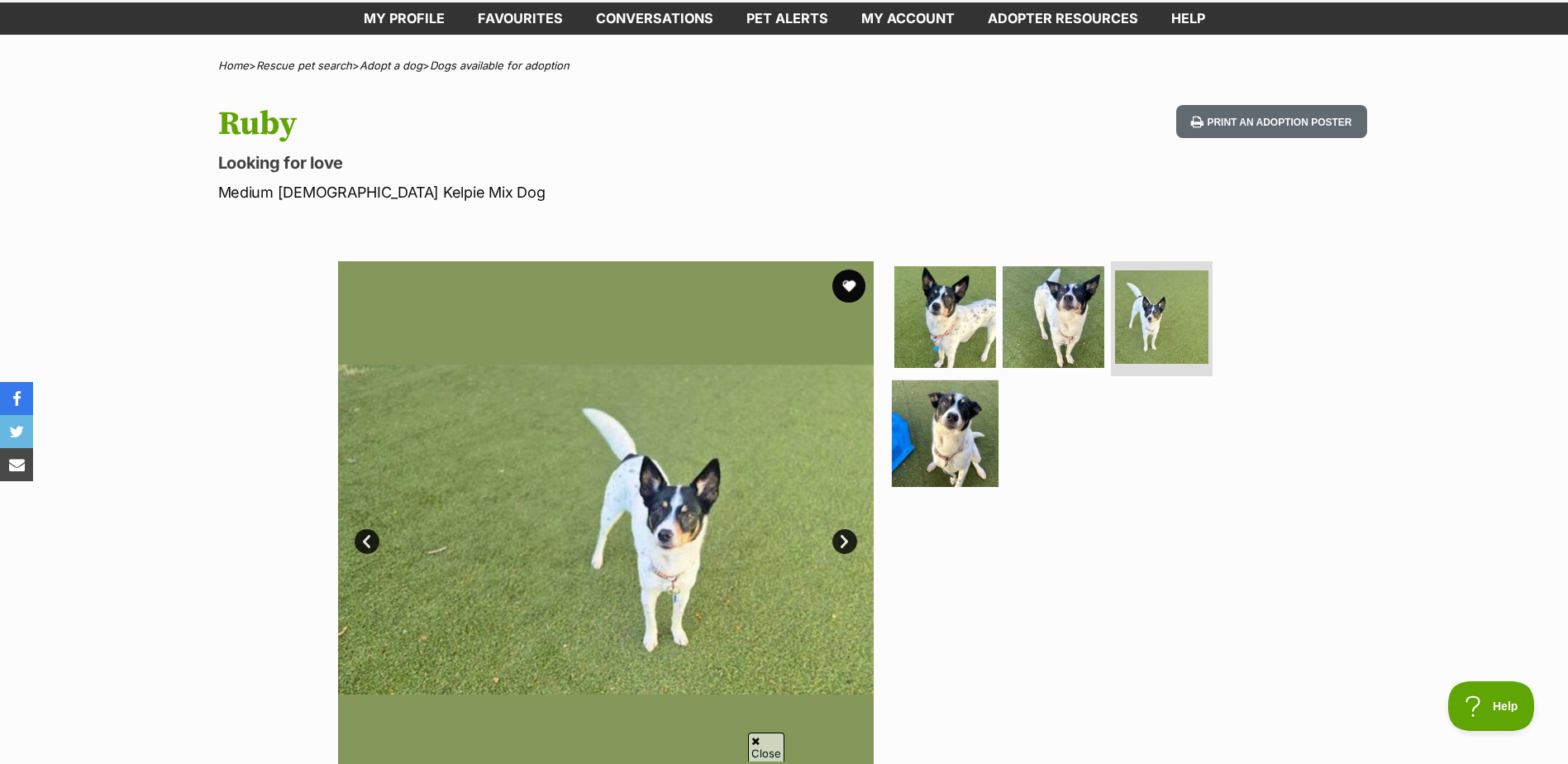
click at [955, 420] on img at bounding box center [945, 433] width 107 height 107
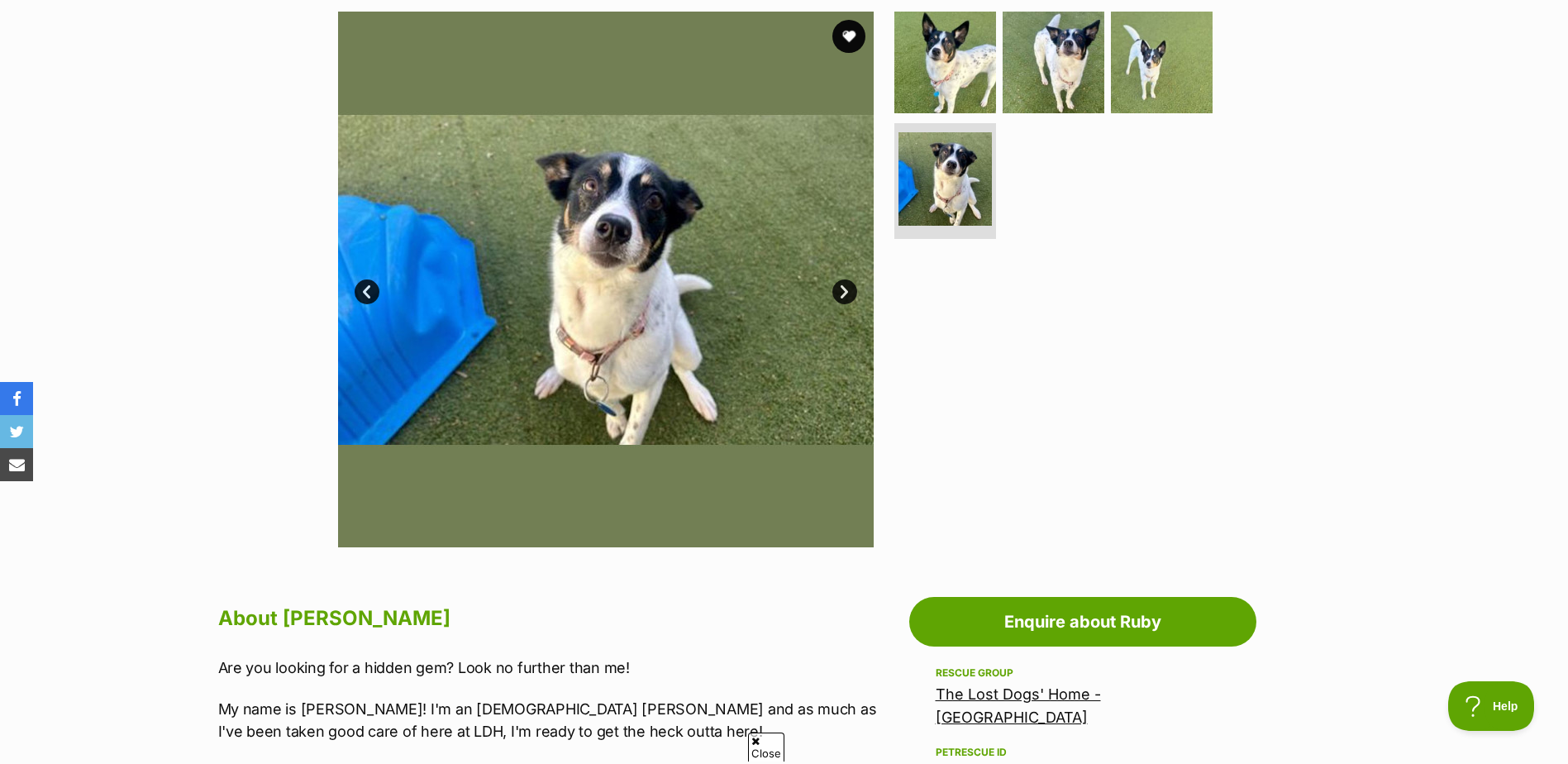
scroll to position [166, 0]
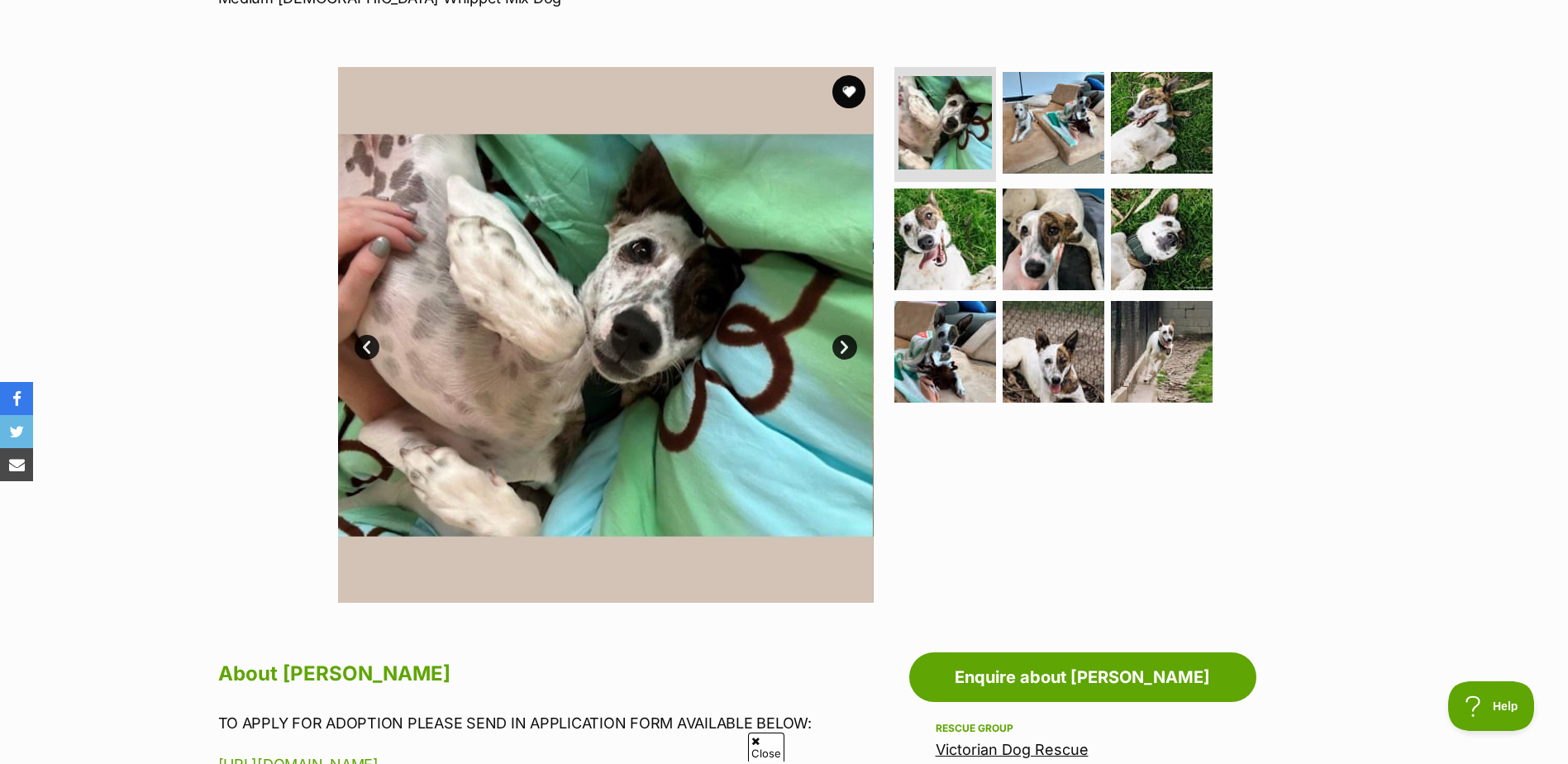
scroll to position [248, 0]
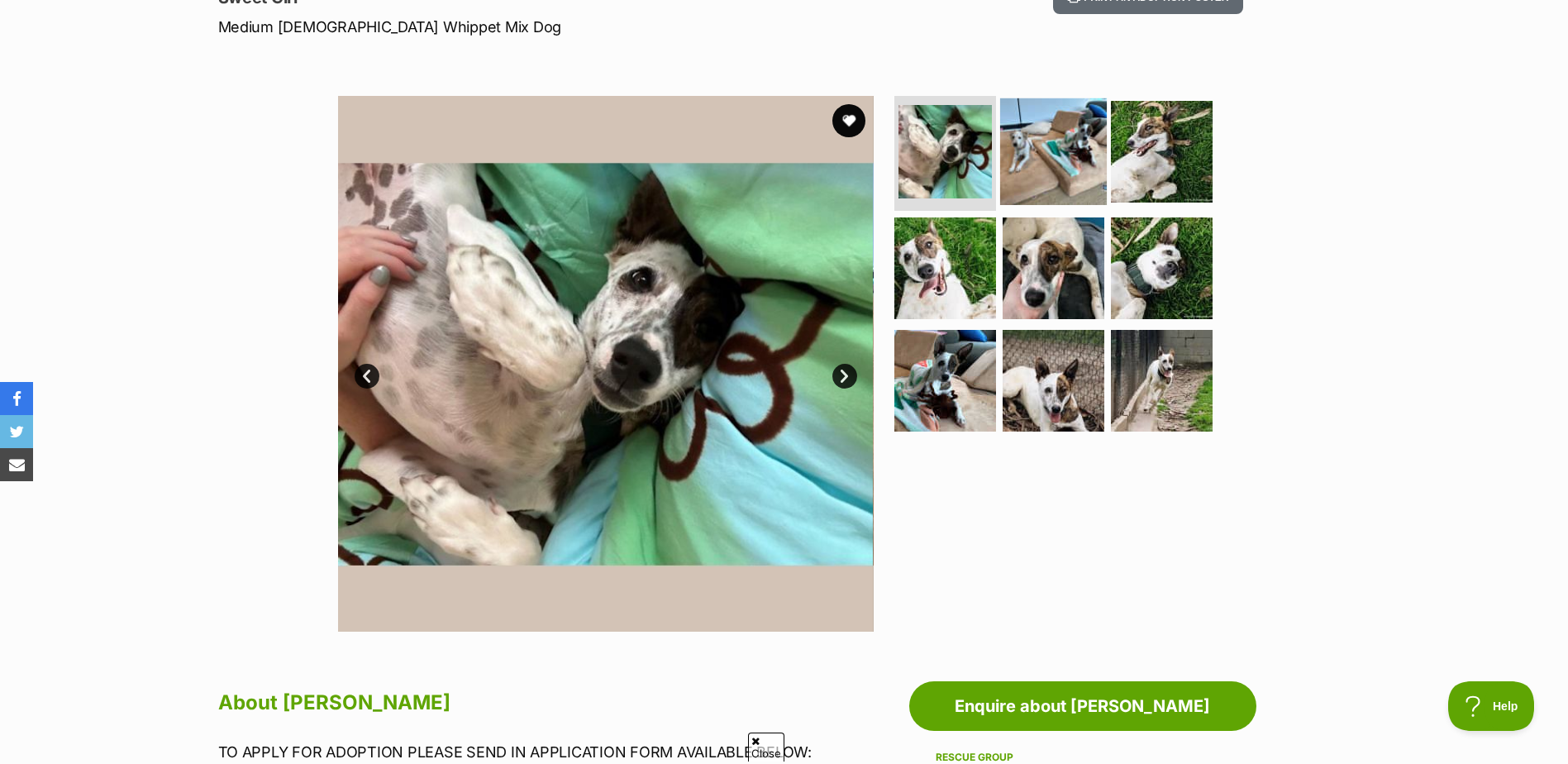
click at [1065, 153] on img at bounding box center [1054, 150] width 107 height 107
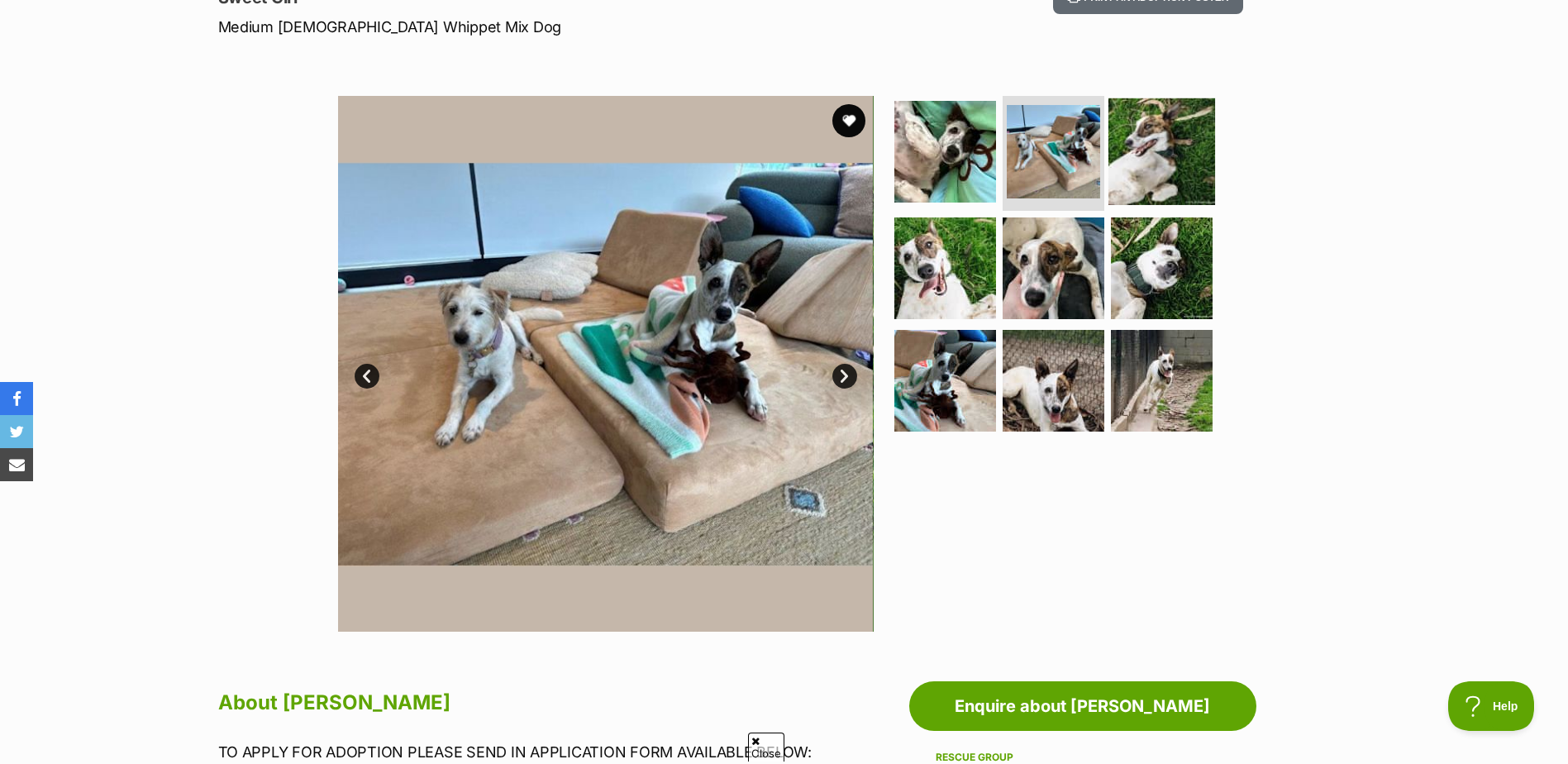
click at [1148, 155] on img at bounding box center [1161, 150] width 107 height 107
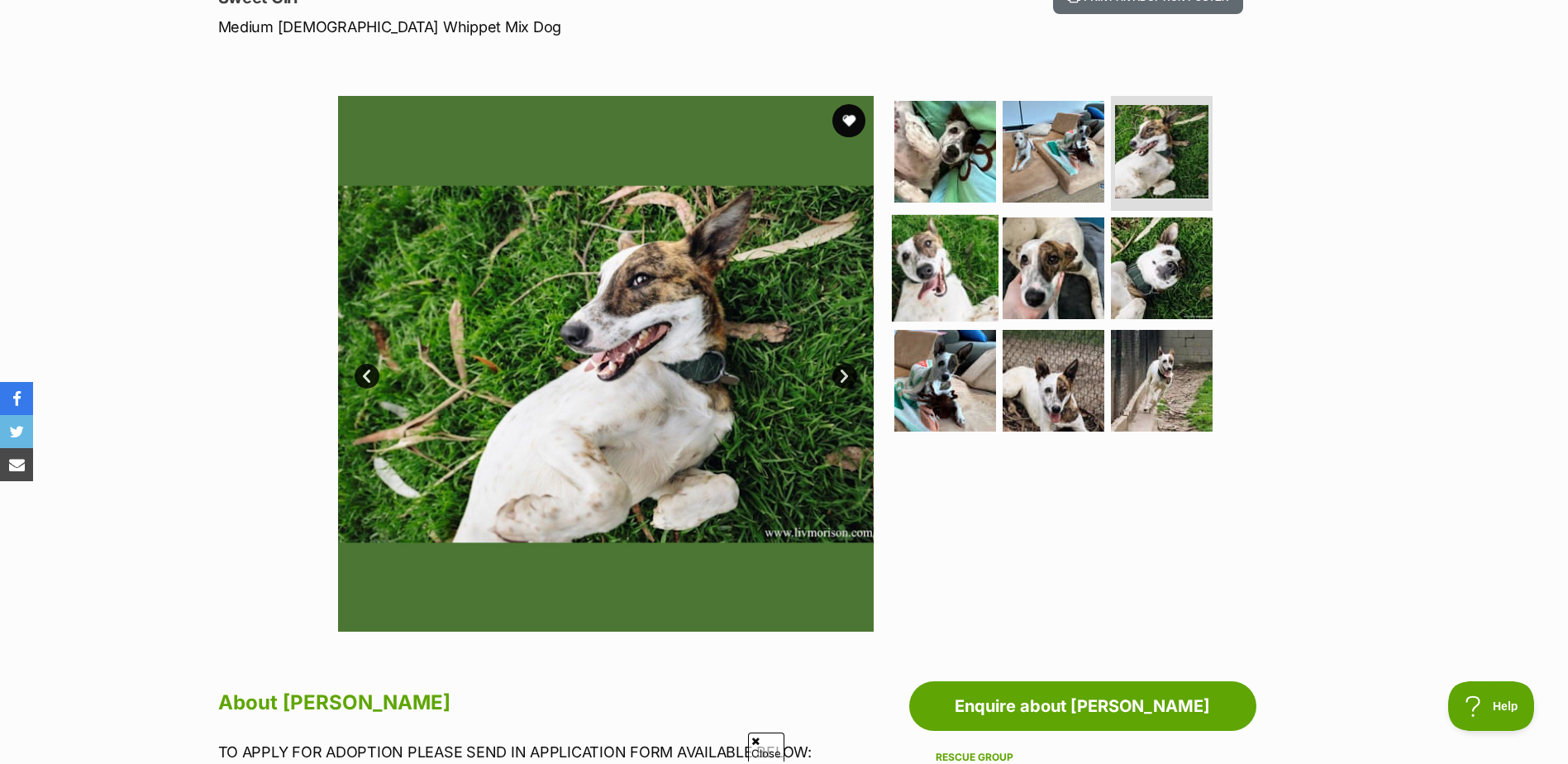
click at [941, 261] on img at bounding box center [945, 268] width 107 height 107
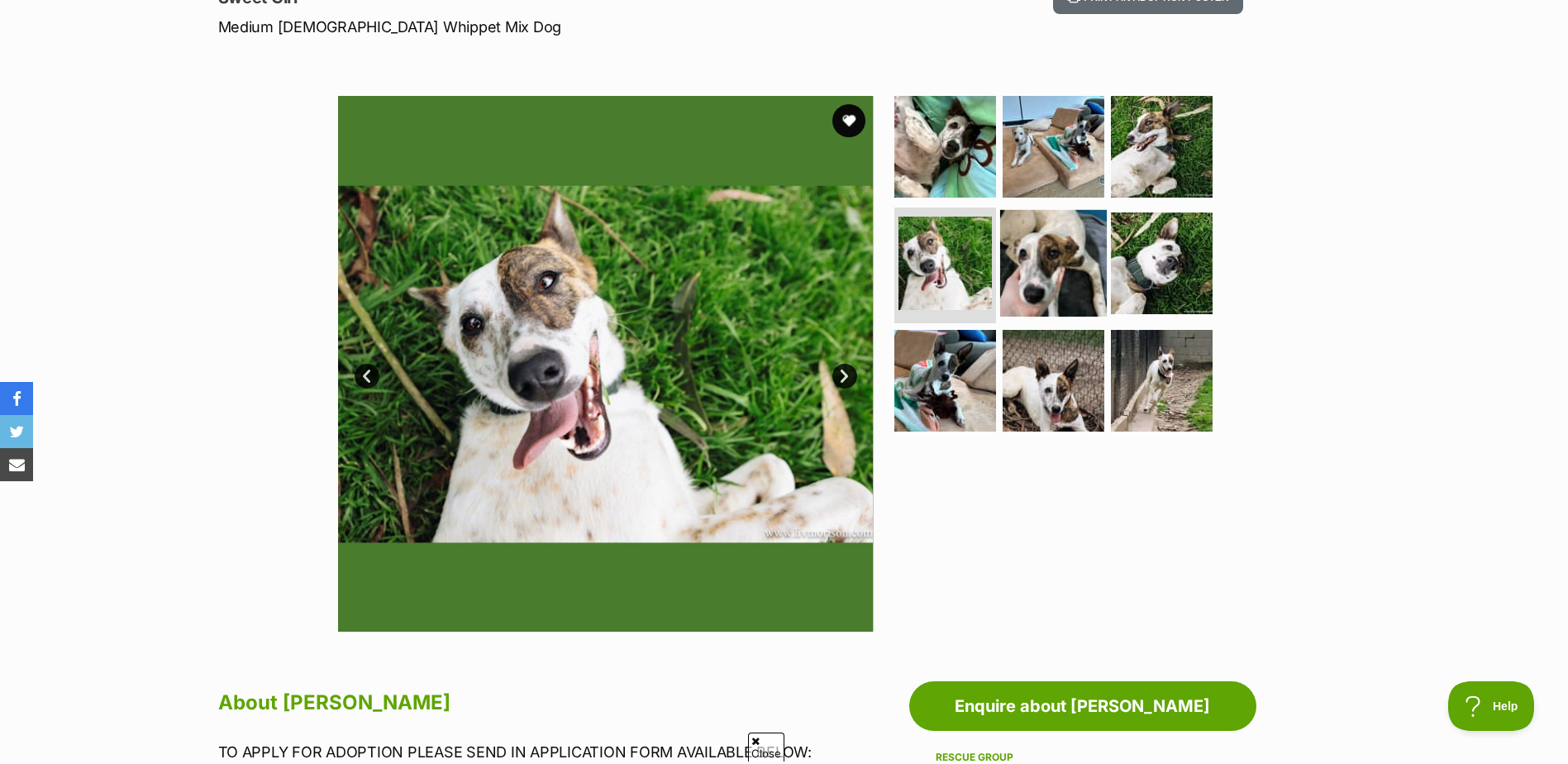
click at [1034, 259] on img at bounding box center [1054, 263] width 107 height 107
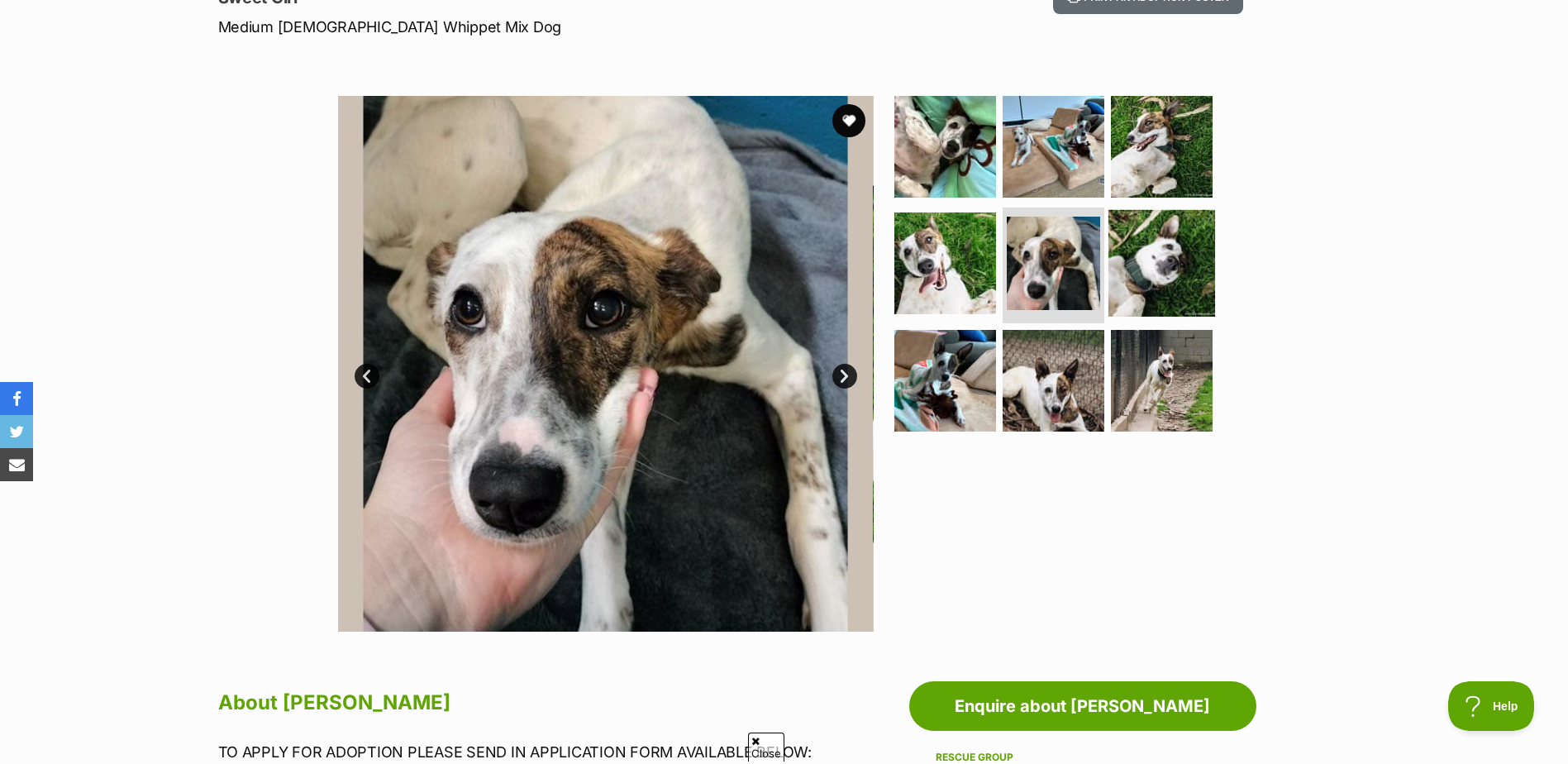
click at [1157, 254] on img at bounding box center [1161, 263] width 107 height 107
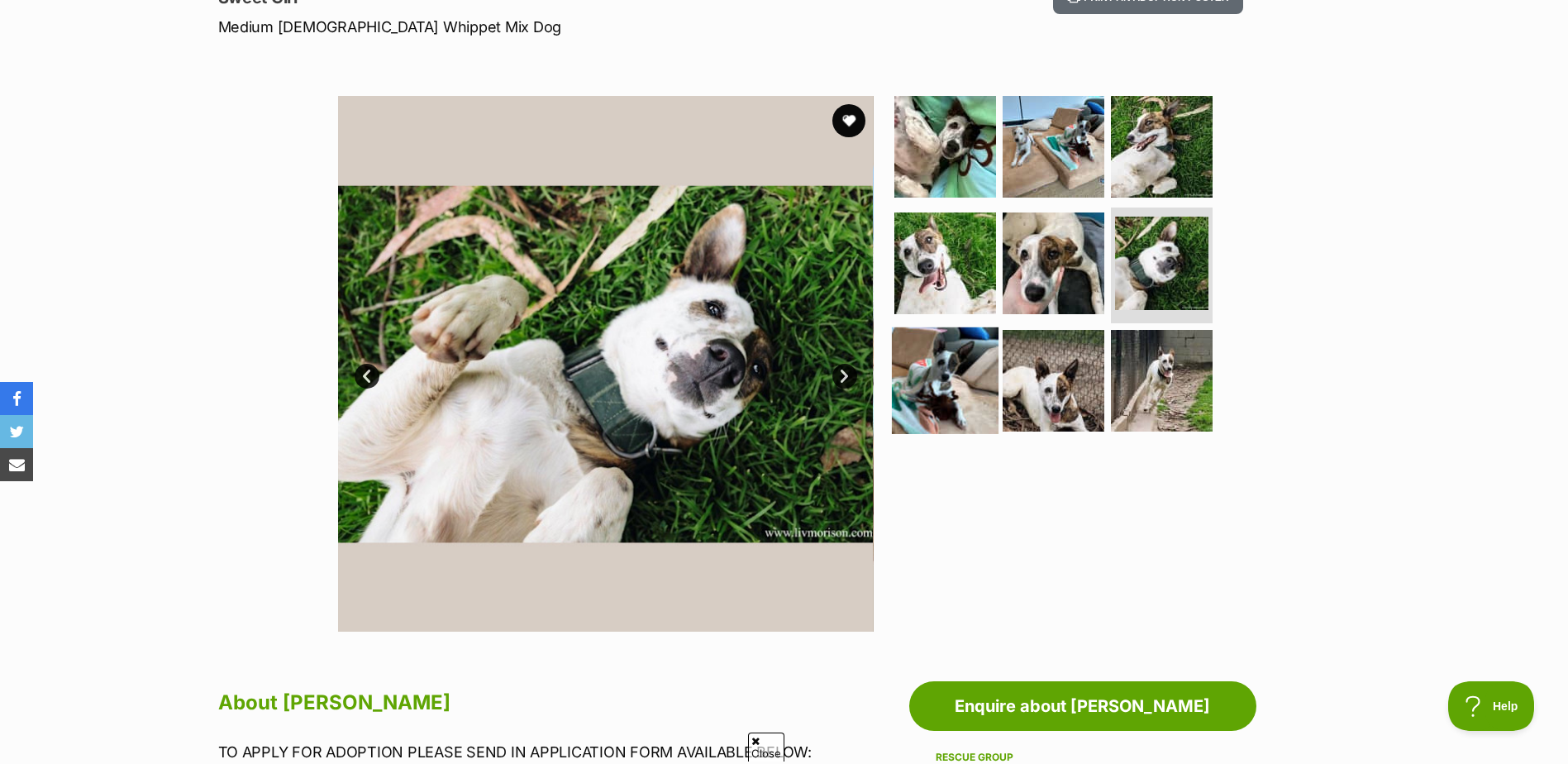
click at [955, 360] on img at bounding box center [945, 380] width 107 height 107
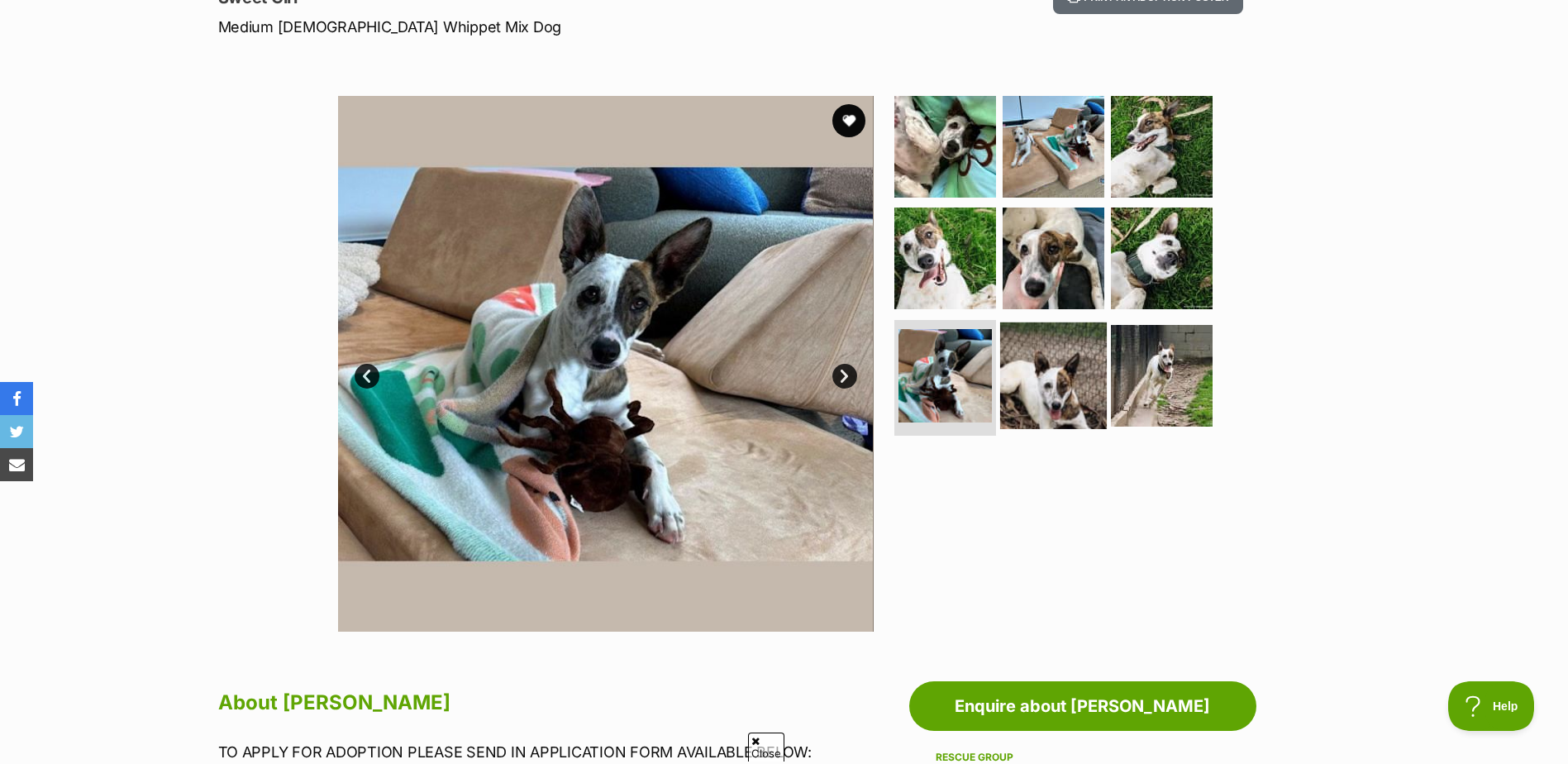
click at [1042, 357] on img at bounding box center [1054, 375] width 107 height 107
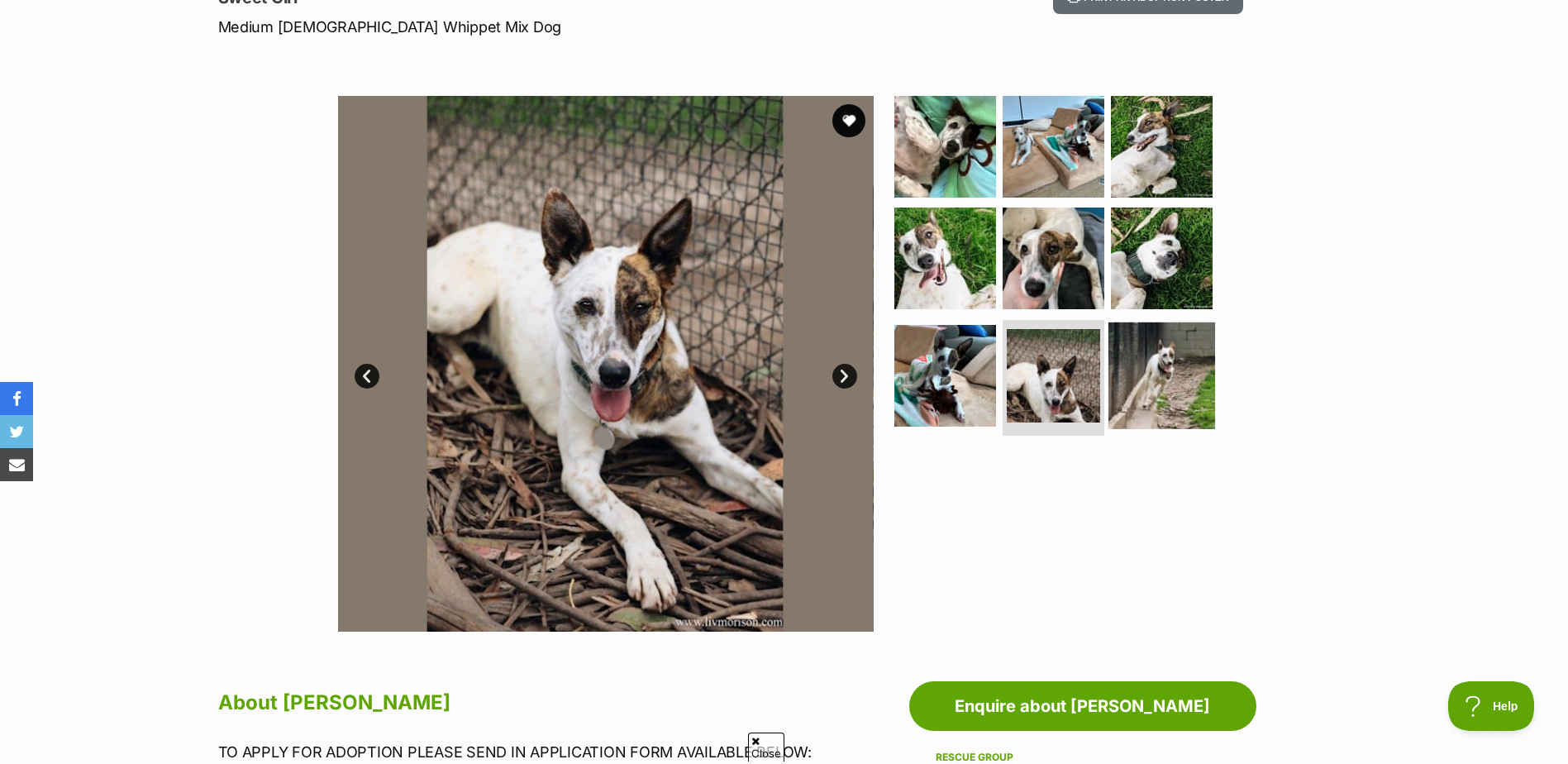
click at [1157, 364] on img at bounding box center [1161, 375] width 107 height 107
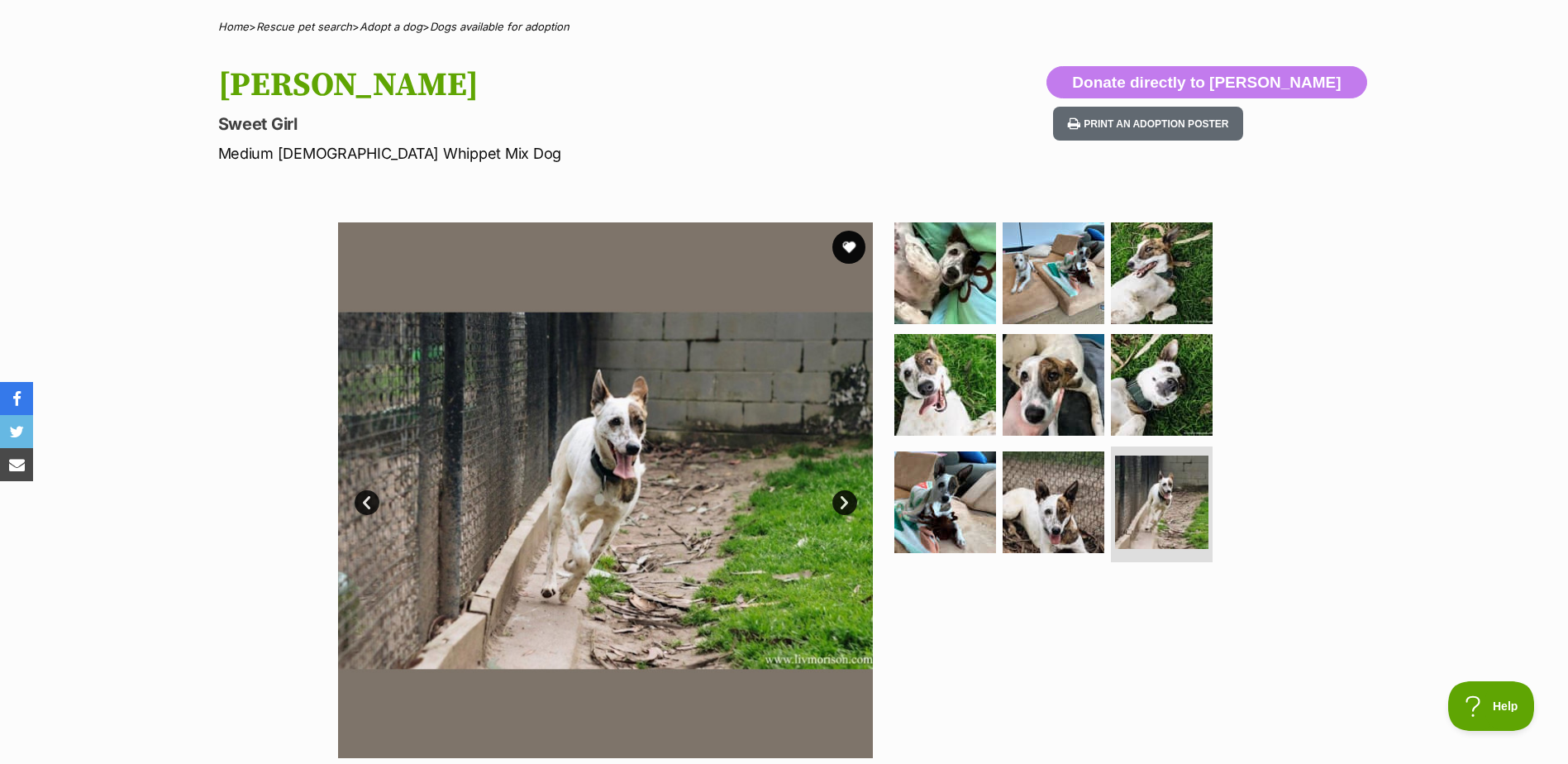
scroll to position [0, 0]
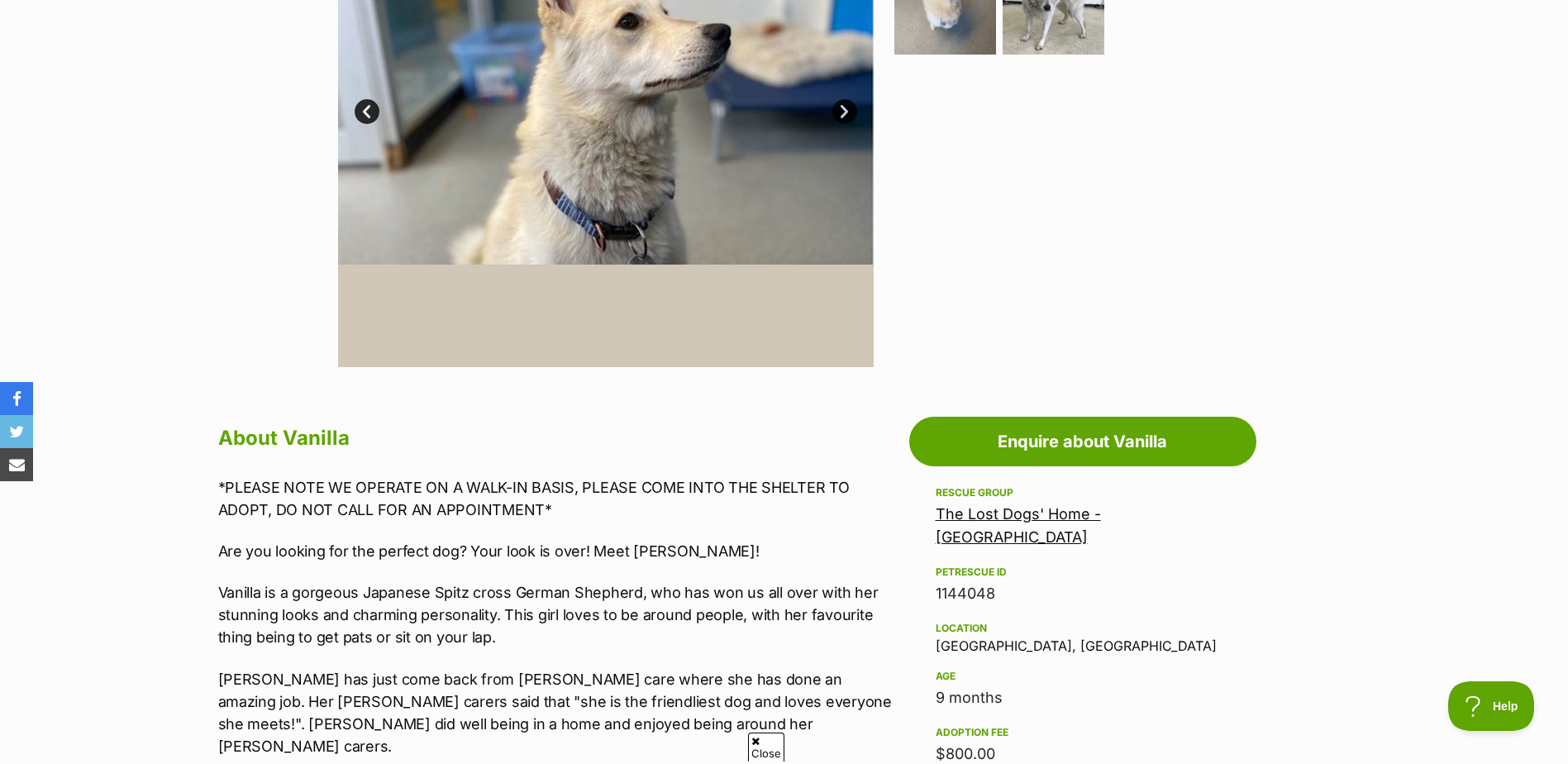
scroll to position [248, 0]
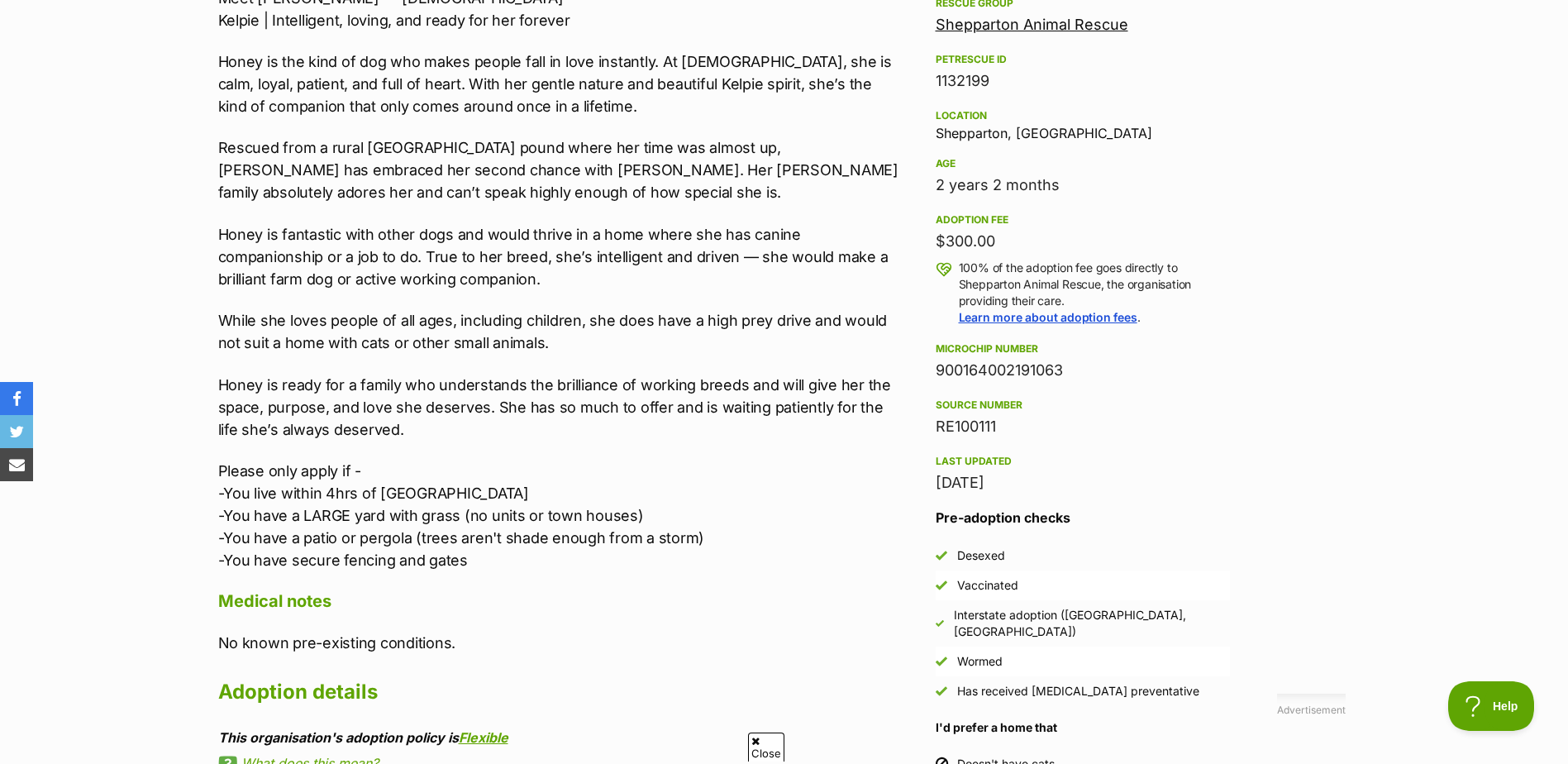
scroll to position [744, 0]
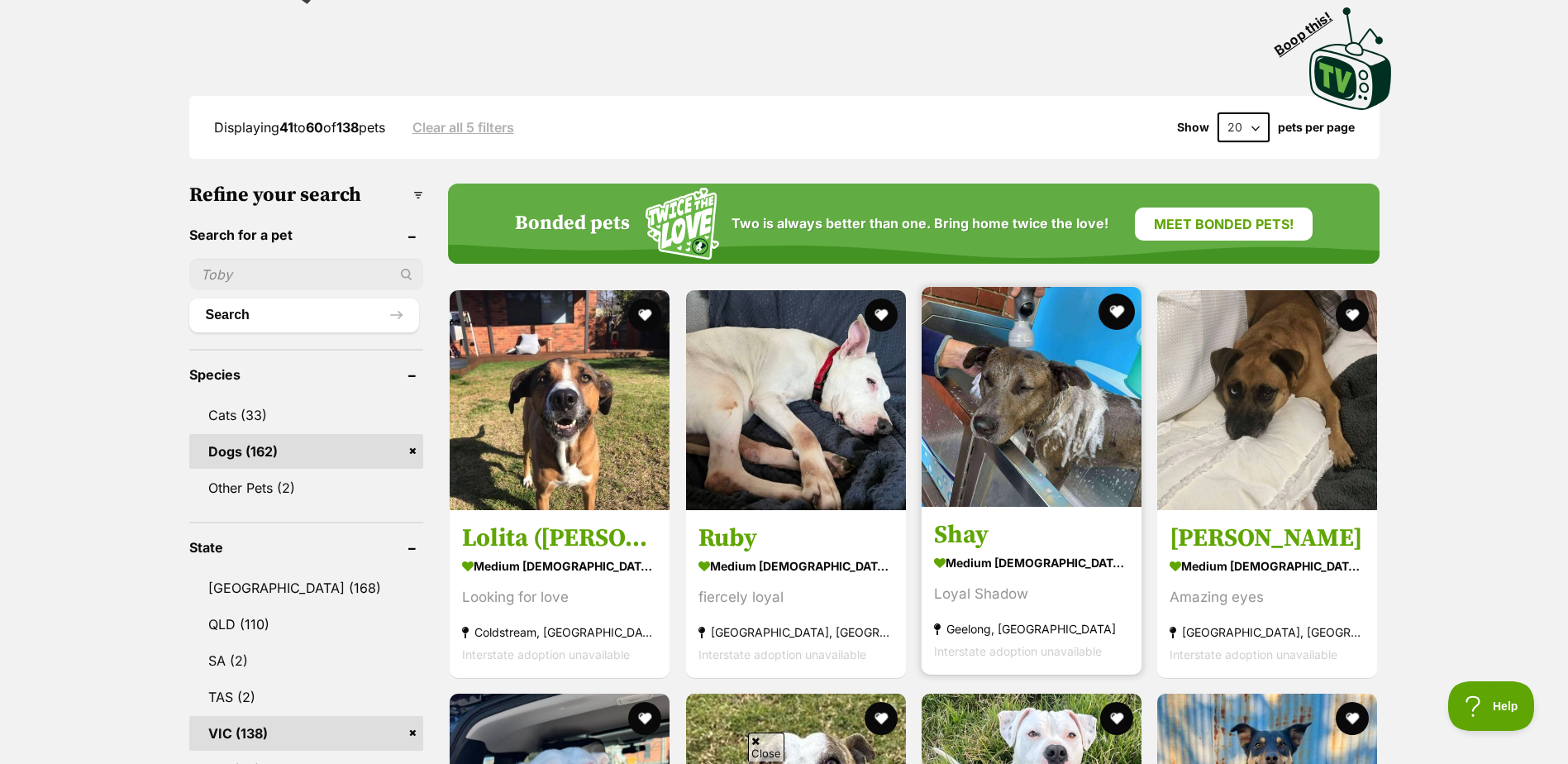
scroll to position [497, 0]
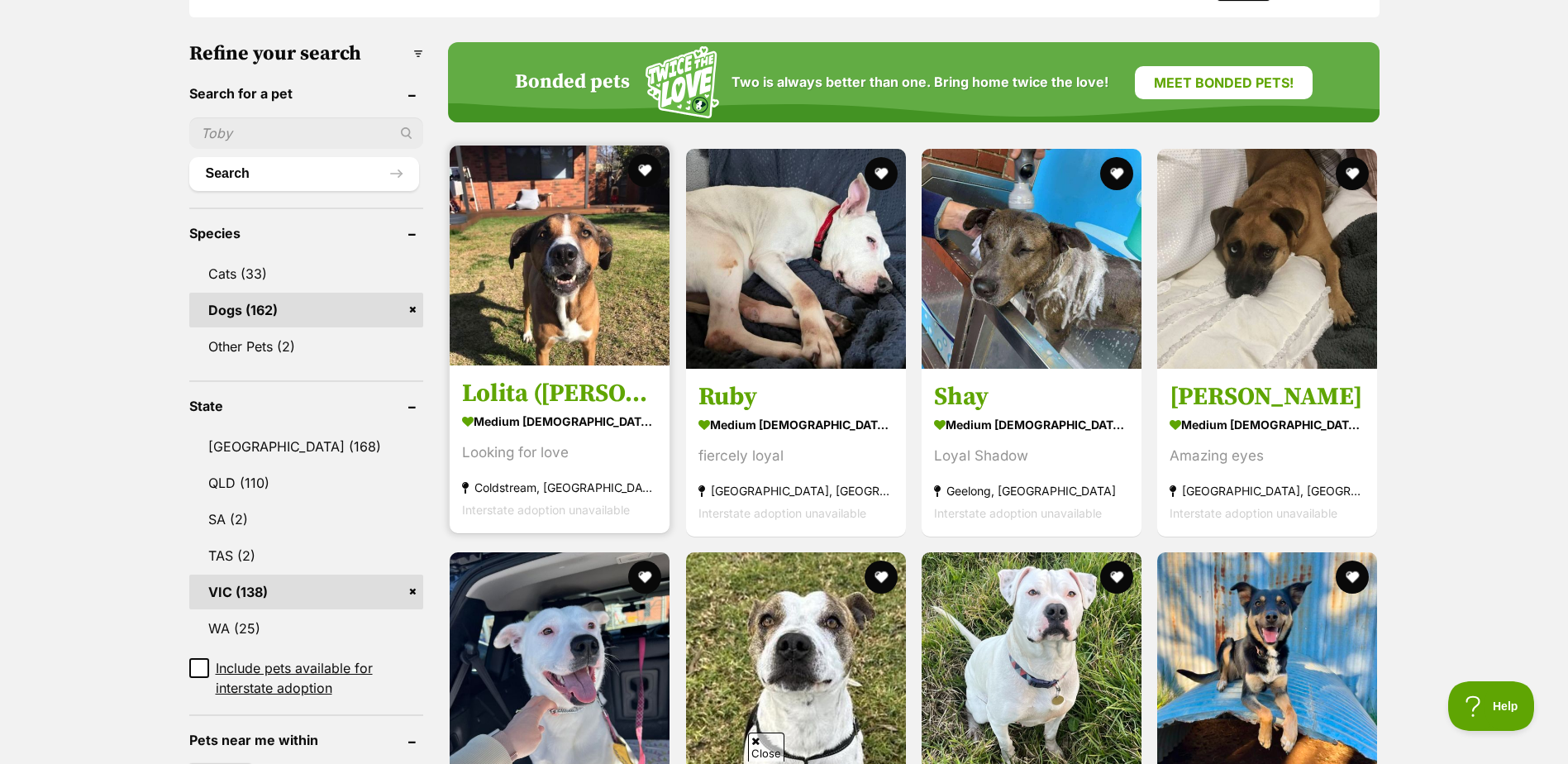
click at [560, 298] on img at bounding box center [559, 255] width 220 height 220
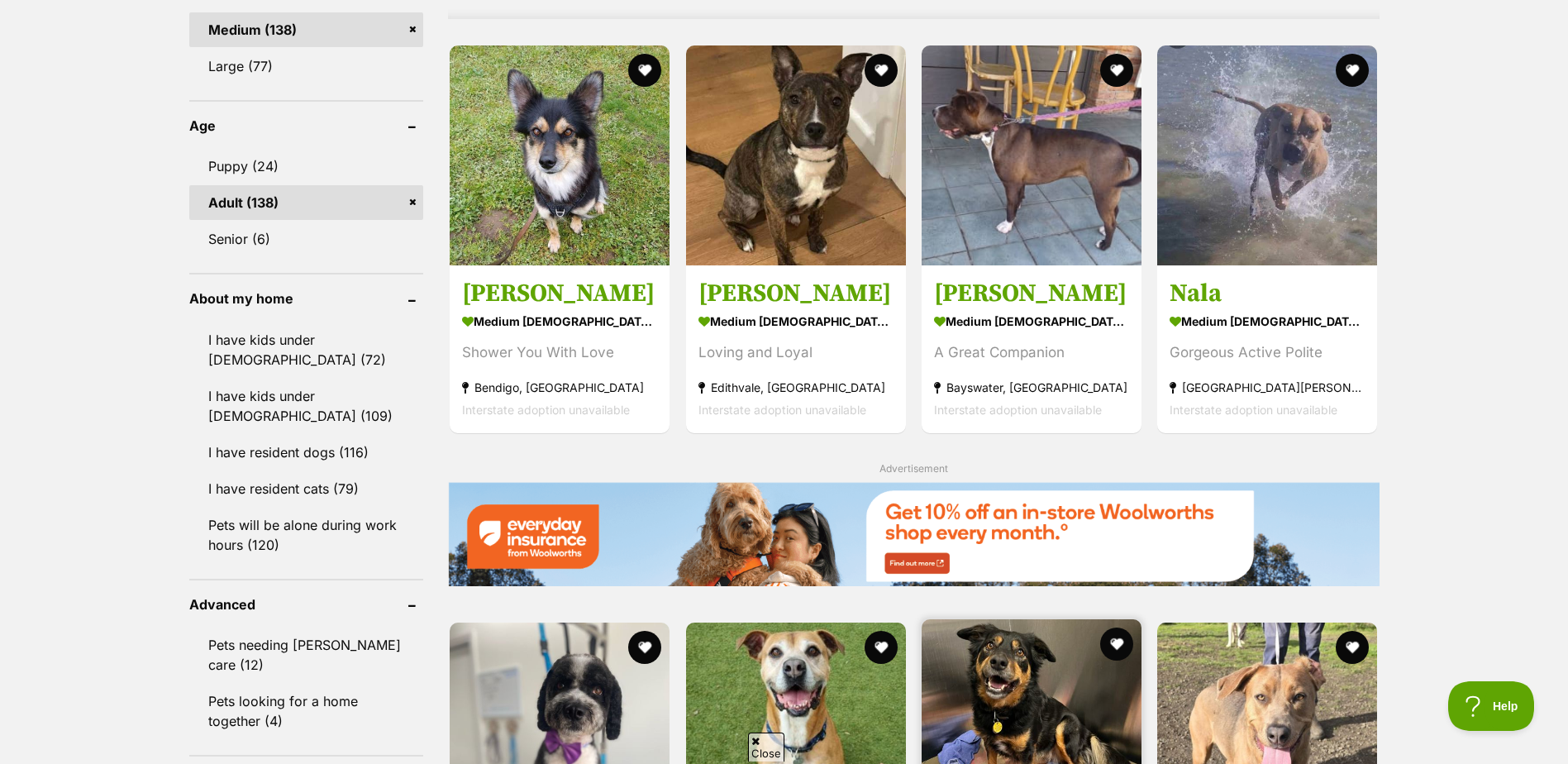
scroll to position [1489, 0]
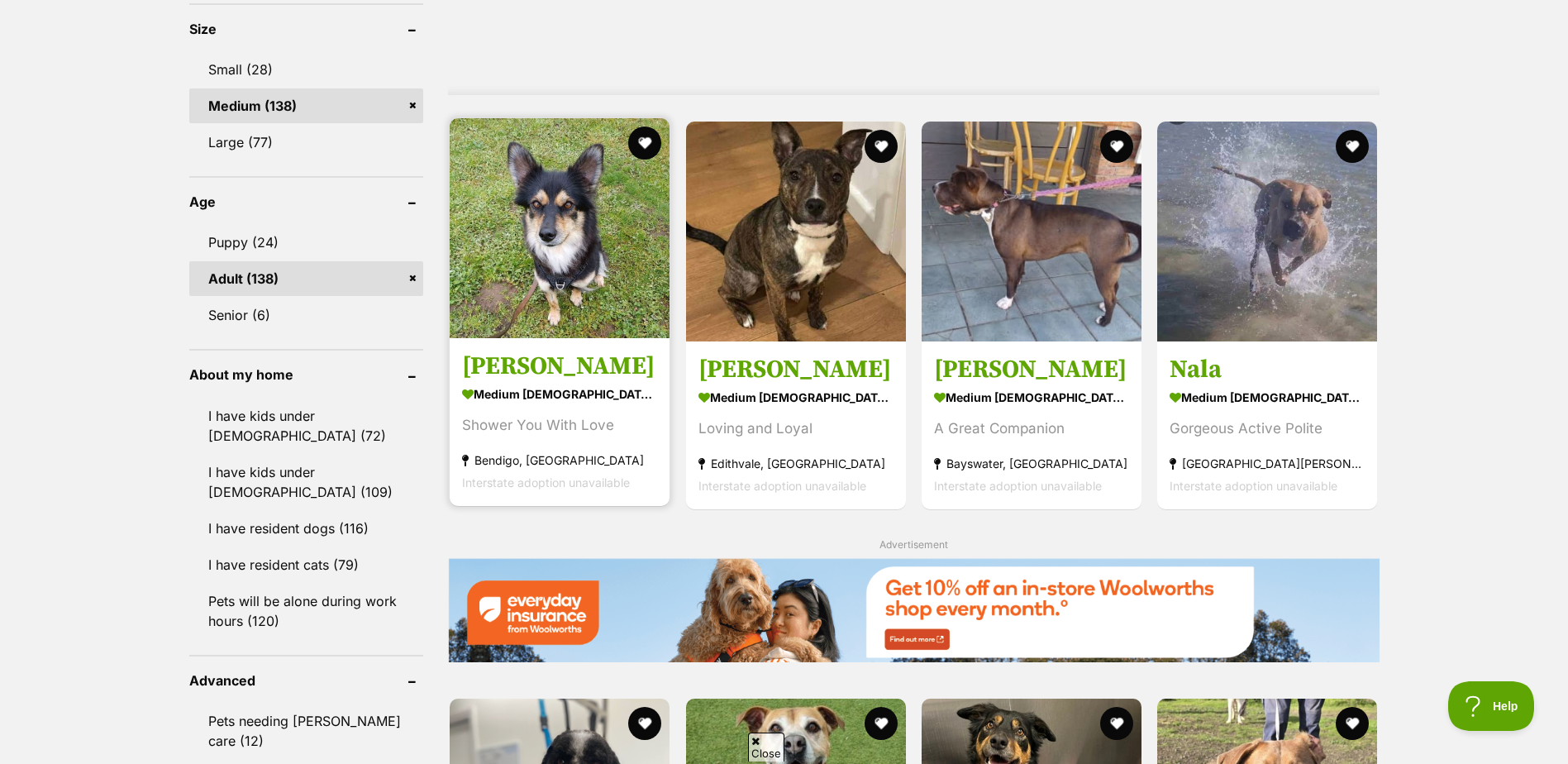
click at [573, 273] on img at bounding box center [559, 227] width 220 height 220
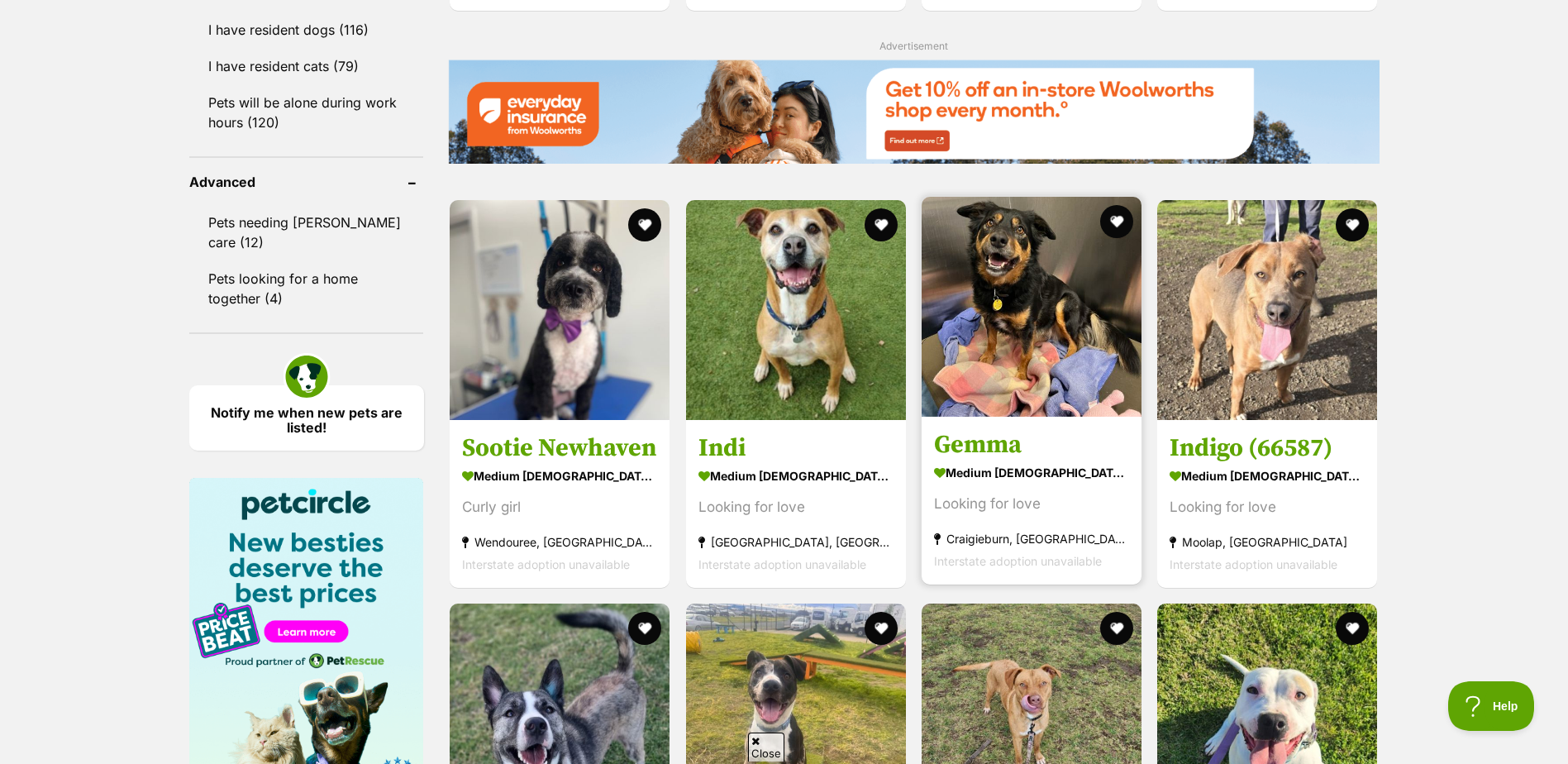
scroll to position [2067, 0]
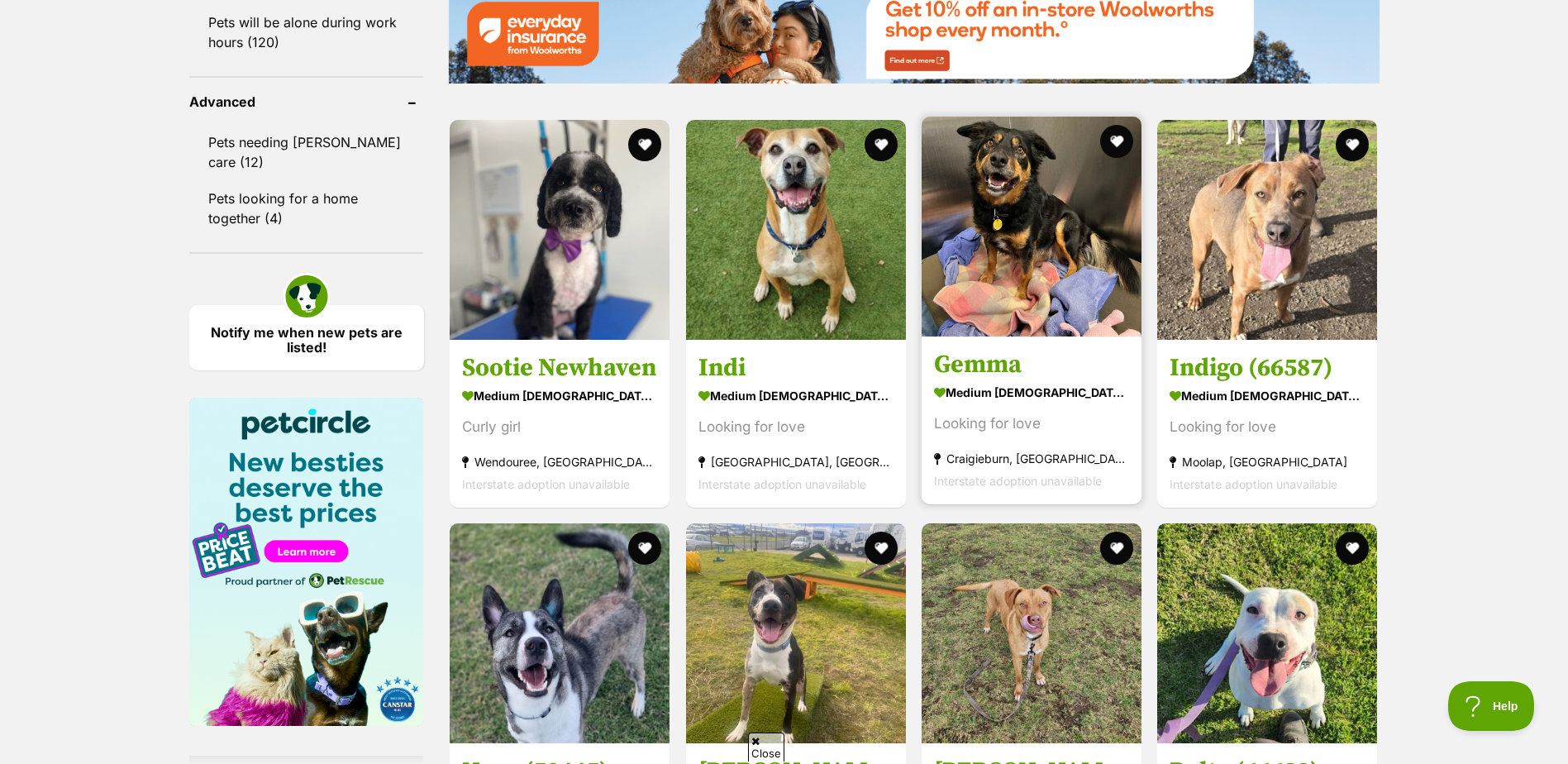
click at [1036, 208] on img at bounding box center [1031, 226] width 220 height 220
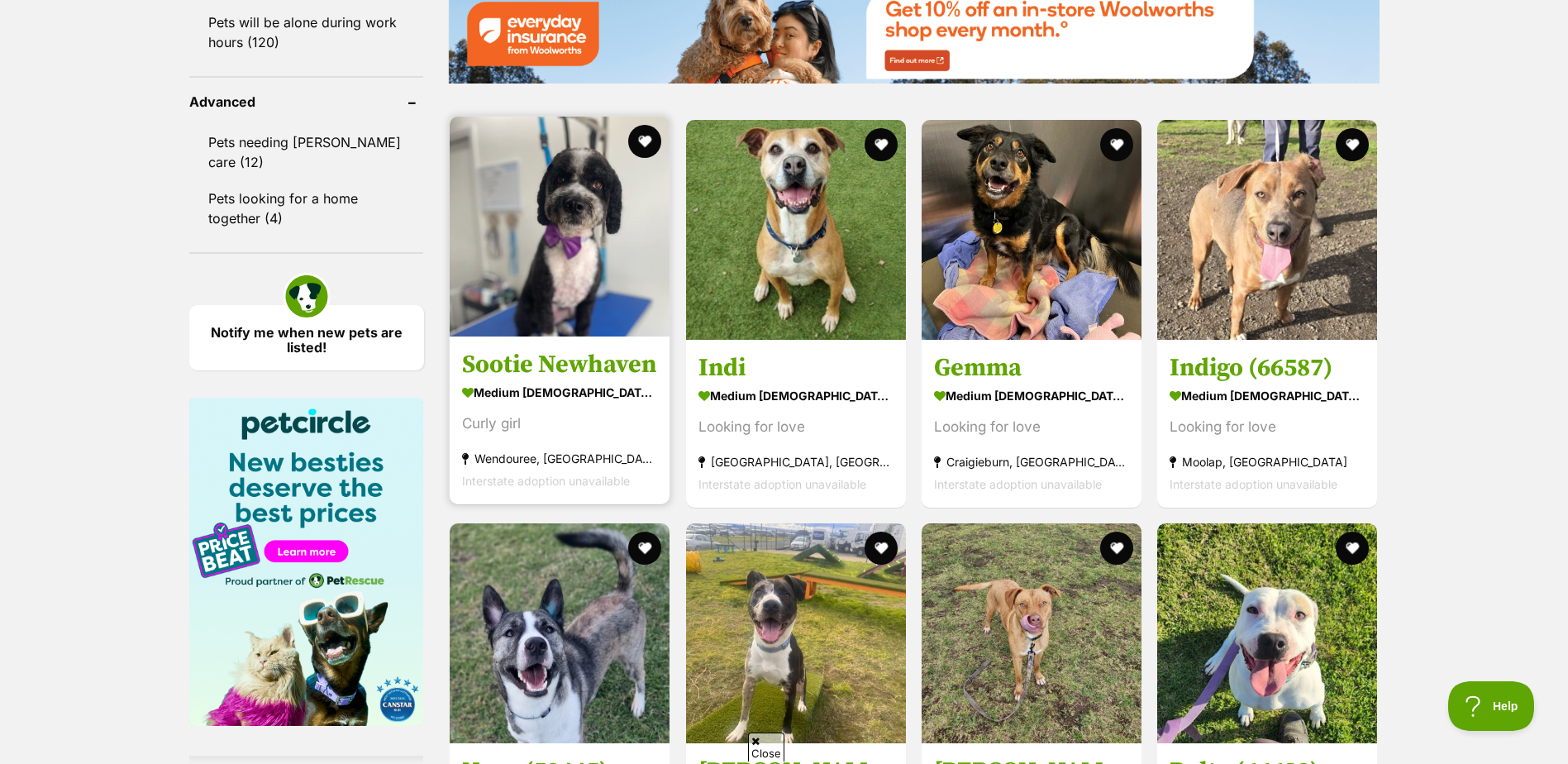
click at [567, 282] on img at bounding box center [559, 226] width 220 height 220
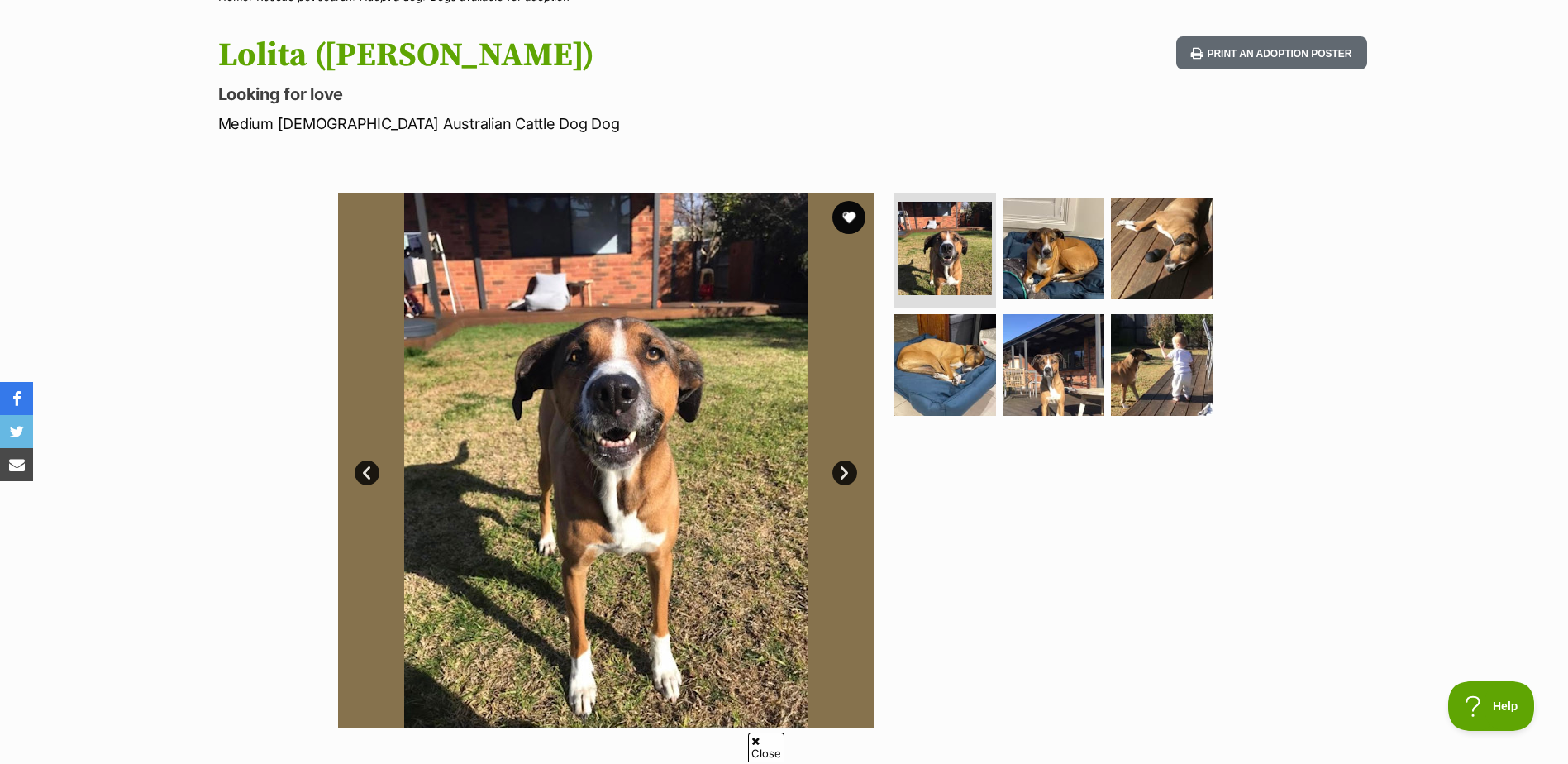
scroll to position [166, 0]
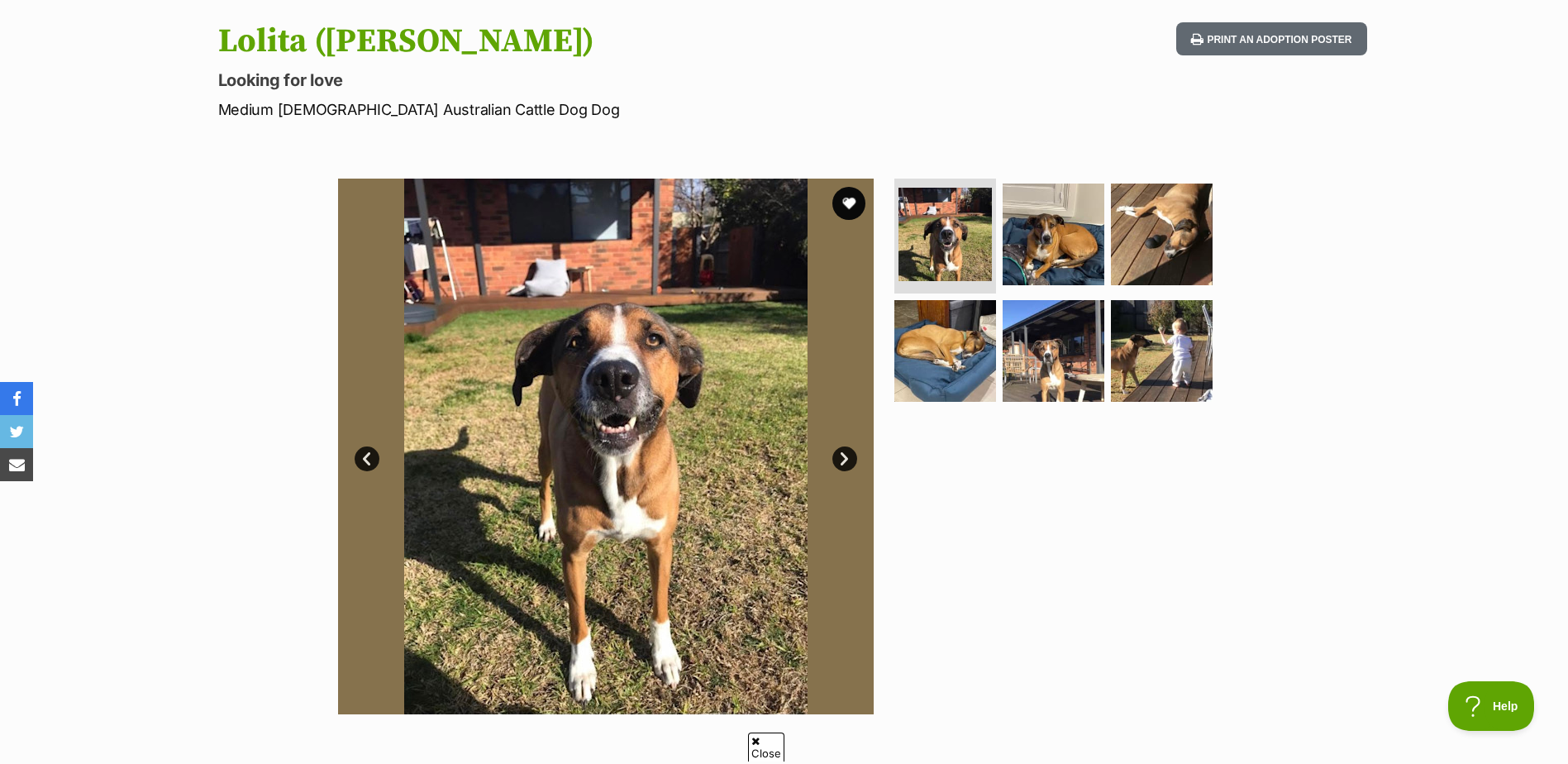
click at [849, 451] on link "Next" at bounding box center [844, 458] width 25 height 25
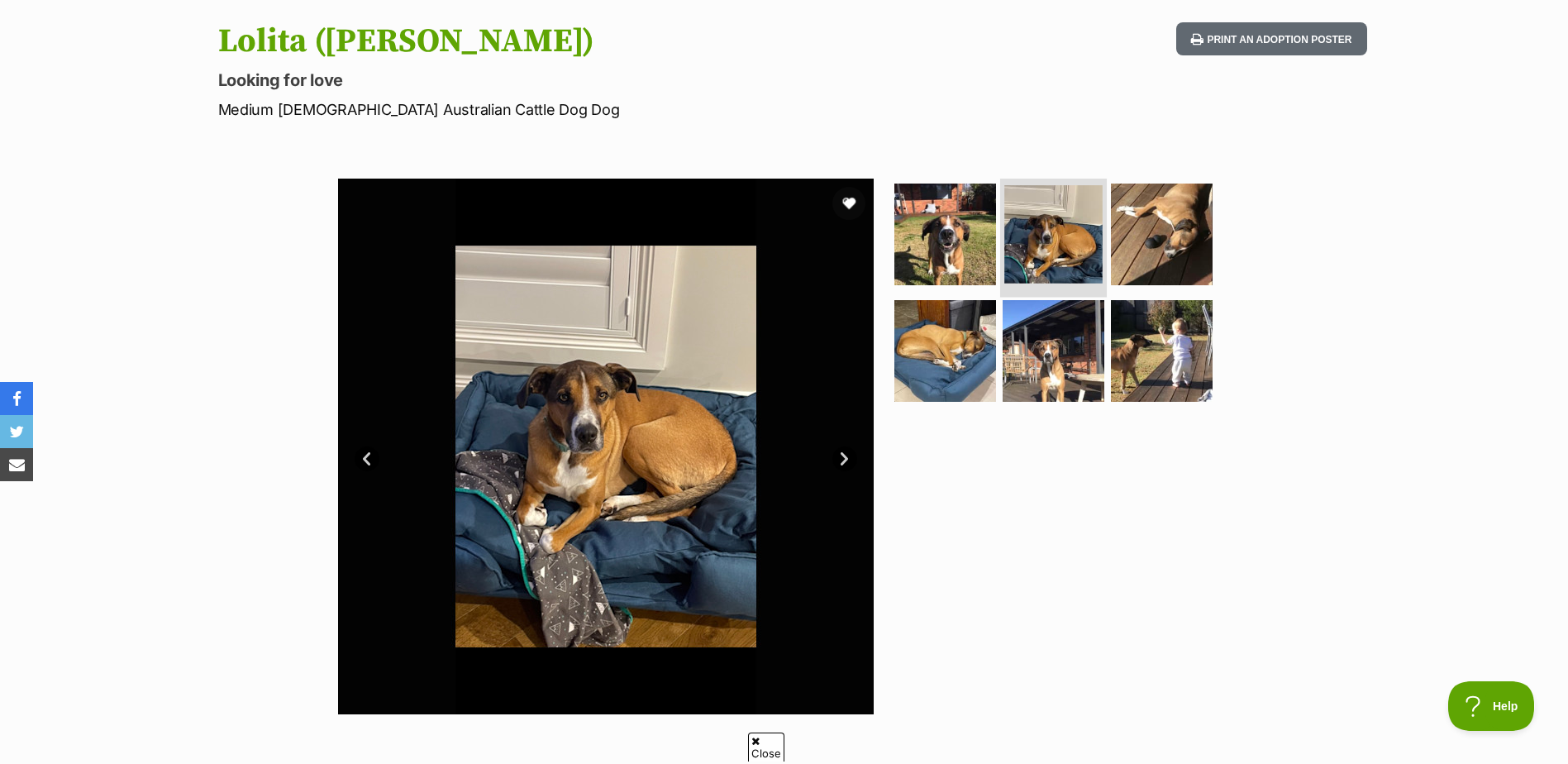
drag, startPoint x: 1081, startPoint y: 241, endPoint x: 1134, endPoint y: 240, distance: 53.0
click at [1082, 241] on img at bounding box center [1053, 234] width 93 height 93
click at [1060, 346] on img at bounding box center [1054, 350] width 107 height 107
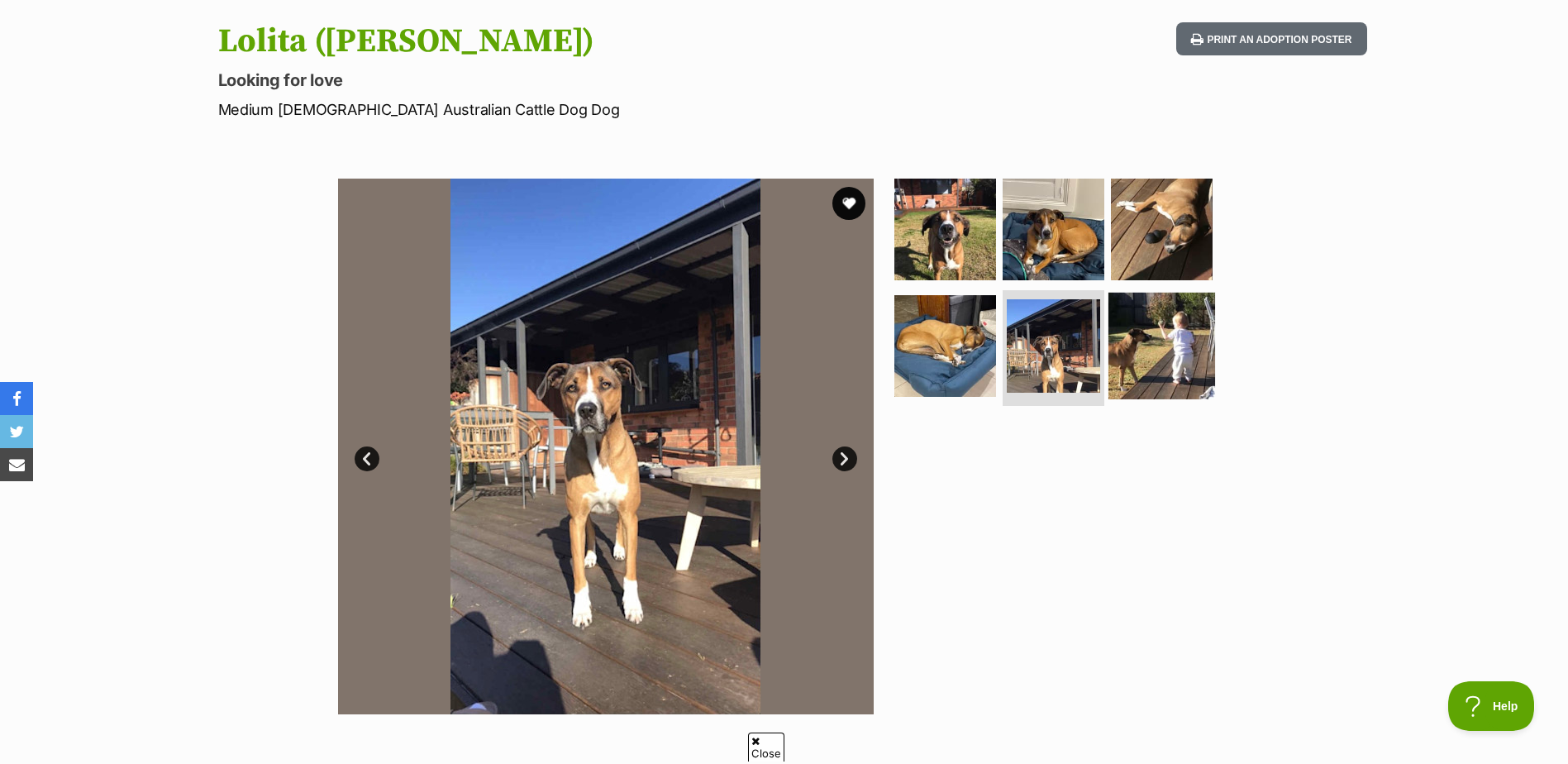
click at [1155, 346] on img at bounding box center [1161, 346] width 107 height 107
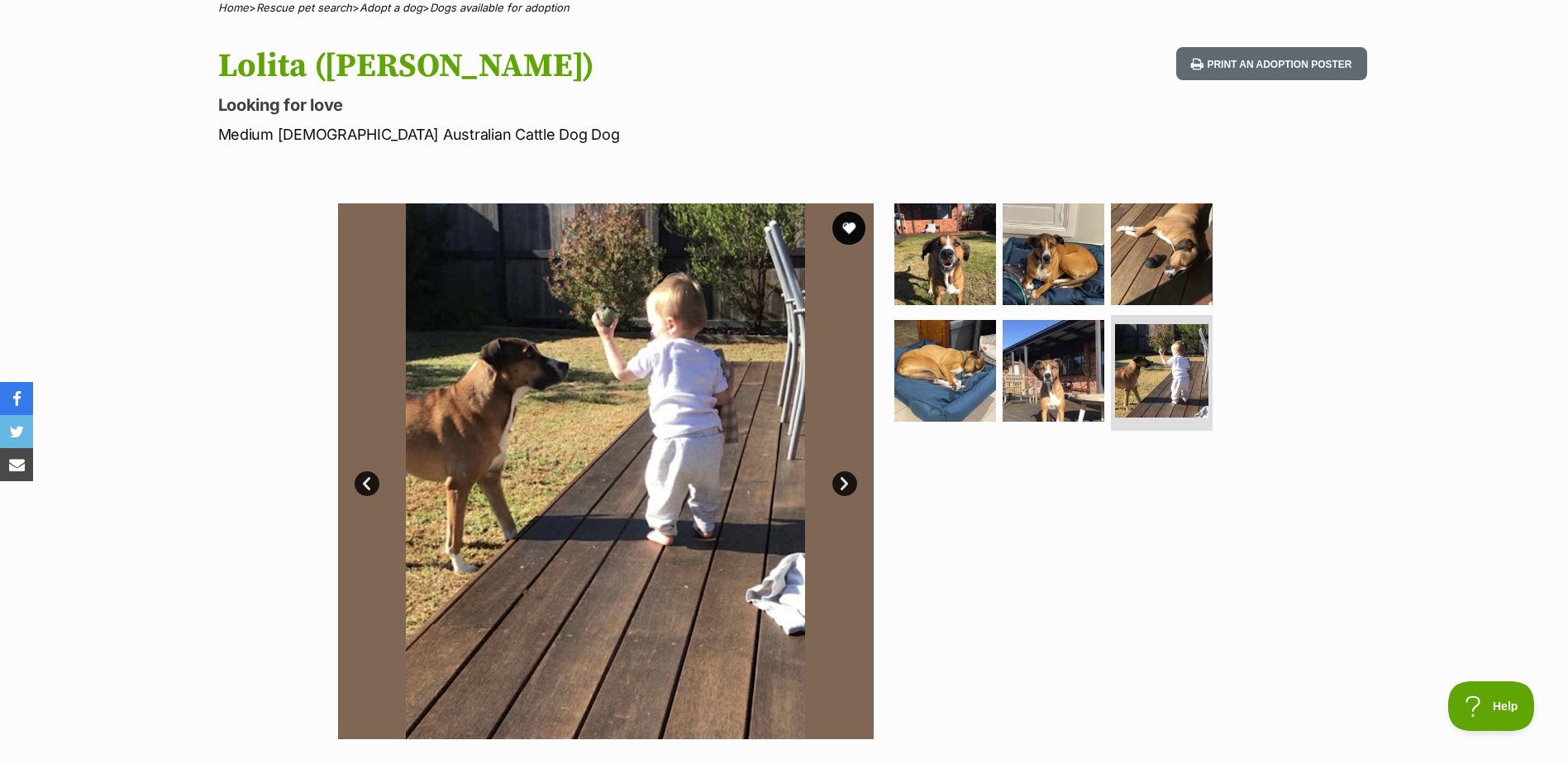
scroll to position [0, 0]
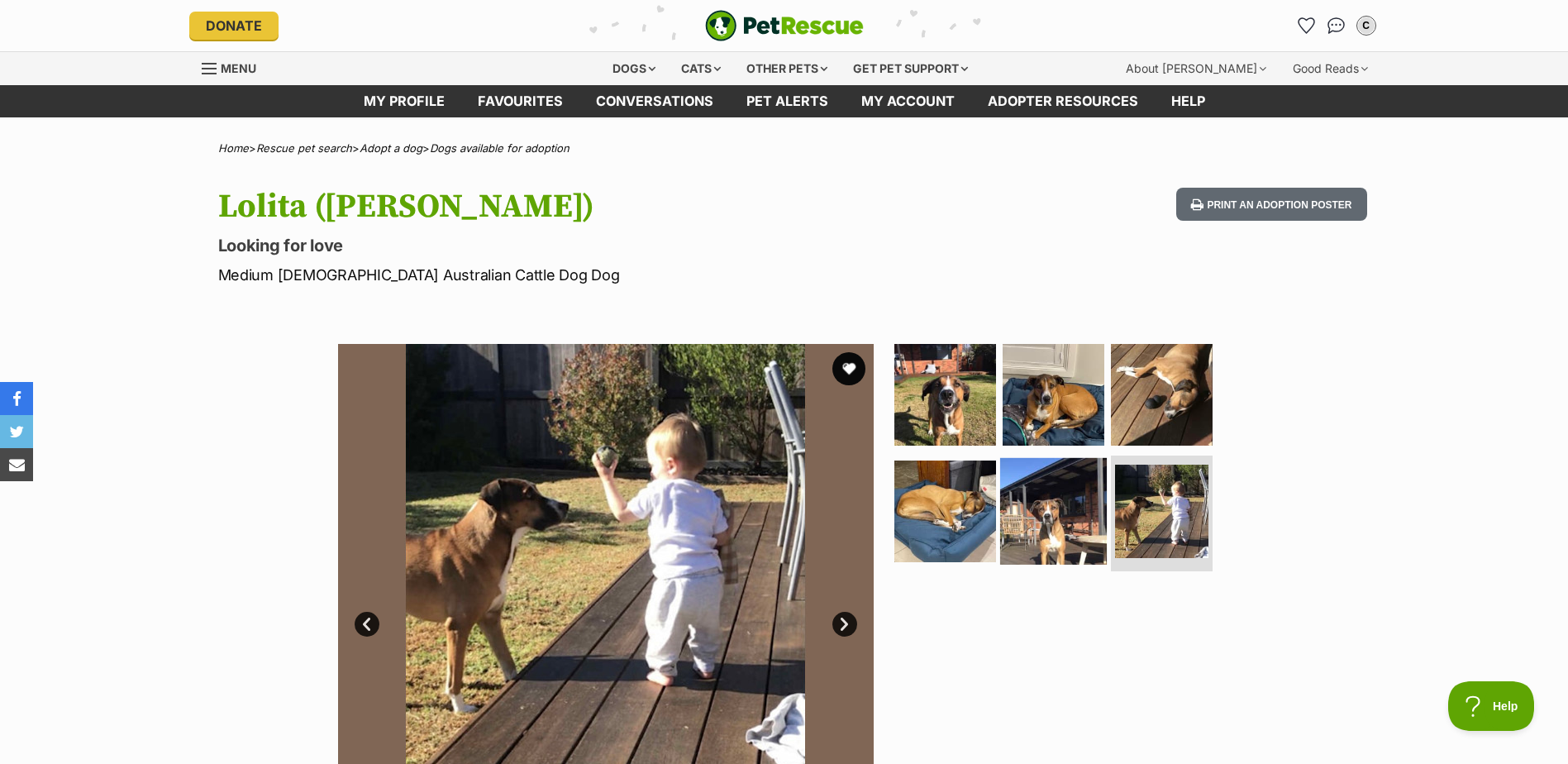
click at [1075, 512] on img at bounding box center [1054, 511] width 107 height 107
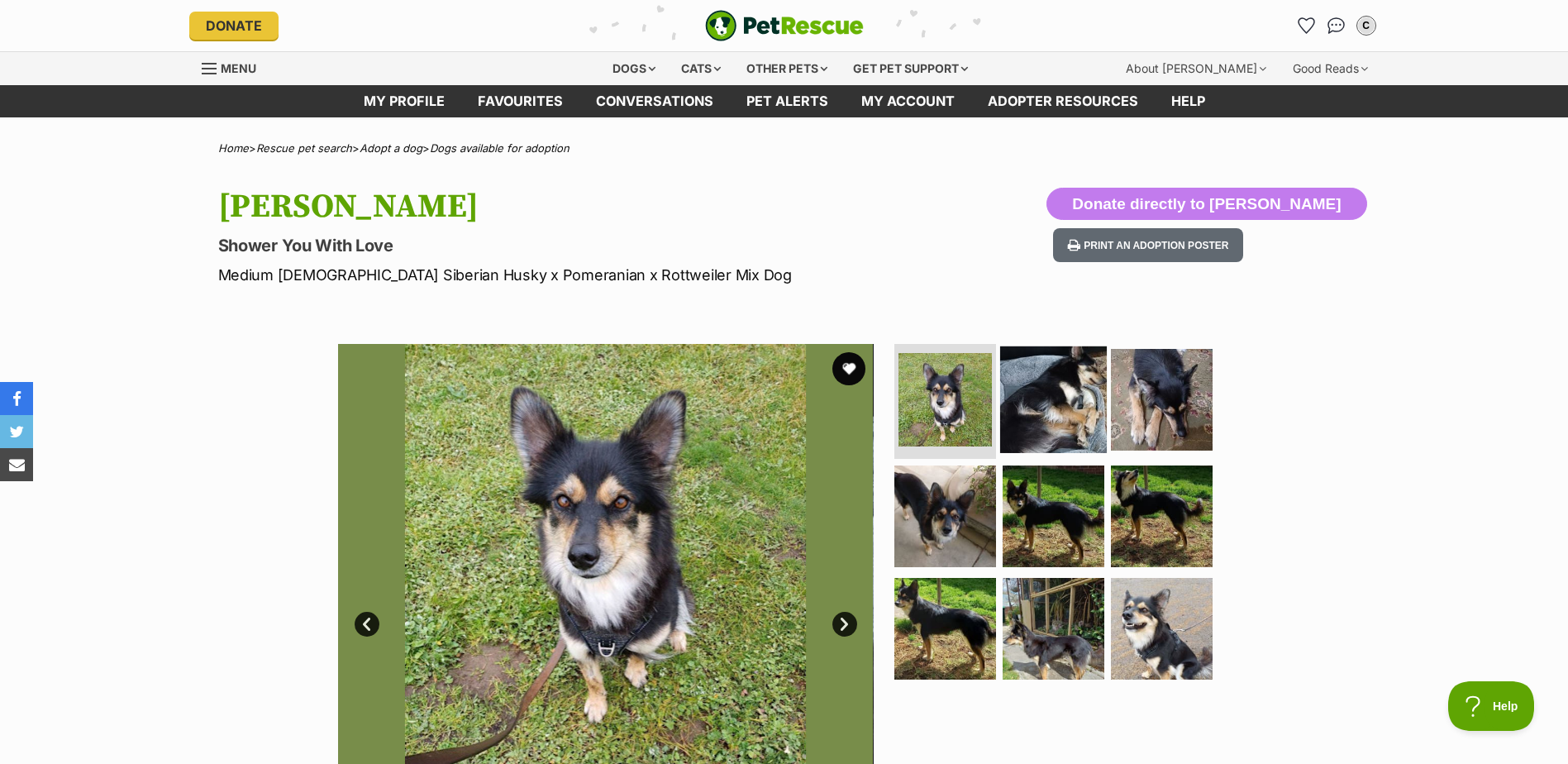
click at [1061, 407] on img at bounding box center [1054, 398] width 107 height 107
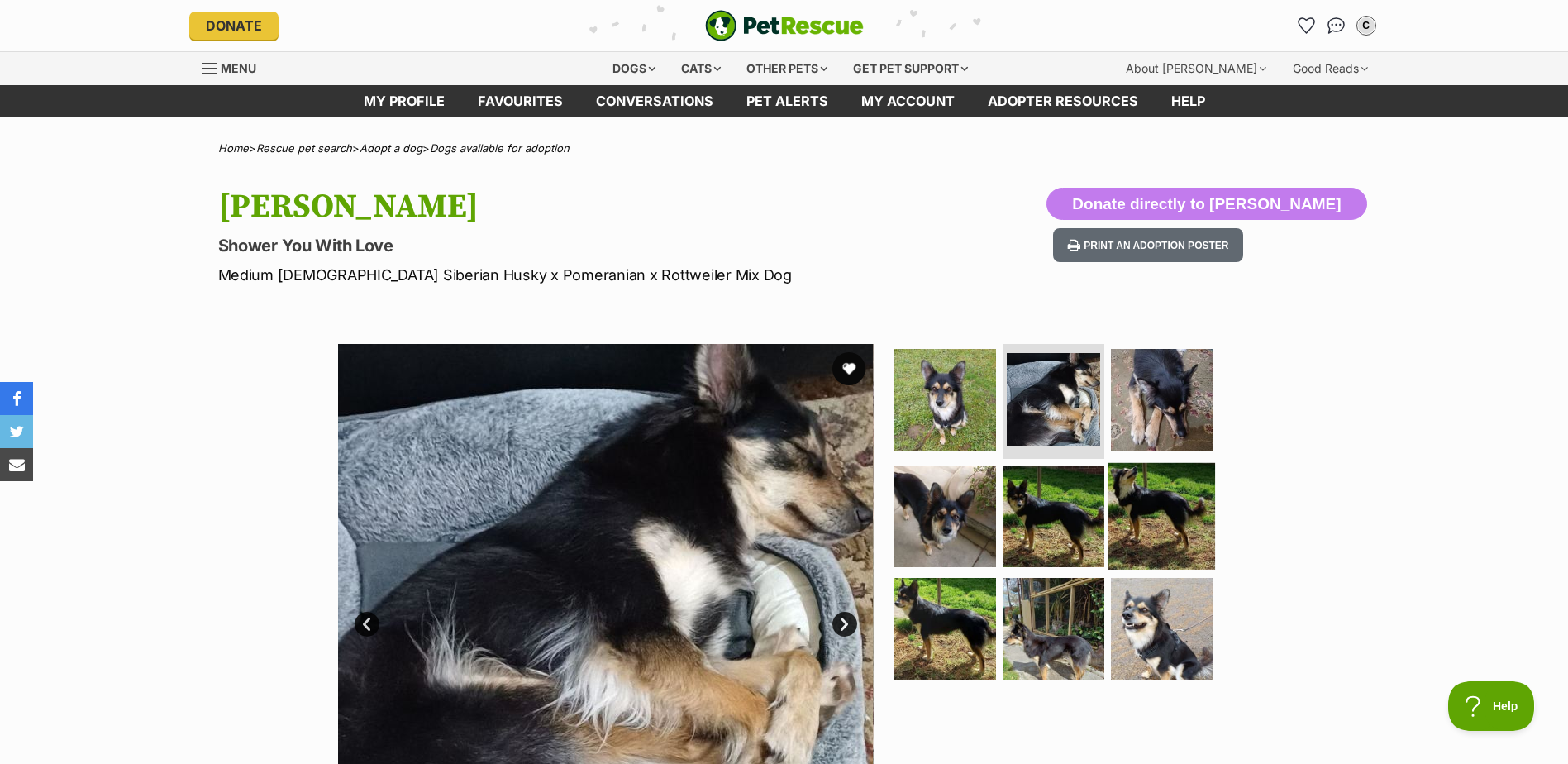
drag, startPoint x: 1163, startPoint y: 514, endPoint x: 1120, endPoint y: 514, distance: 43.0
click at [1164, 514] on img at bounding box center [1161, 516] width 107 height 107
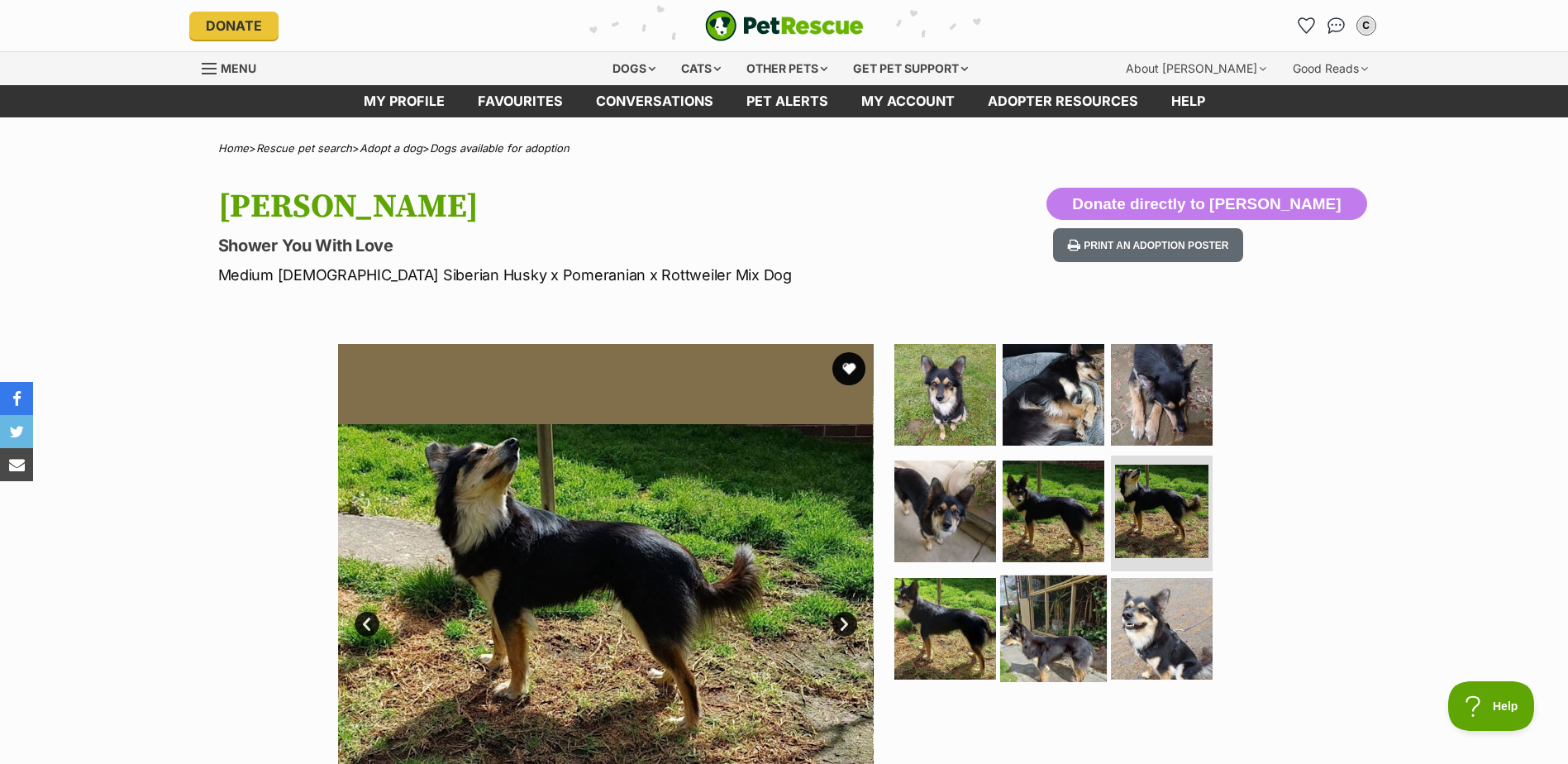
click at [1054, 608] on img at bounding box center [1054, 628] width 107 height 107
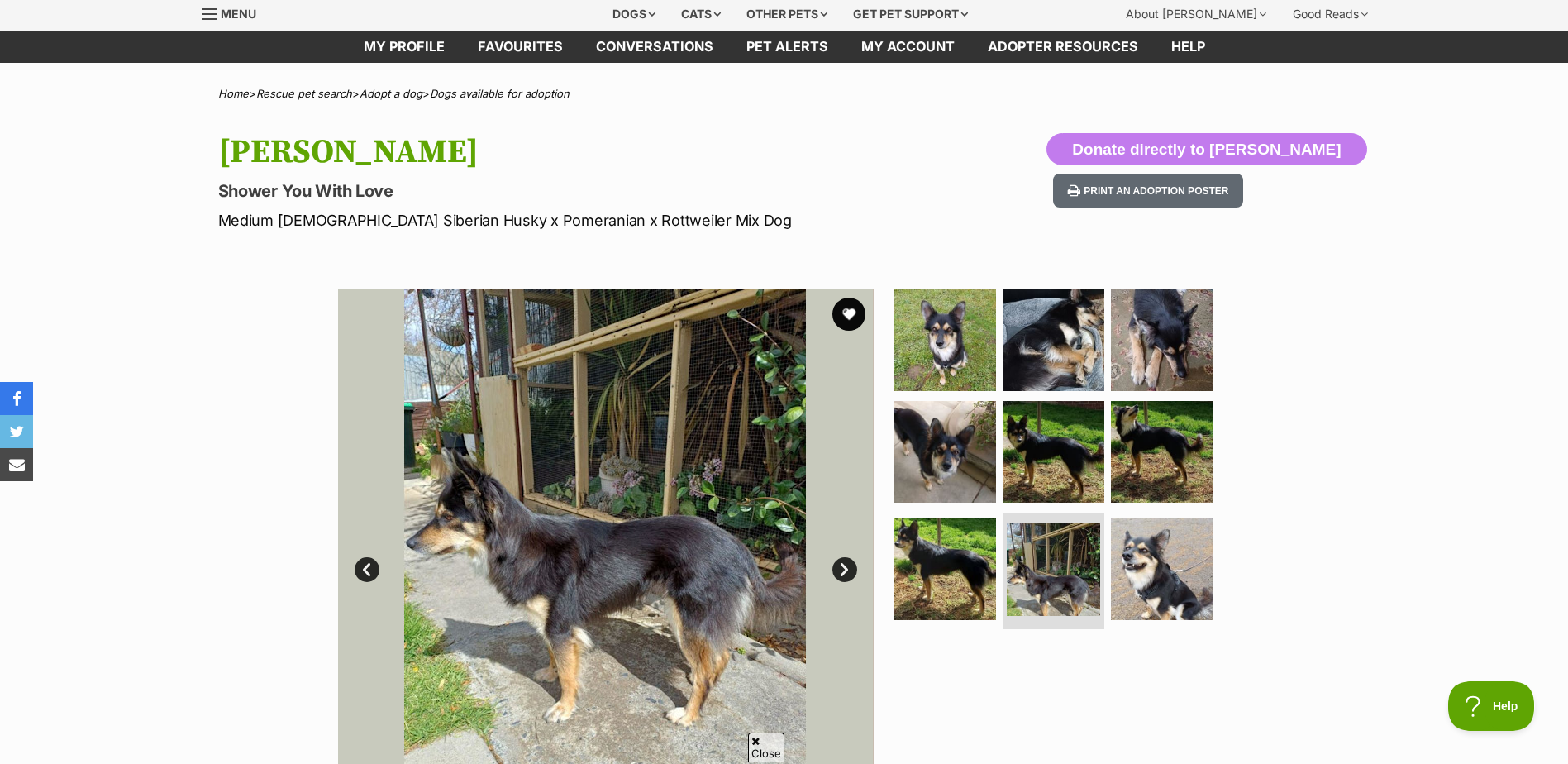
scroll to position [83, 0]
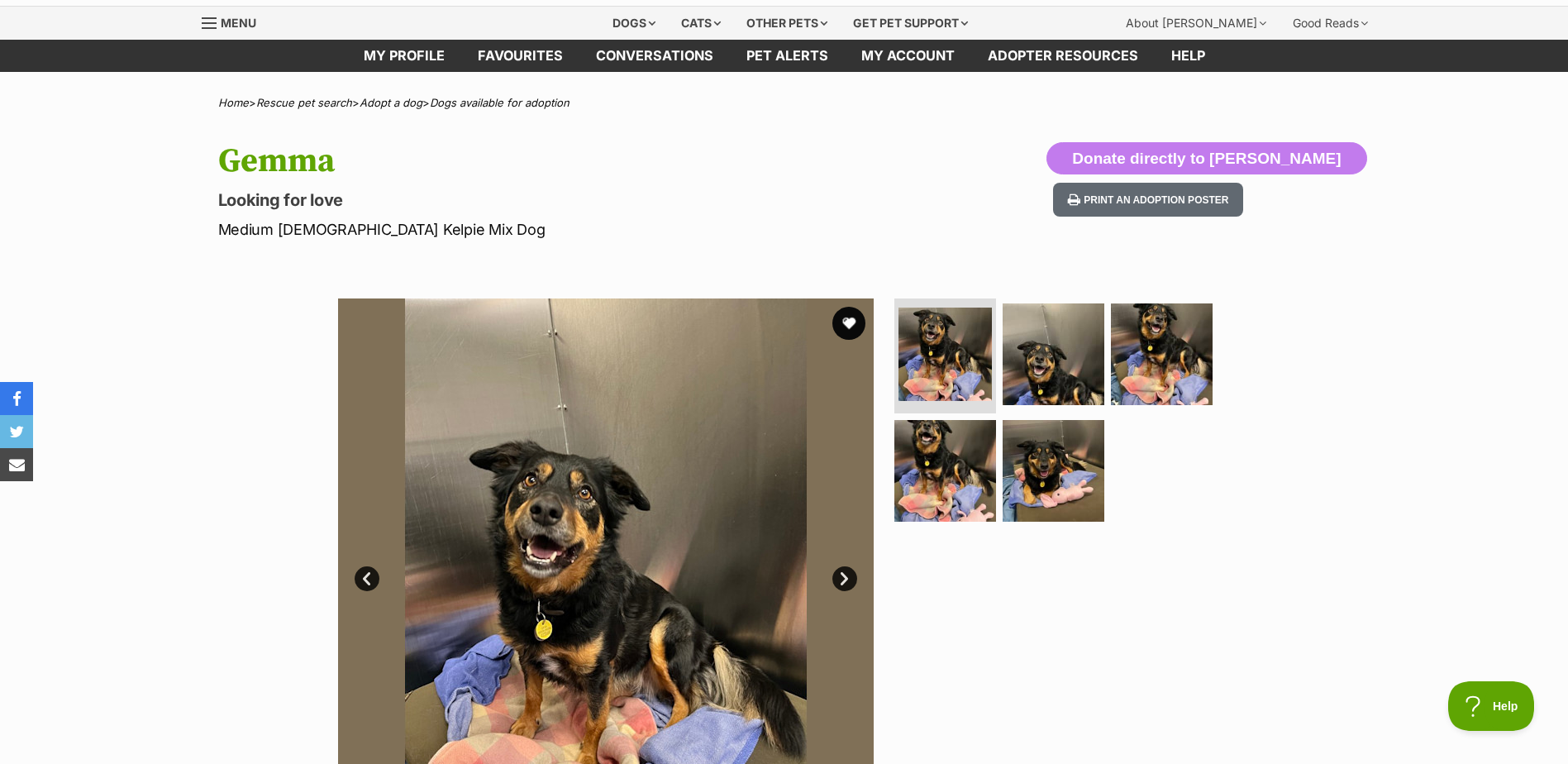
scroll to position [331, 0]
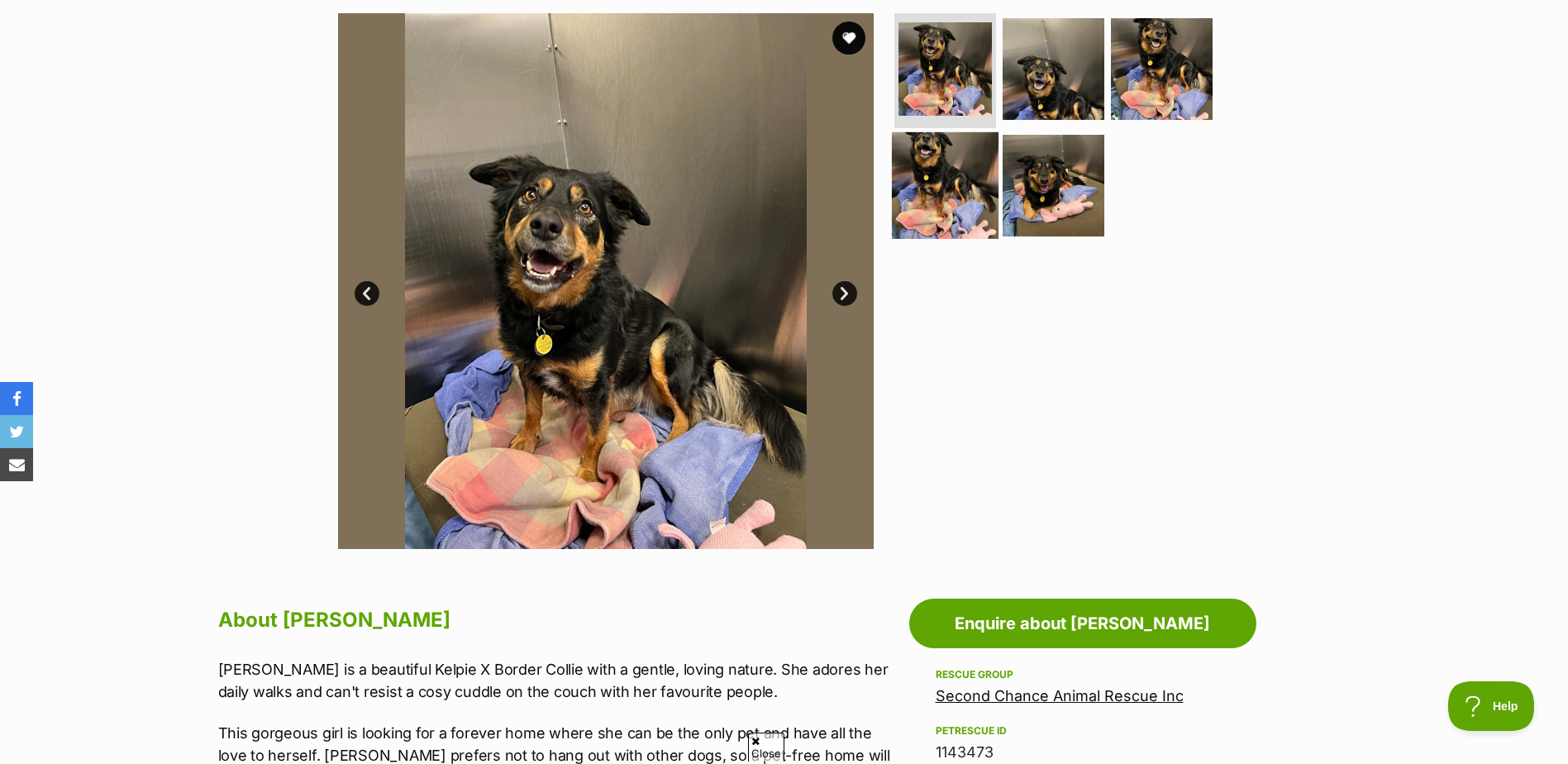
click at [946, 213] on img at bounding box center [945, 185] width 107 height 107
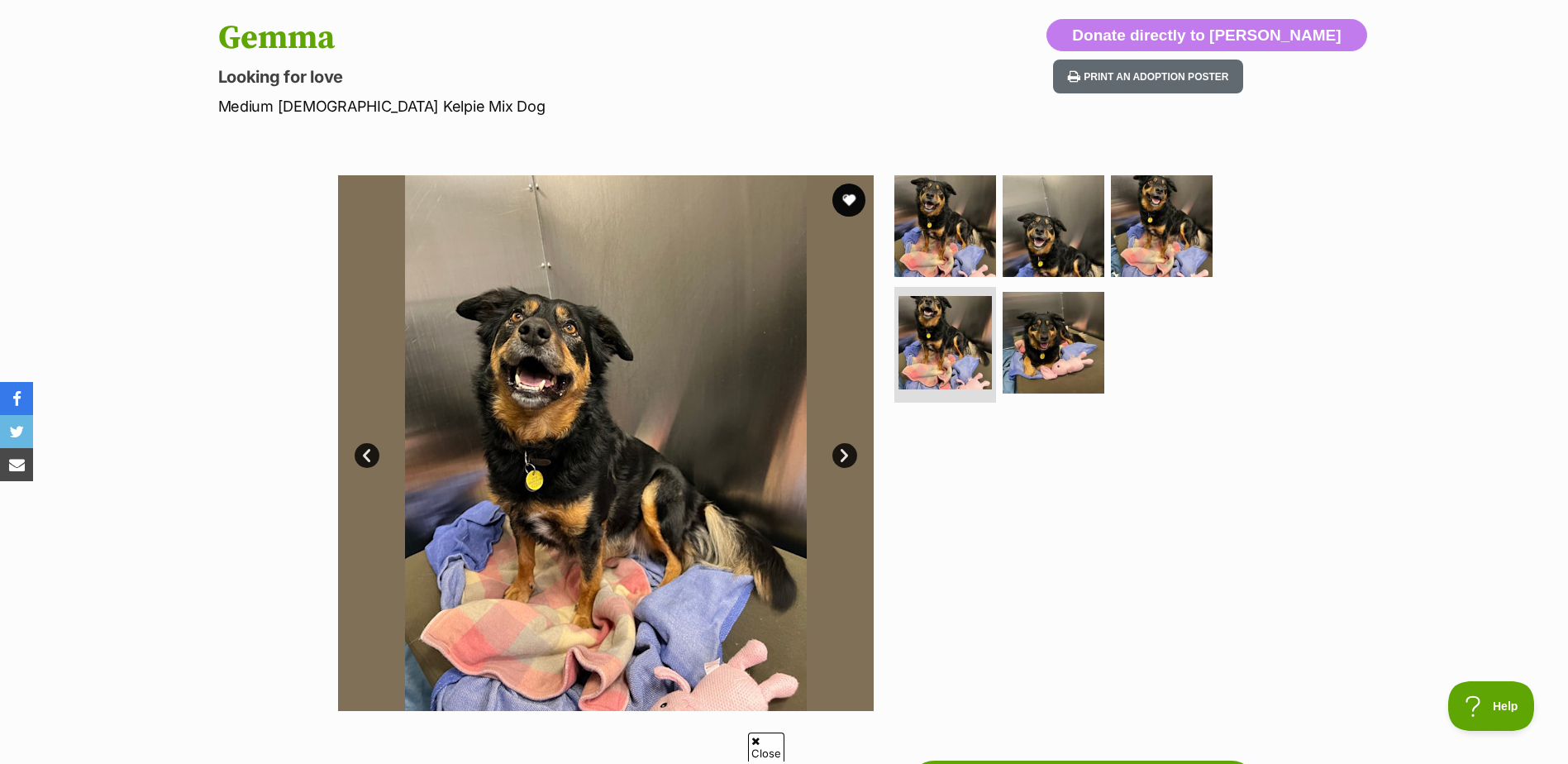
scroll to position [166, 0]
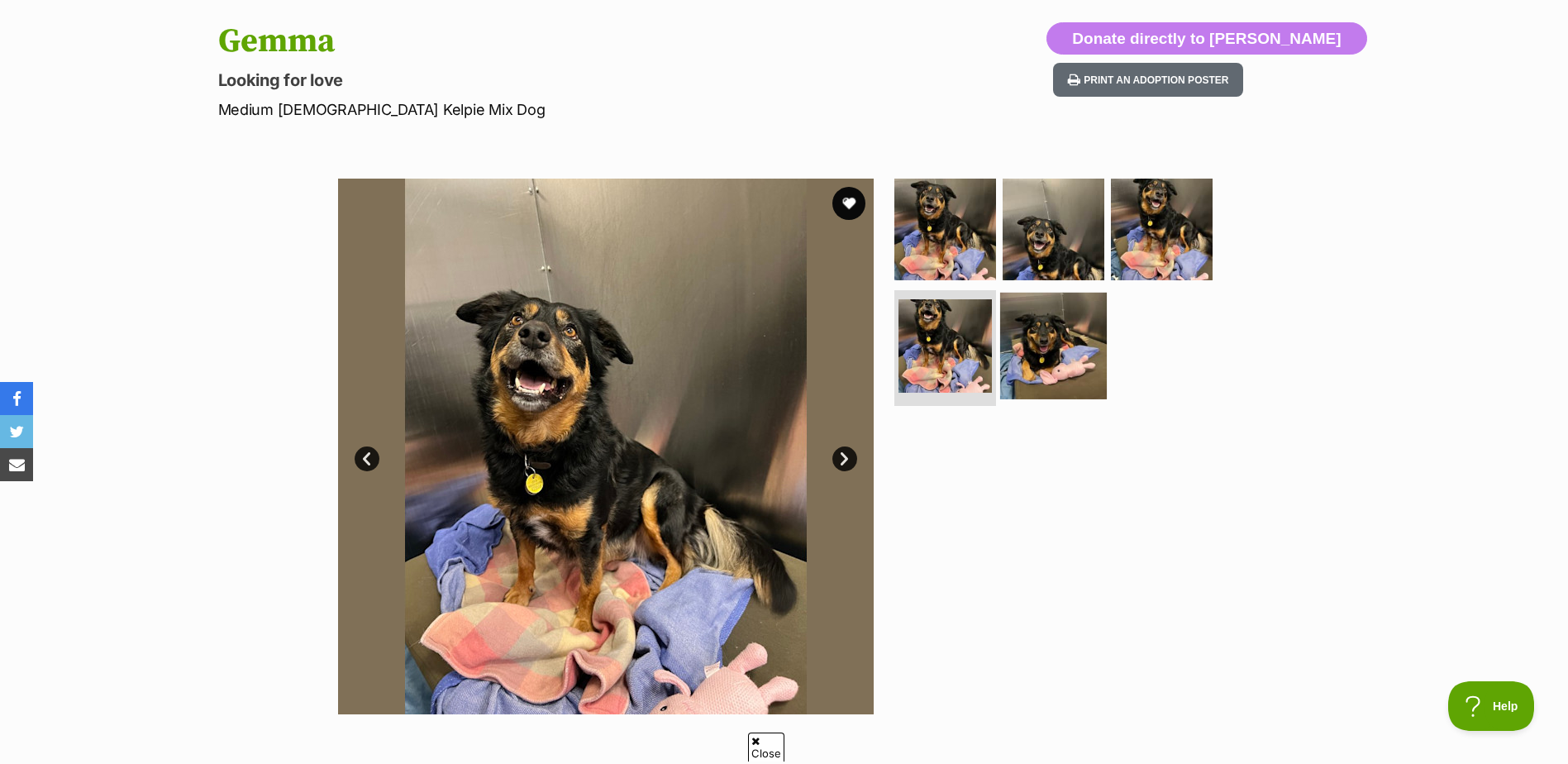
click at [1027, 356] on img at bounding box center [1054, 346] width 107 height 107
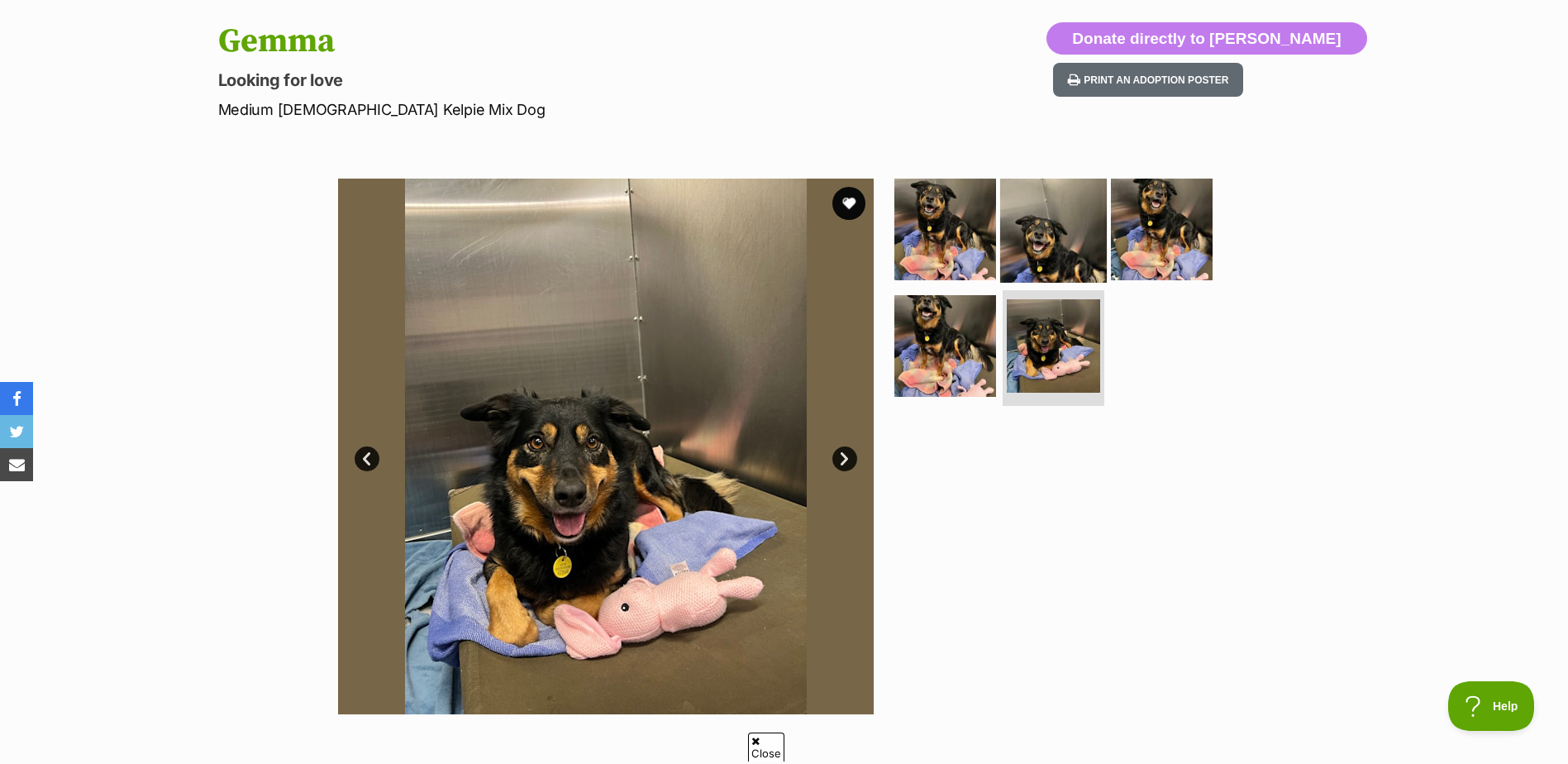
click at [1047, 230] on img at bounding box center [1054, 228] width 107 height 107
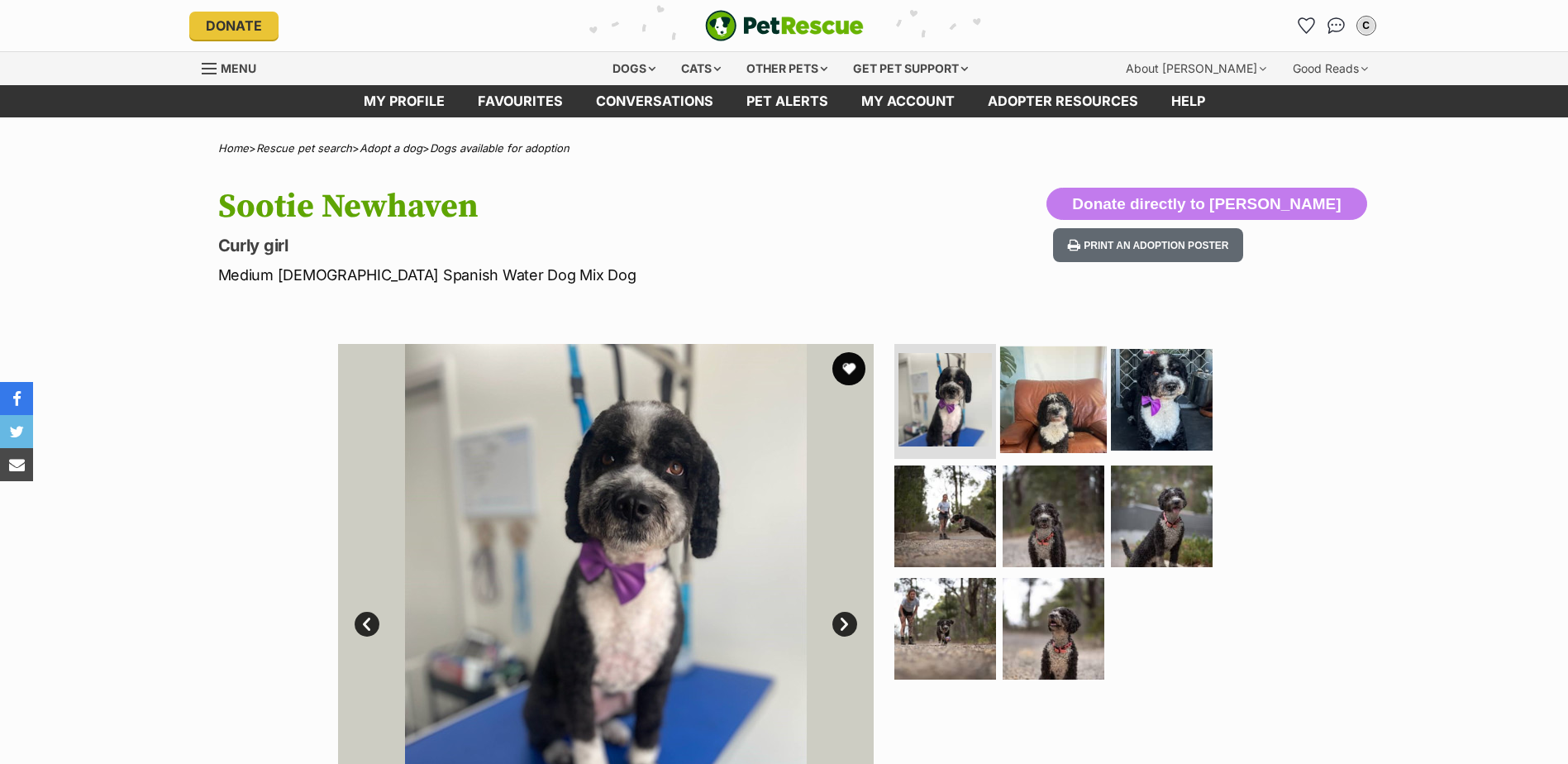
click at [1072, 410] on img at bounding box center [1054, 398] width 107 height 107
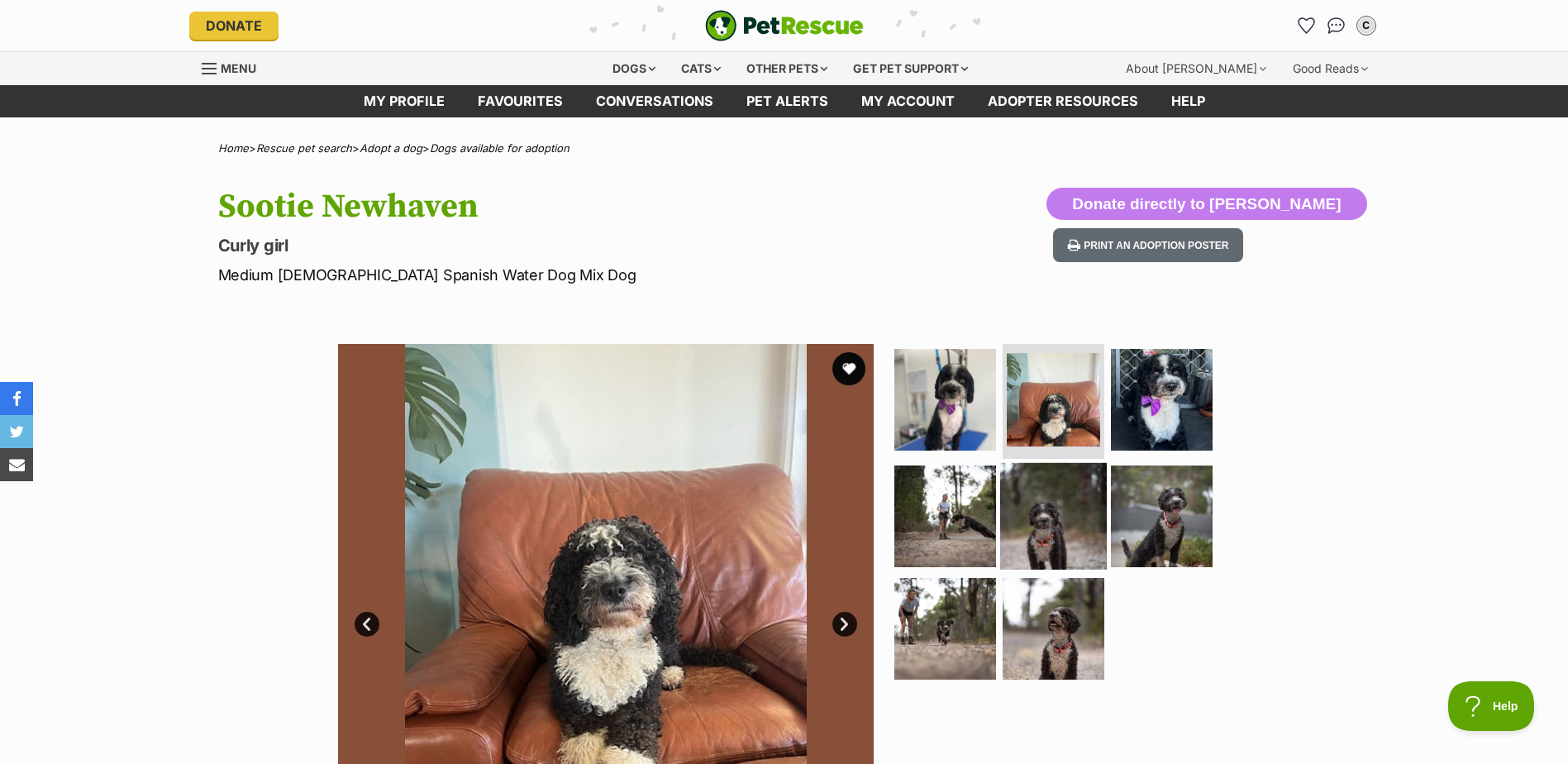
click at [1038, 515] on img at bounding box center [1054, 516] width 107 height 107
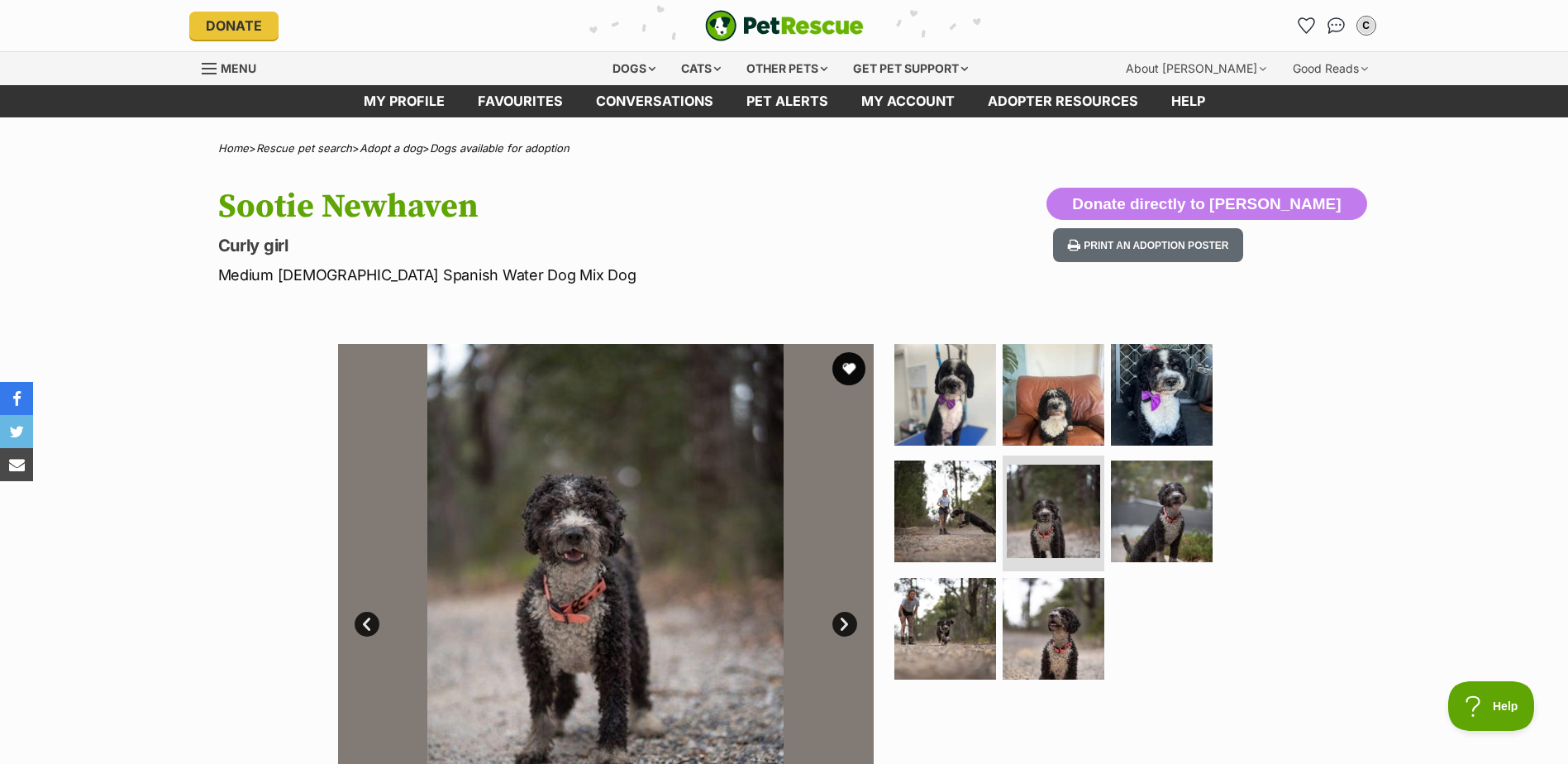
scroll to position [166, 0]
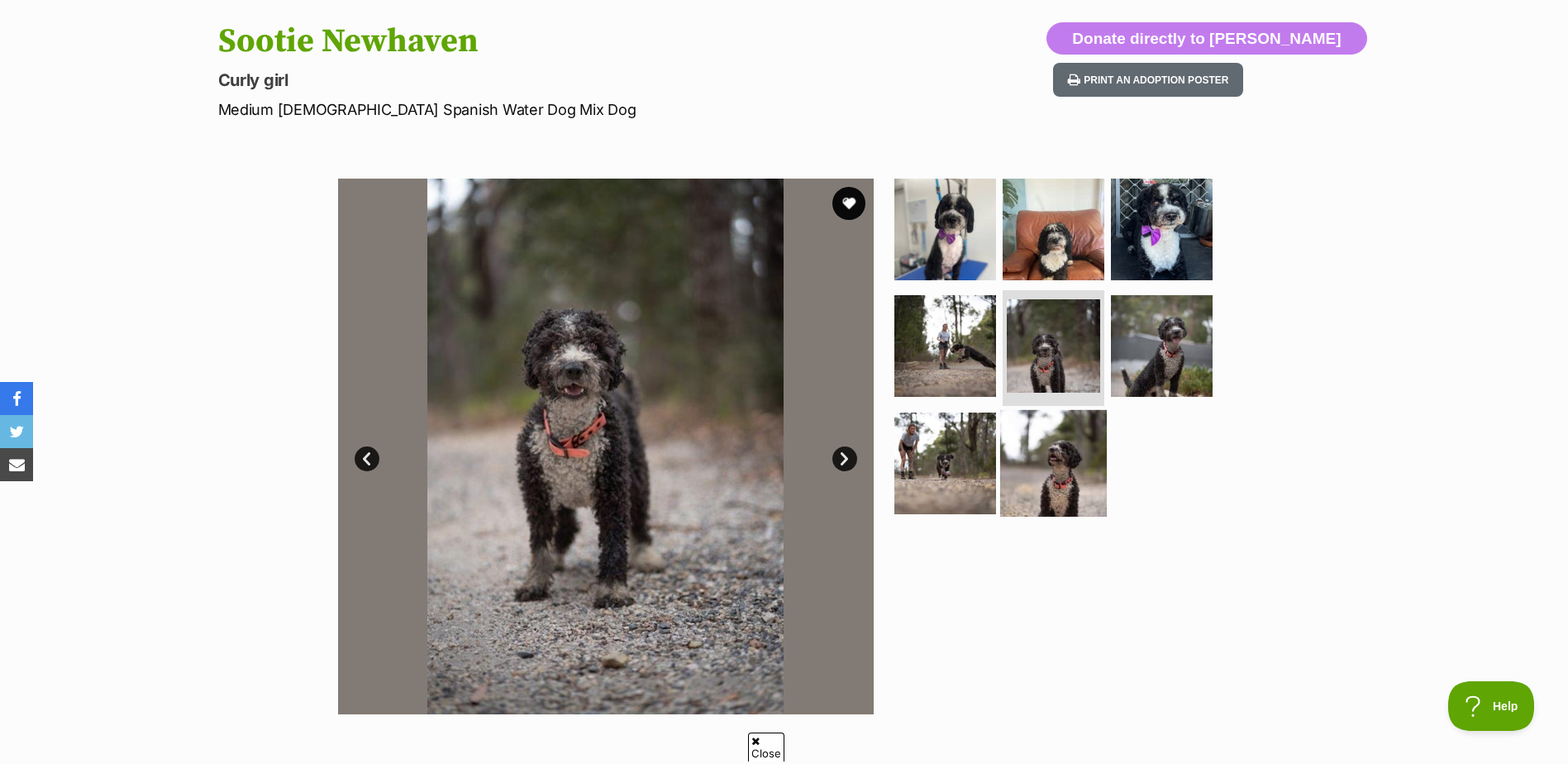
click at [1051, 465] on img at bounding box center [1054, 463] width 107 height 107
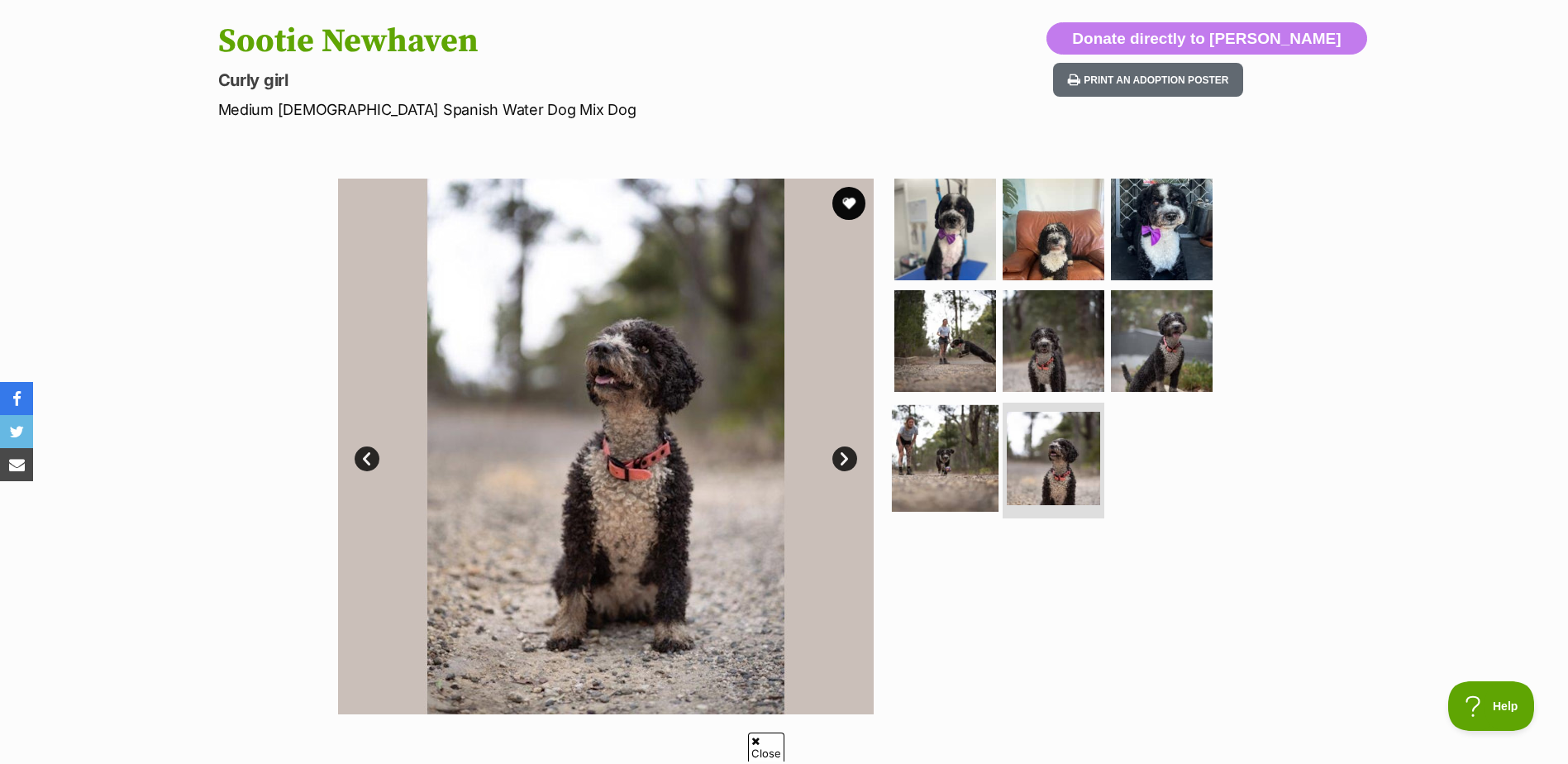
click at [961, 457] on img at bounding box center [945, 458] width 107 height 107
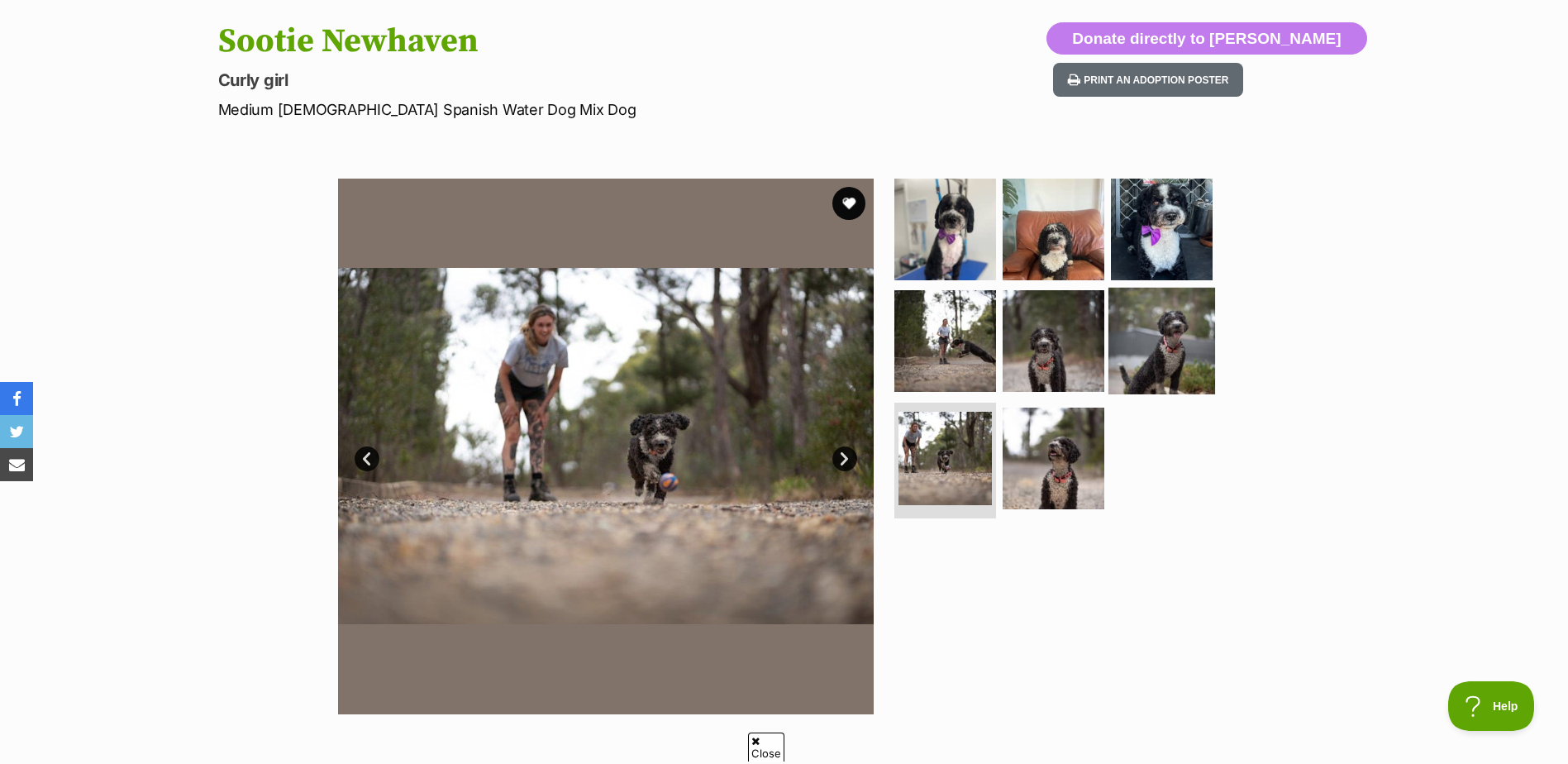
click at [1170, 335] on img at bounding box center [1161, 341] width 107 height 107
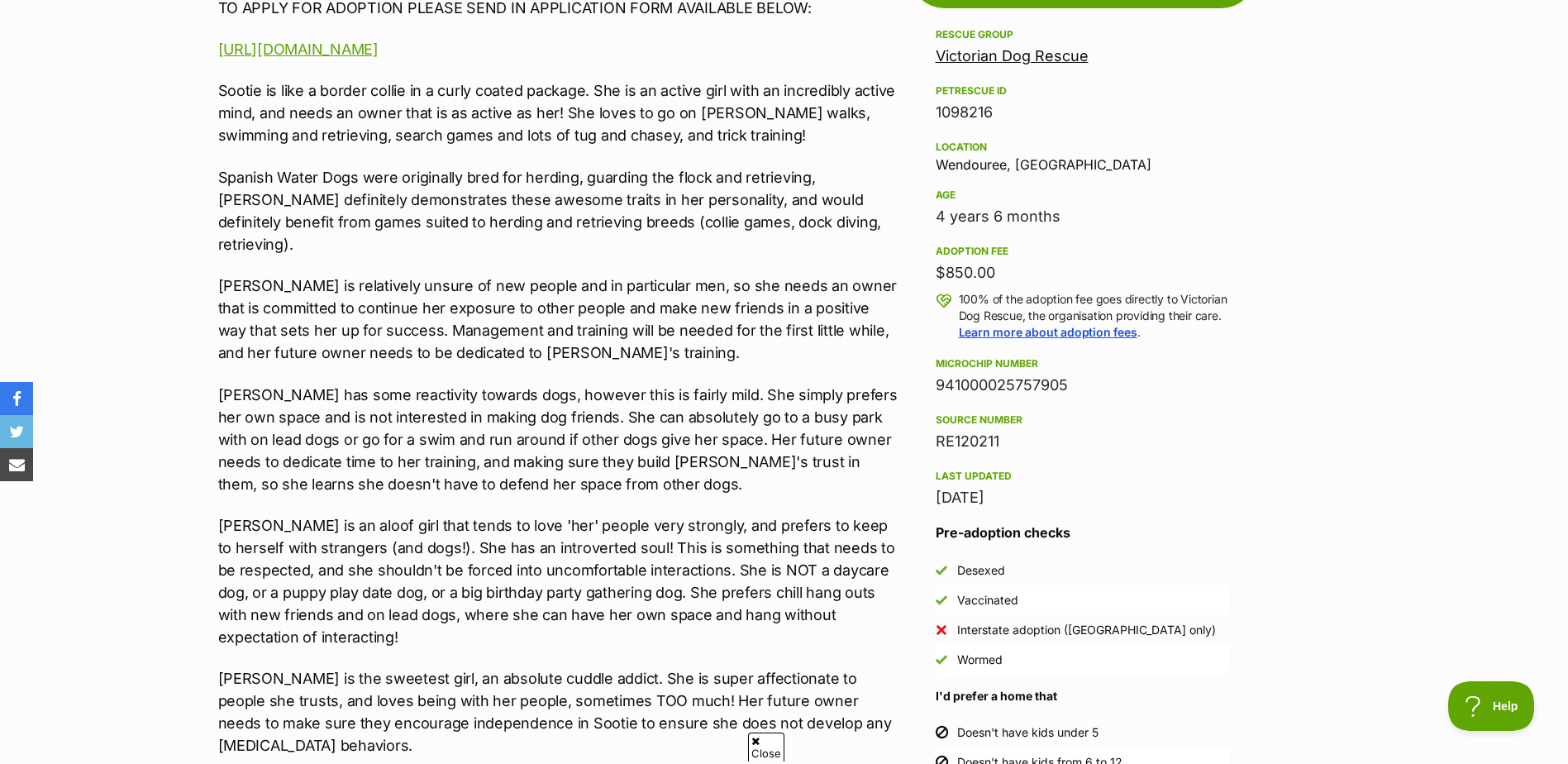
scroll to position [1075, 0]
